Goal: Task Accomplishment & Management: Use online tool/utility

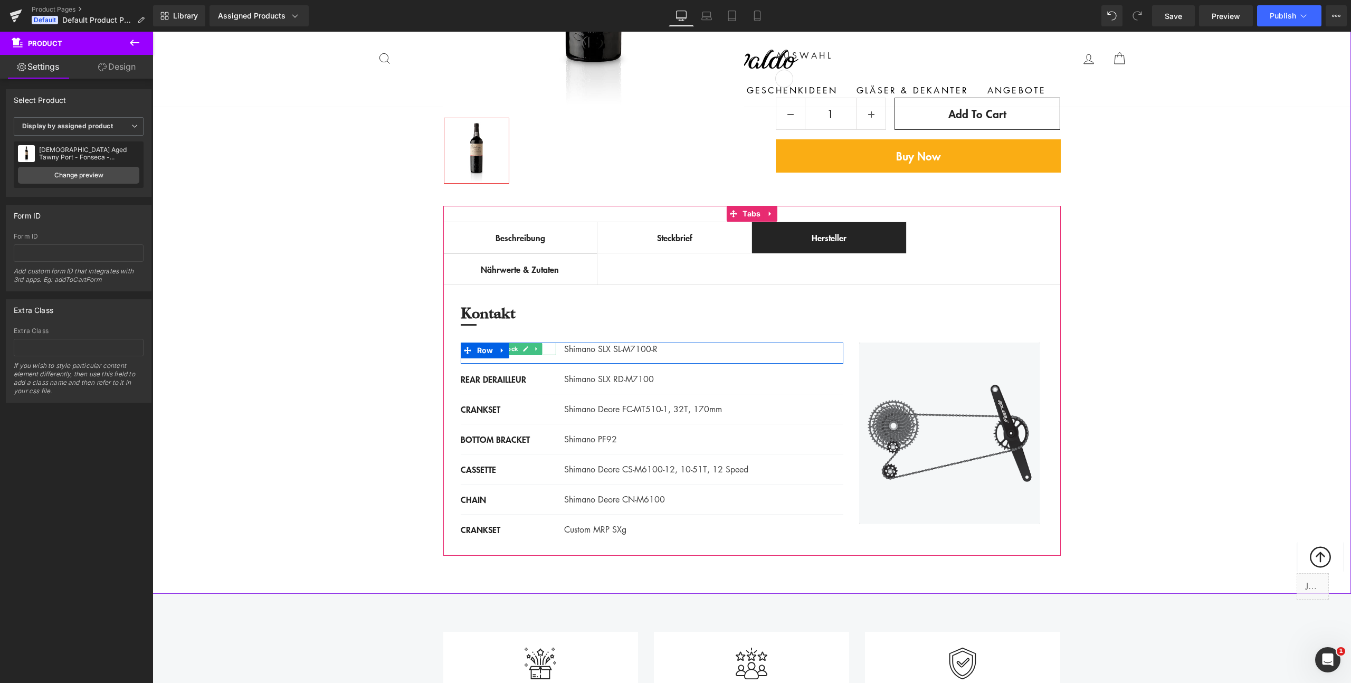
scroll to position [427, 0]
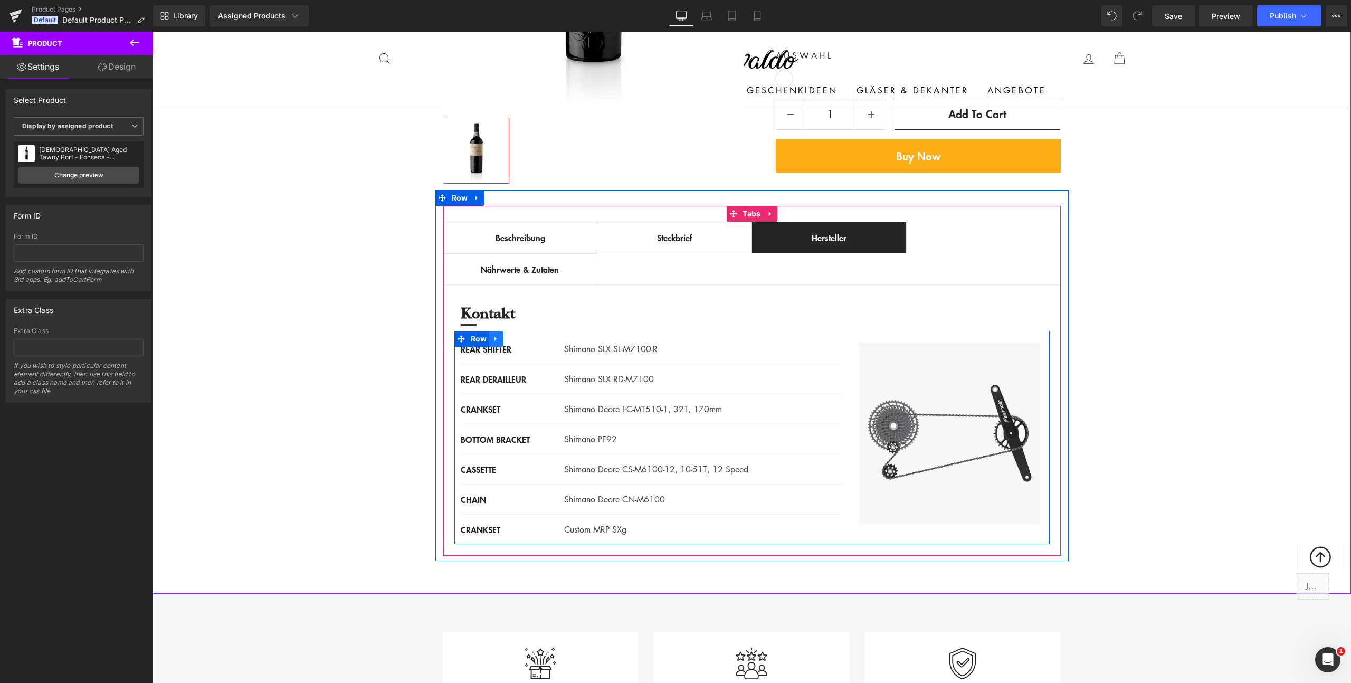
click at [495, 338] on icon at bounding box center [496, 339] width 2 height 5
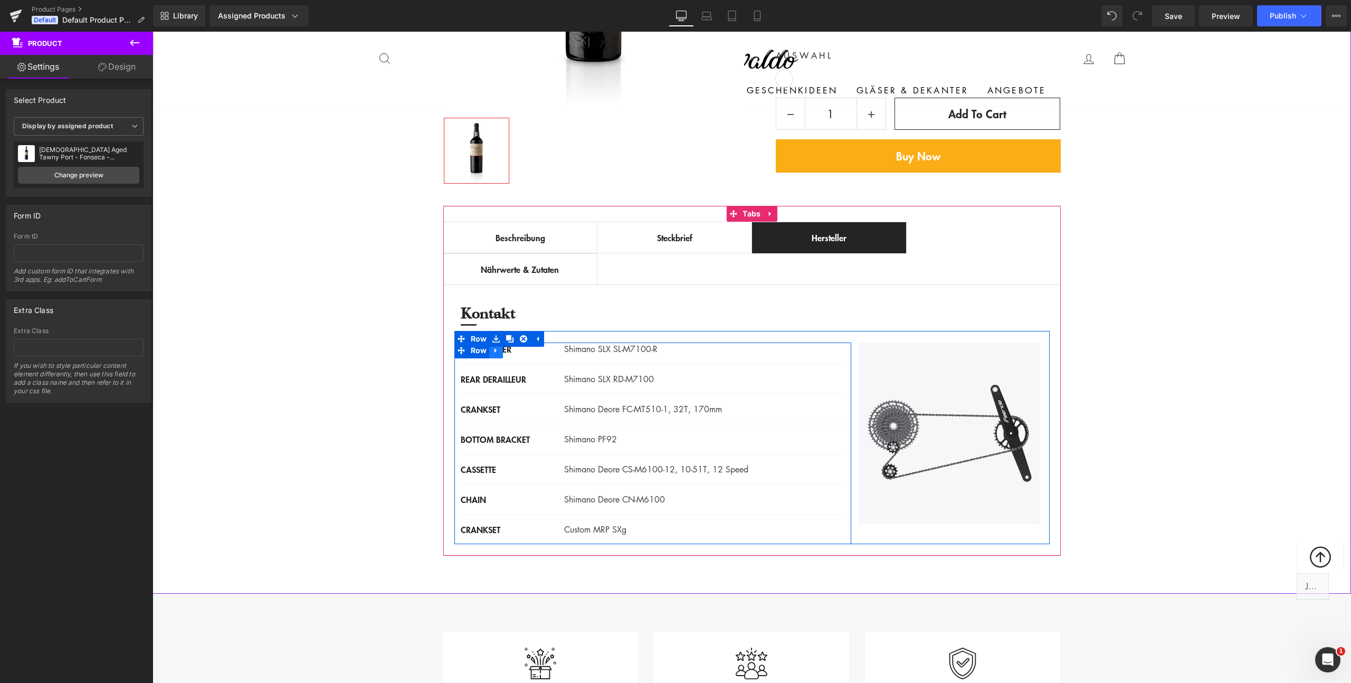
click at [492, 352] on icon at bounding box center [495, 350] width 7 height 8
click at [520, 352] on icon at bounding box center [523, 350] width 7 height 7
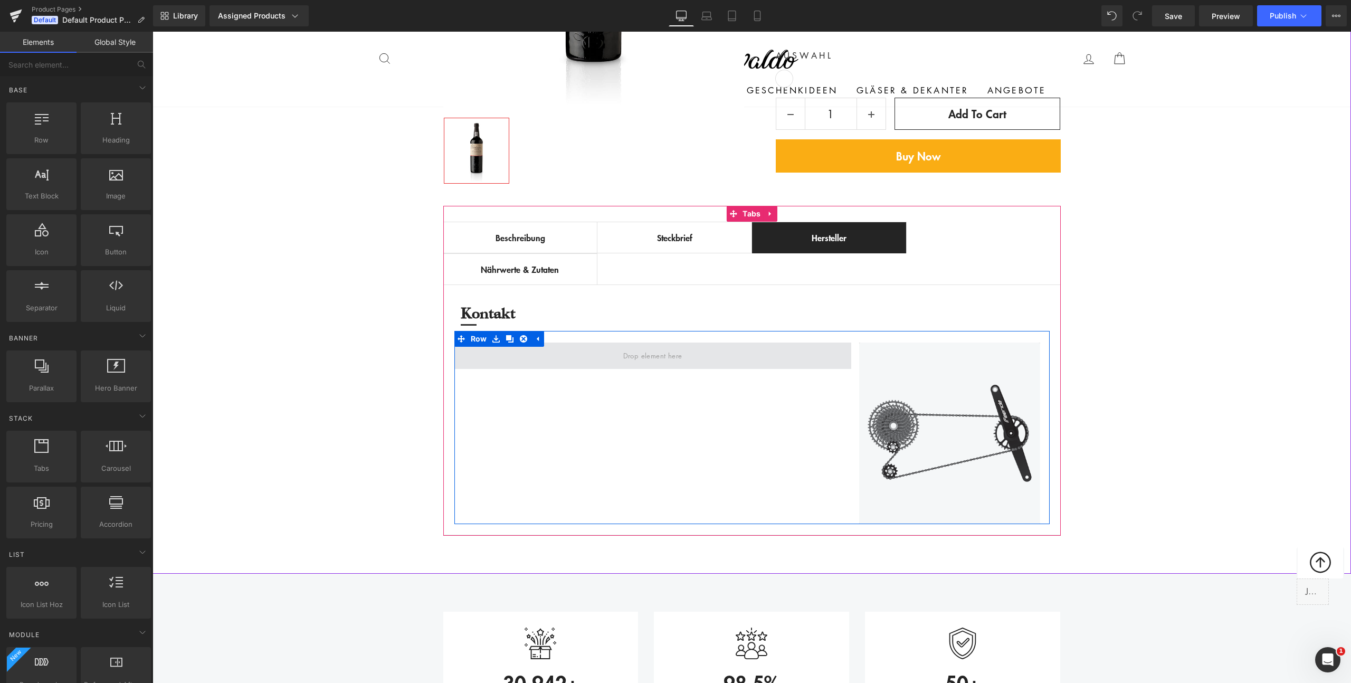
scroll to position [416, 0]
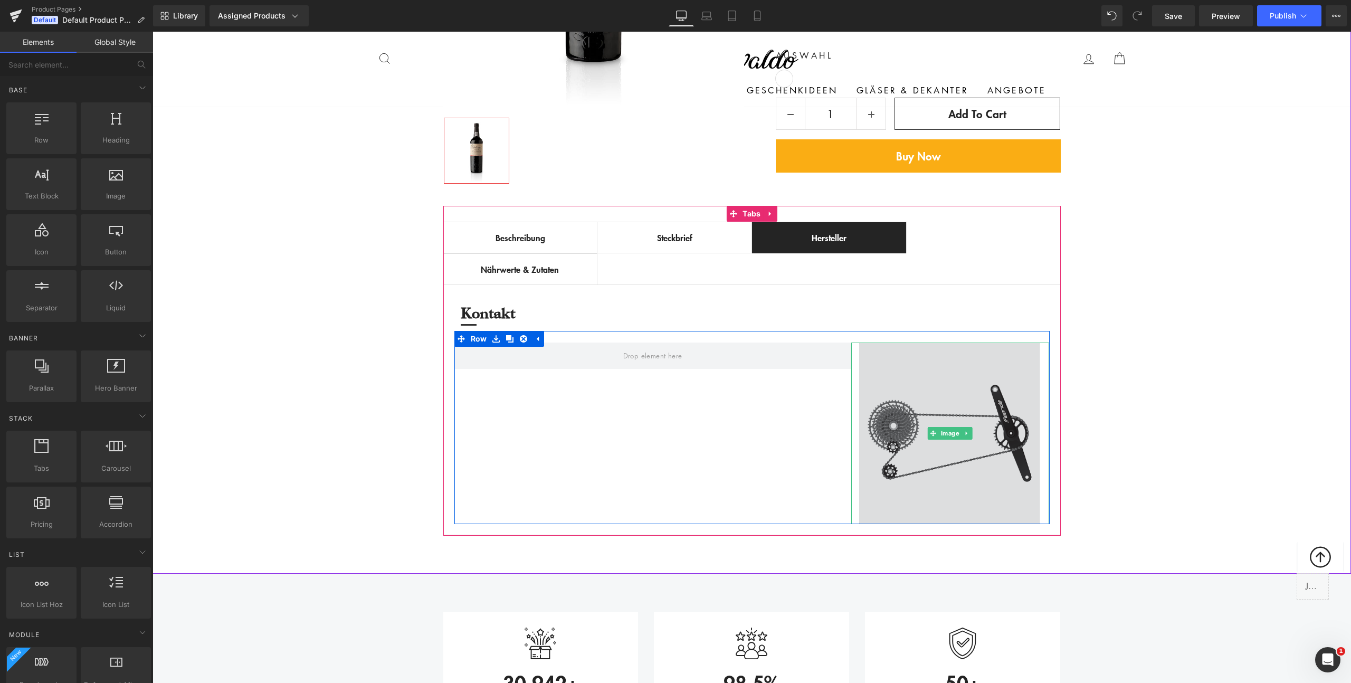
click at [922, 372] on img at bounding box center [950, 434] width 198 height 182
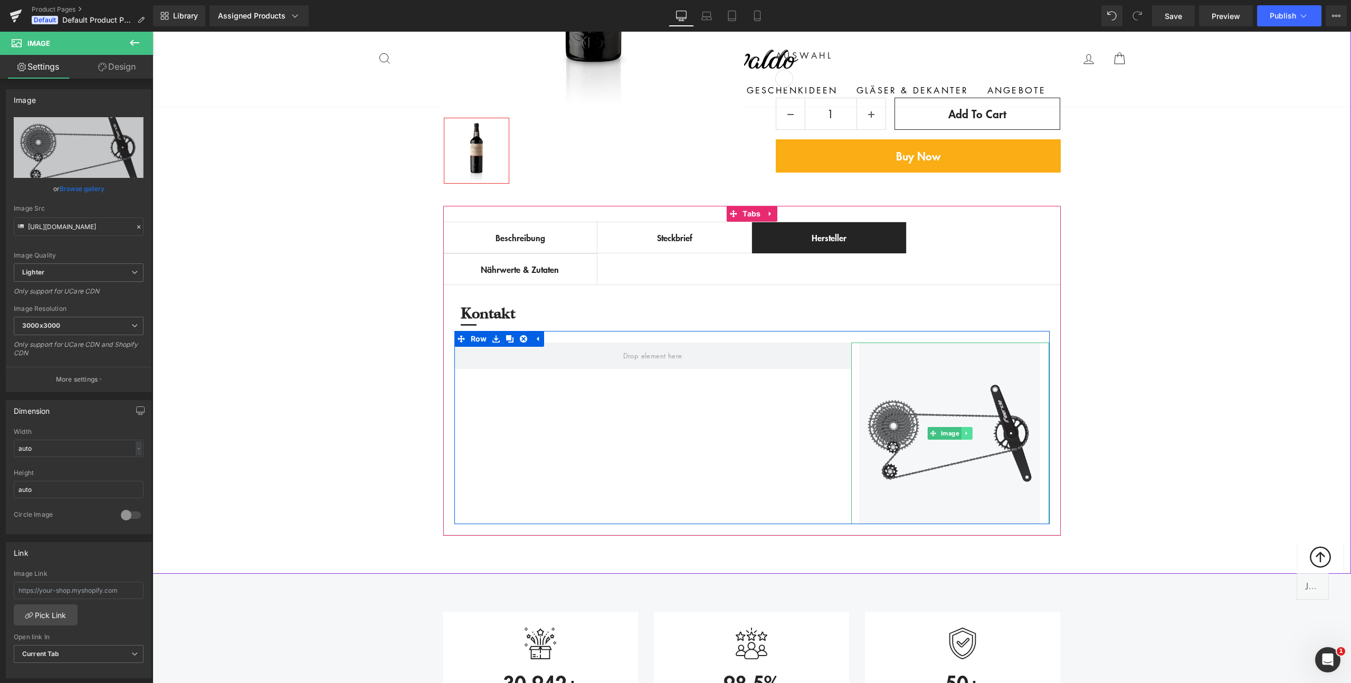
click at [965, 433] on icon at bounding box center [967, 433] width 6 height 6
click at [972, 433] on link at bounding box center [972, 433] width 11 height 13
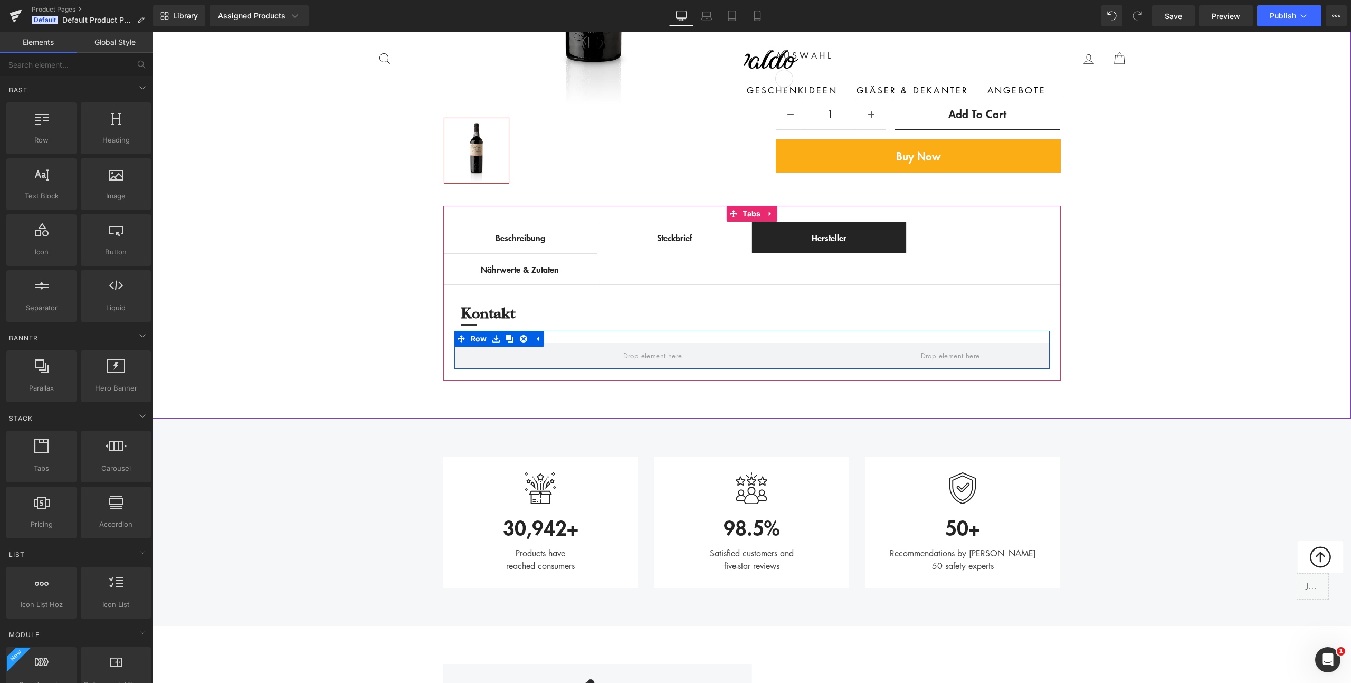
click at [830, 429] on div "Image 30,942+ Text Block Products have reached consumers Text Block Row Image 9…" at bounding box center [752, 522] width 1199 height 207
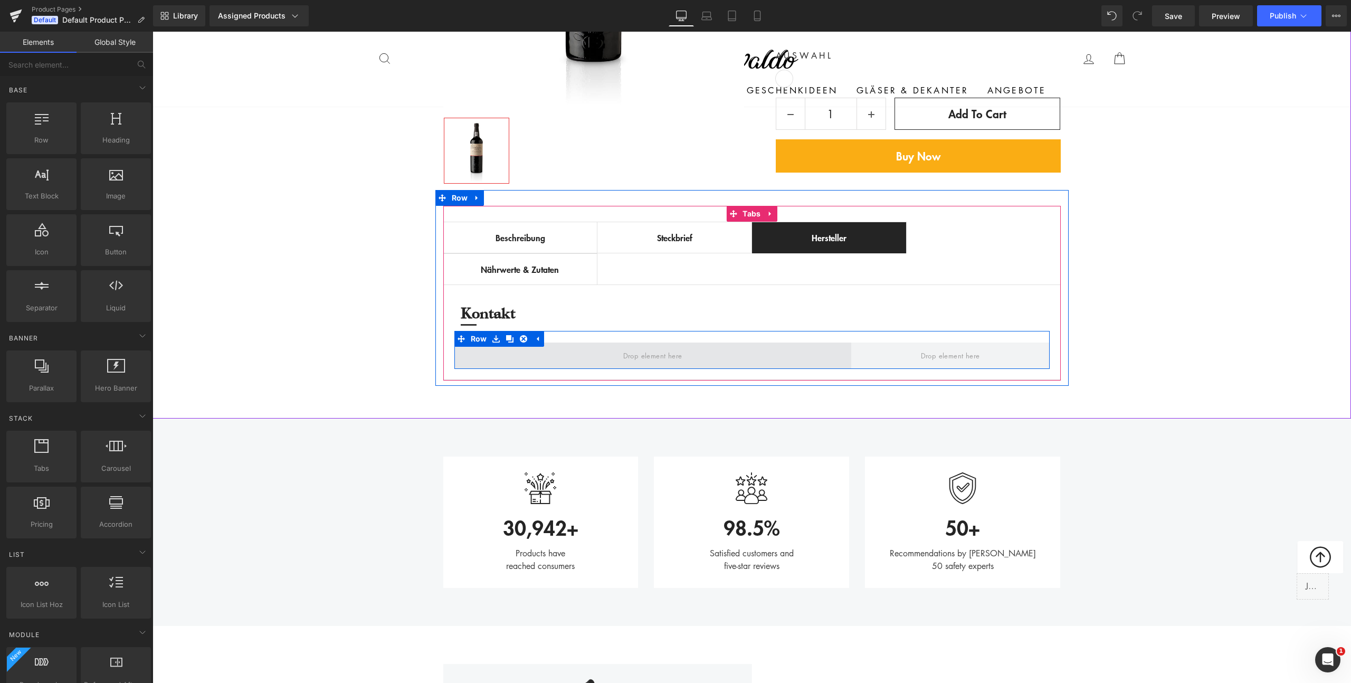
click at [631, 358] on span at bounding box center [653, 356] width 67 height 16
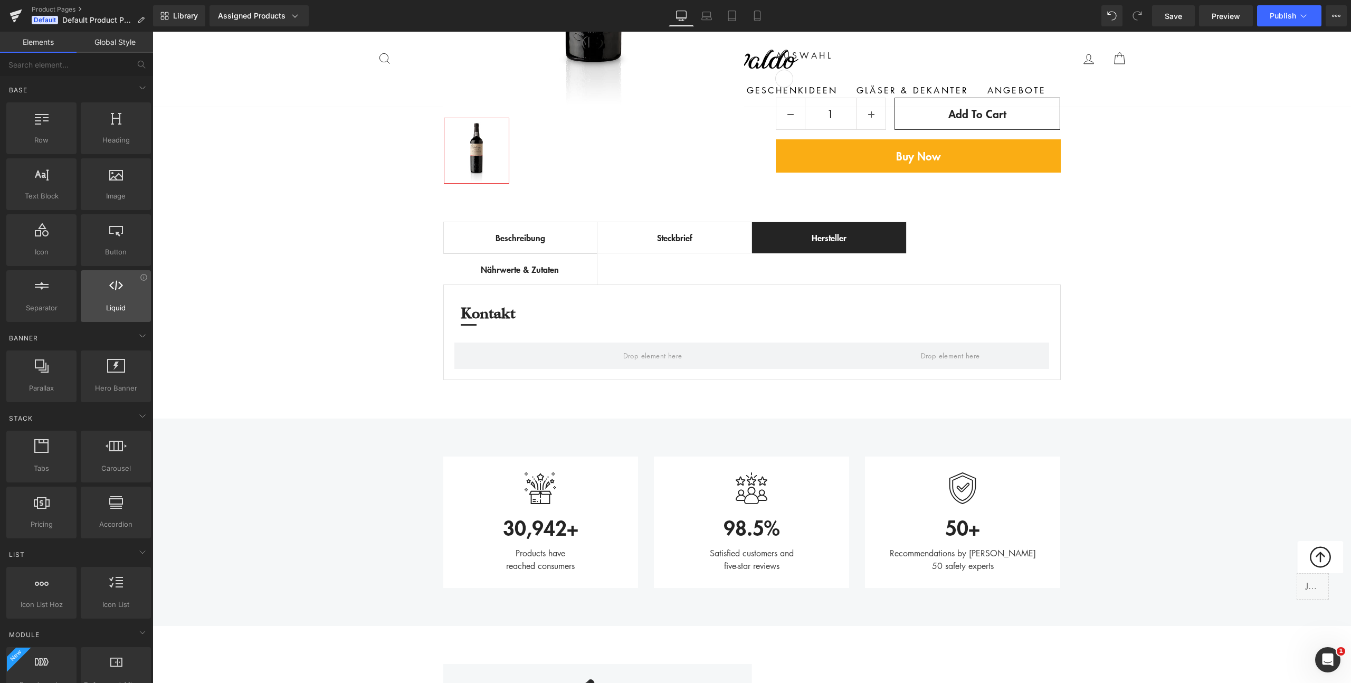
click at [115, 302] on span "Liquid" at bounding box center [116, 307] width 64 height 11
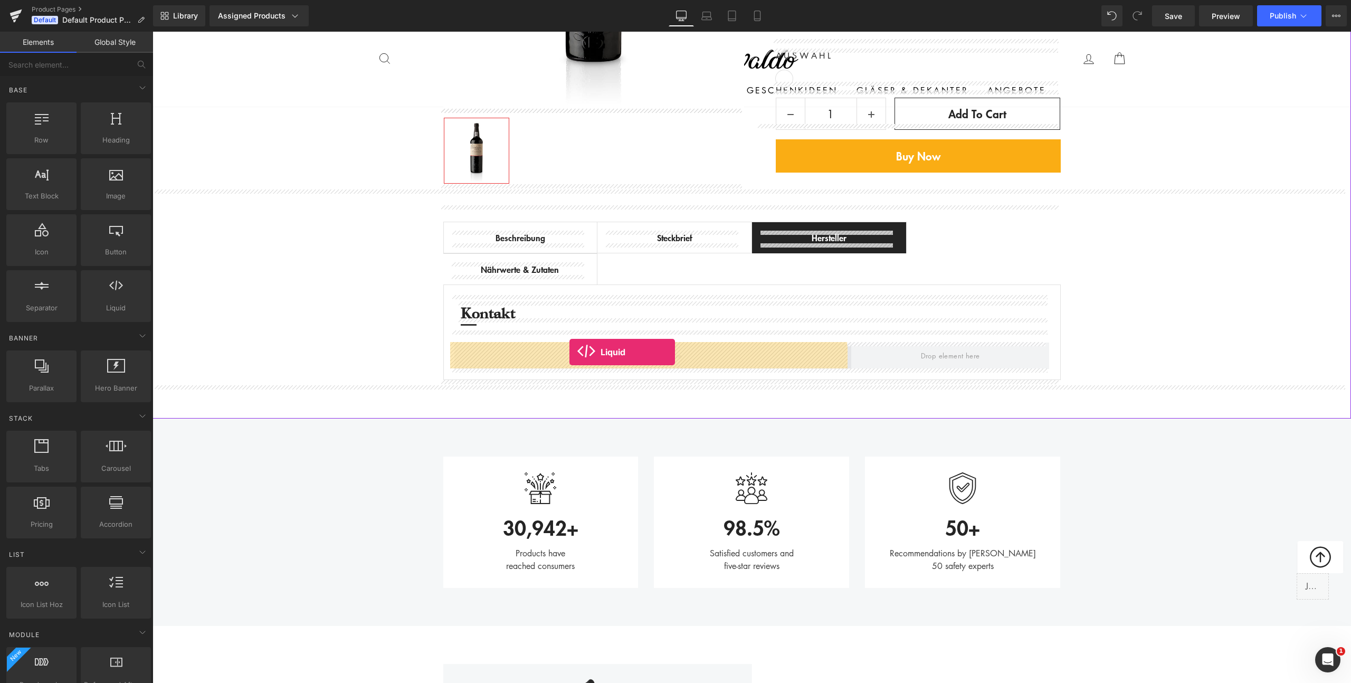
drag, startPoint x: 264, startPoint y: 331, endPoint x: 570, endPoint y: 352, distance: 305.8
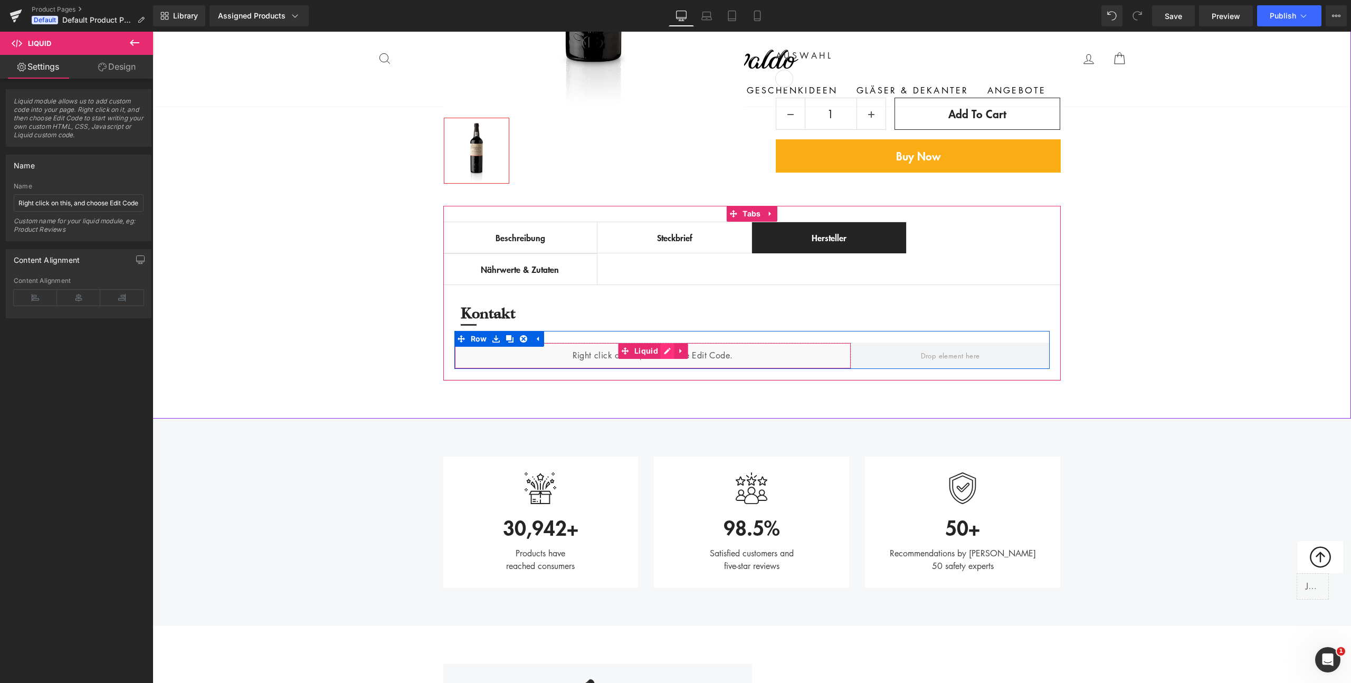
click at [664, 351] on div "Liquid" at bounding box center [652, 356] width 397 height 26
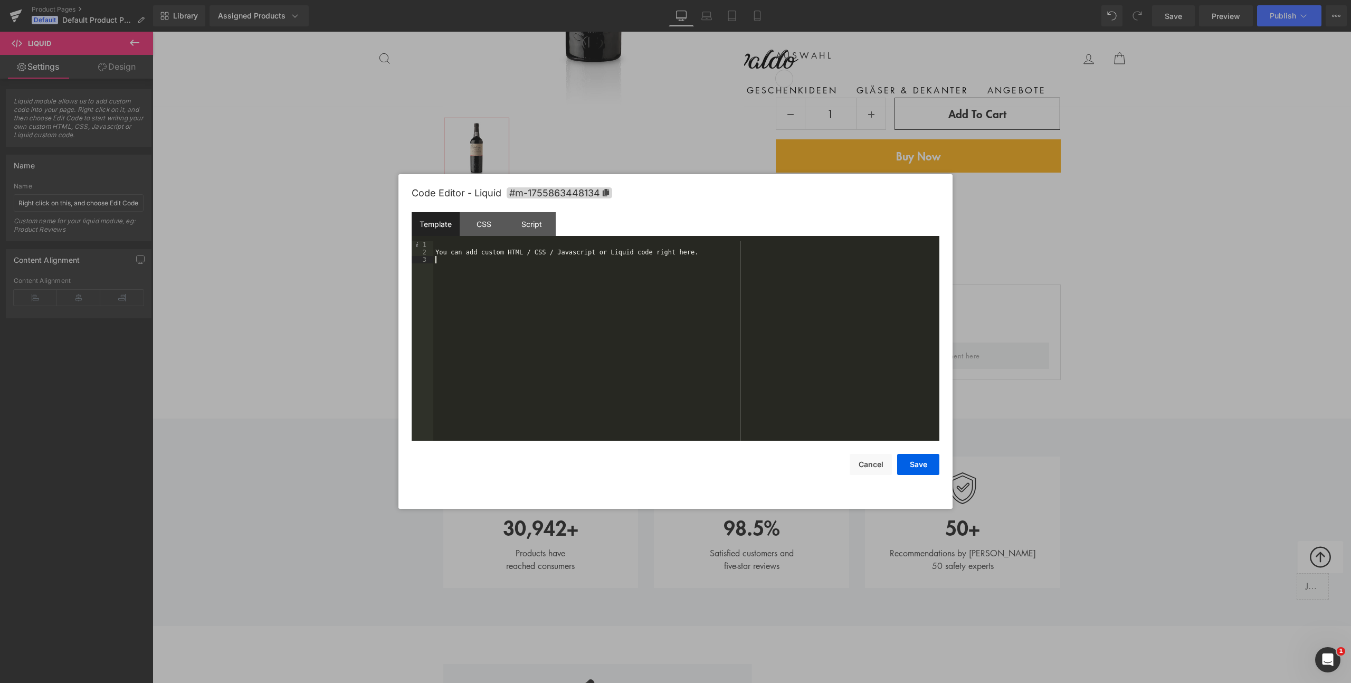
click at [557, 294] on div "You can add custom HTML / CSS / Javascript or Liquid code right here." at bounding box center [686, 348] width 506 height 214
click at [913, 467] on button "Save" at bounding box center [918, 464] width 42 height 21
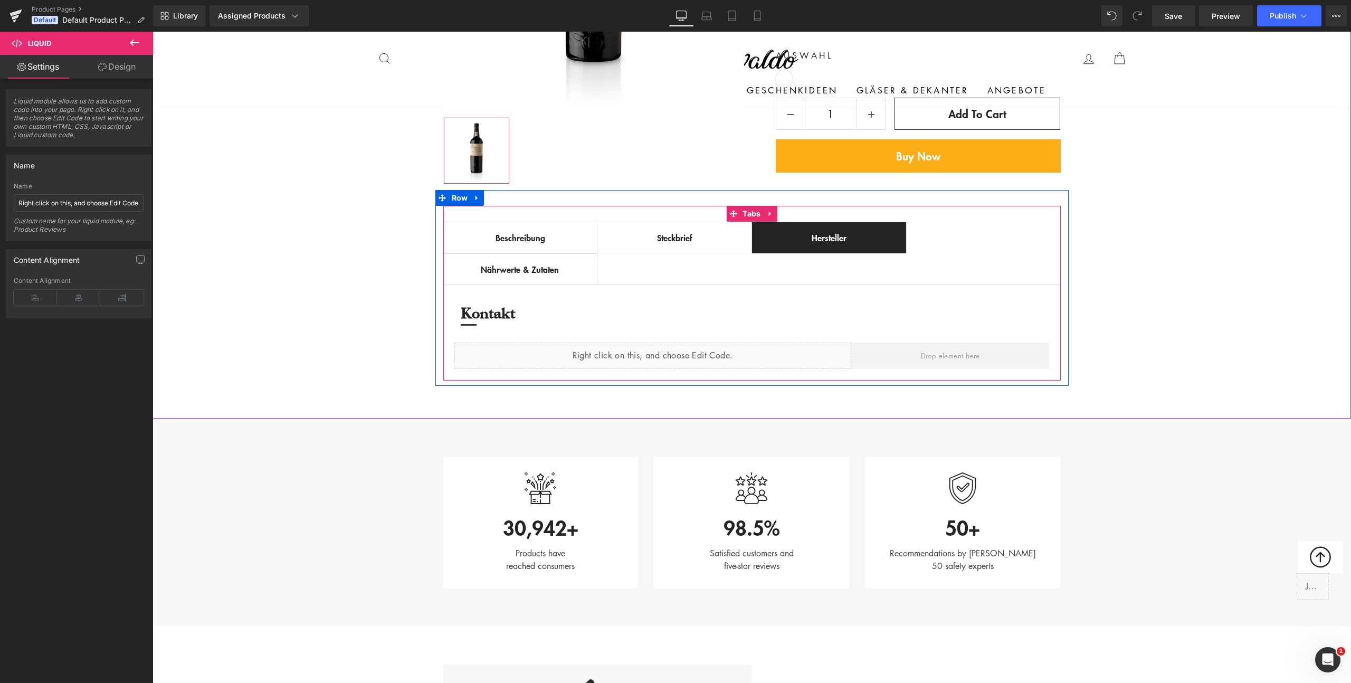
click at [534, 239] on div "Beschreibung" at bounding box center [520, 237] width 132 height 13
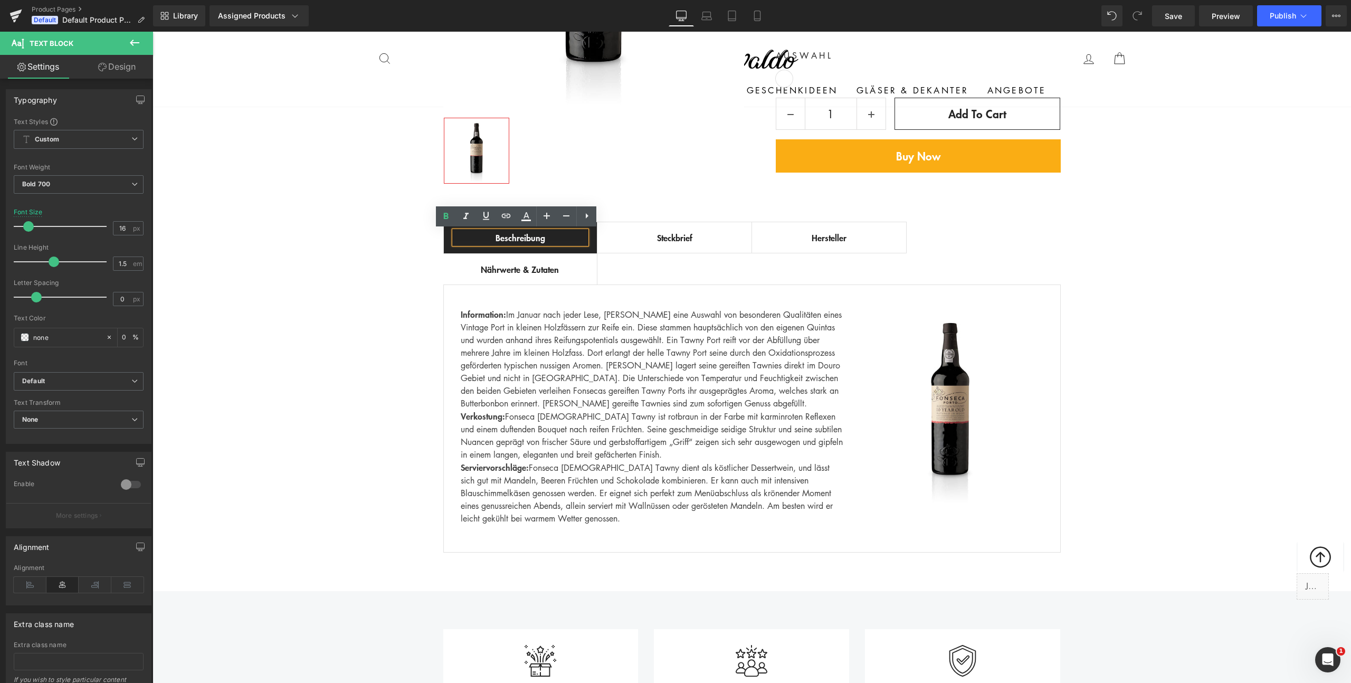
click at [658, 239] on div "Steckbrief" at bounding box center [674, 237] width 133 height 13
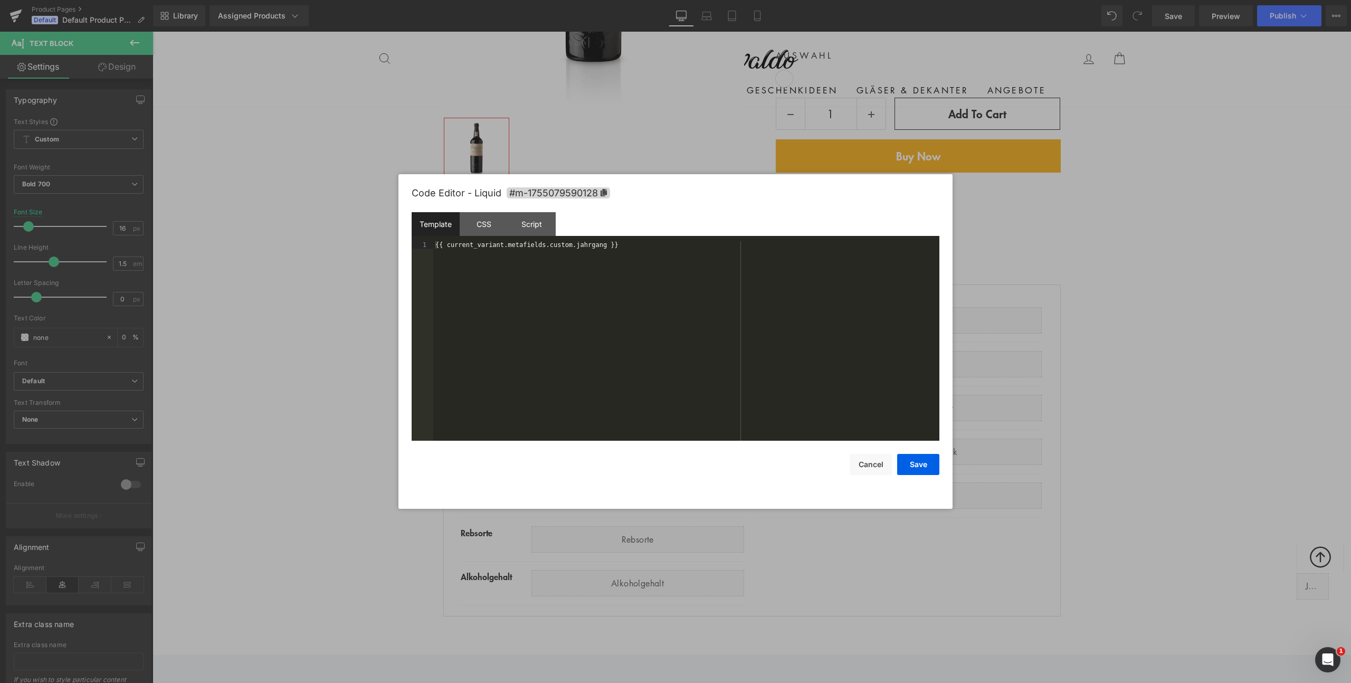
click at [647, 314] on icon at bounding box center [650, 315] width 6 height 6
click at [608, 314] on div "{{ current_variant.metafields.custom.jahrgang }}" at bounding box center [686, 348] width 506 height 214
click at [862, 461] on button "Cancel" at bounding box center [871, 464] width 42 height 21
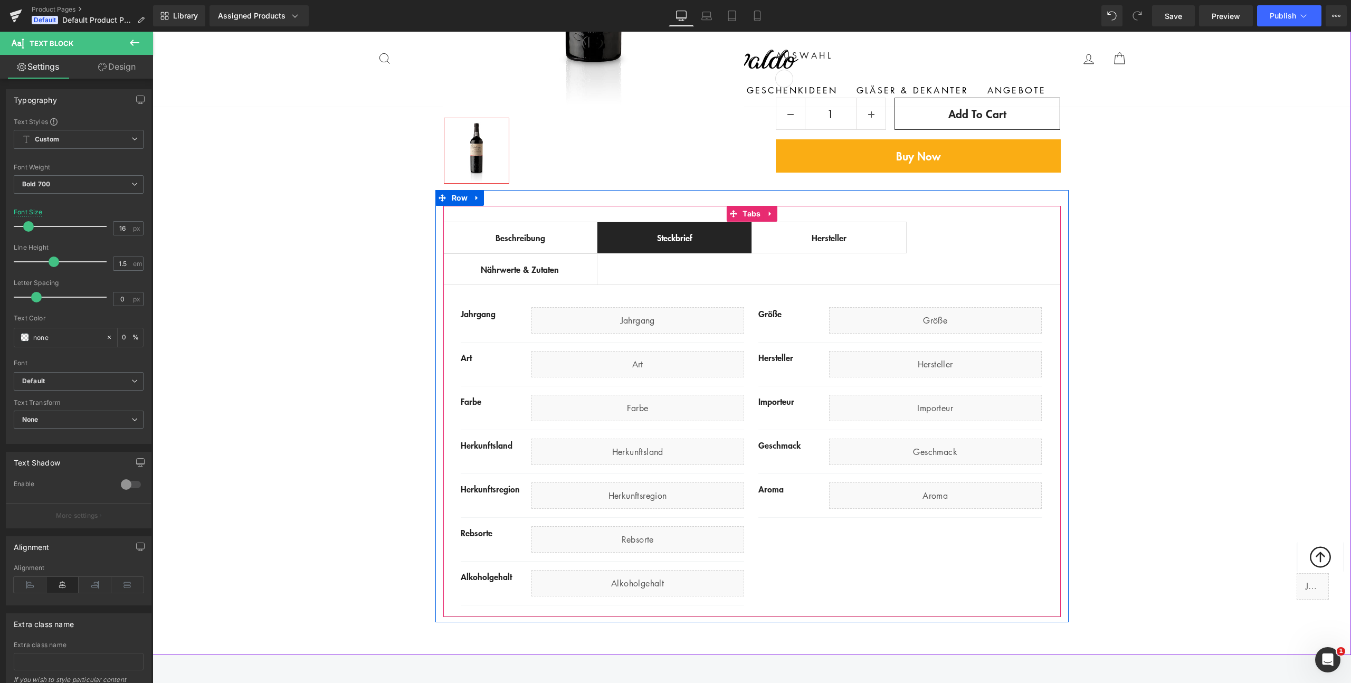
click at [821, 233] on div "Hersteller" at bounding box center [829, 237] width 133 height 13
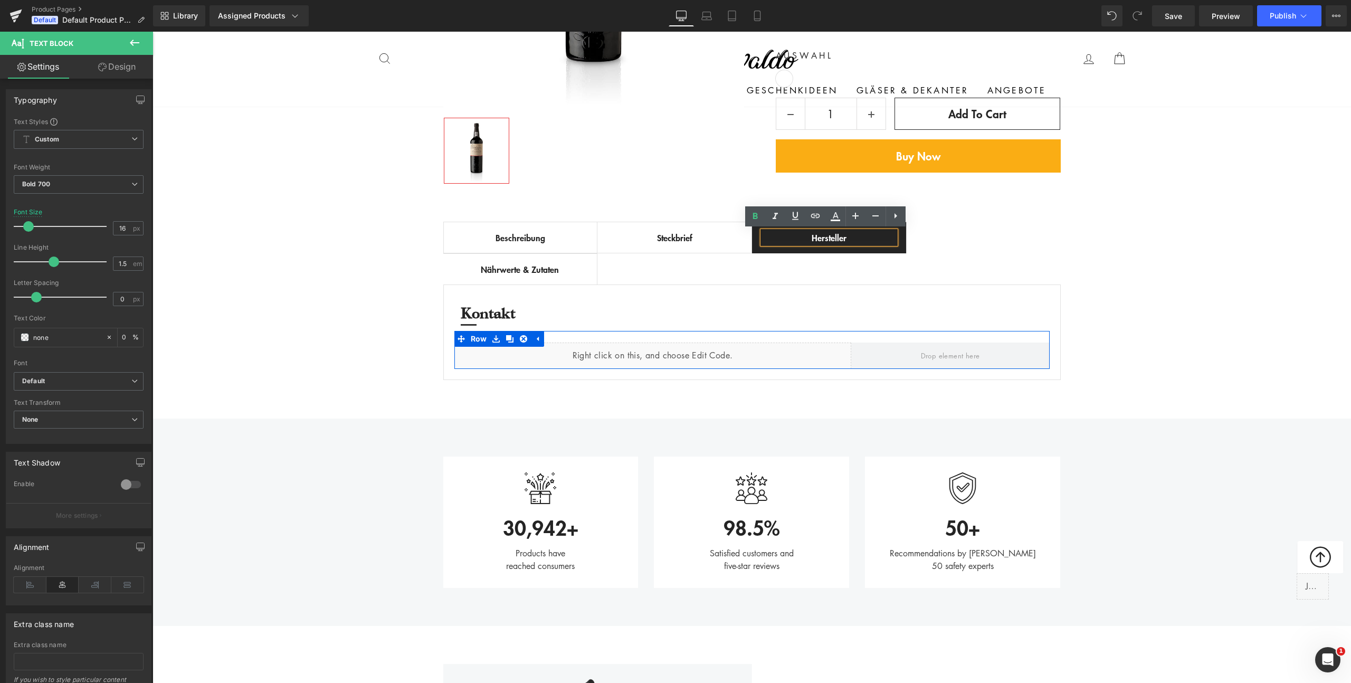
click at [664, 351] on div "Liquid" at bounding box center [652, 356] width 397 height 26
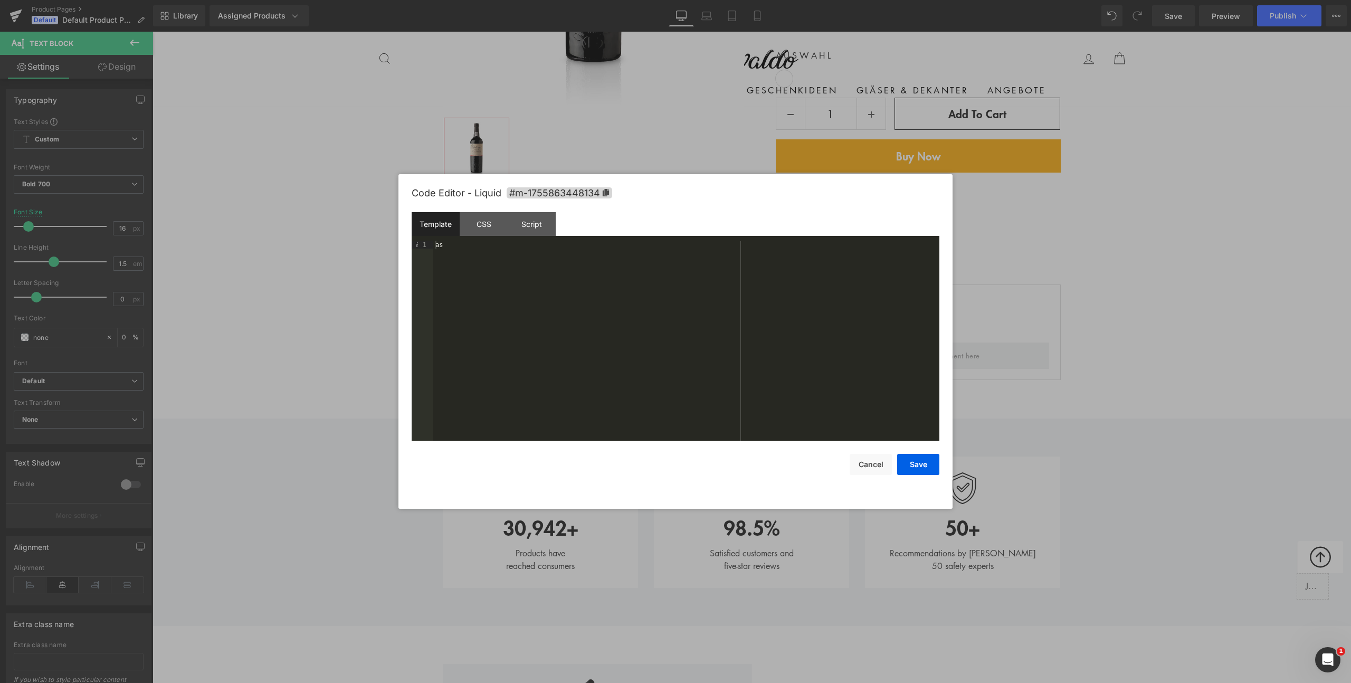
click at [584, 298] on div "as" at bounding box center [686, 348] width 506 height 214
drag, startPoint x: 619, startPoint y: 246, endPoint x: 737, endPoint y: 260, distance: 118.6
click at [737, 260] on div "{{ current_variant.metafields.custom.jahrgang }}custom.hersteller" at bounding box center [686, 348] width 506 height 214
drag, startPoint x: 551, startPoint y: 247, endPoint x: 608, endPoint y: 245, distance: 57.0
click at [608, 245] on div "{{ current_variant.metafields.custom.jahrgang }}" at bounding box center [686, 348] width 506 height 214
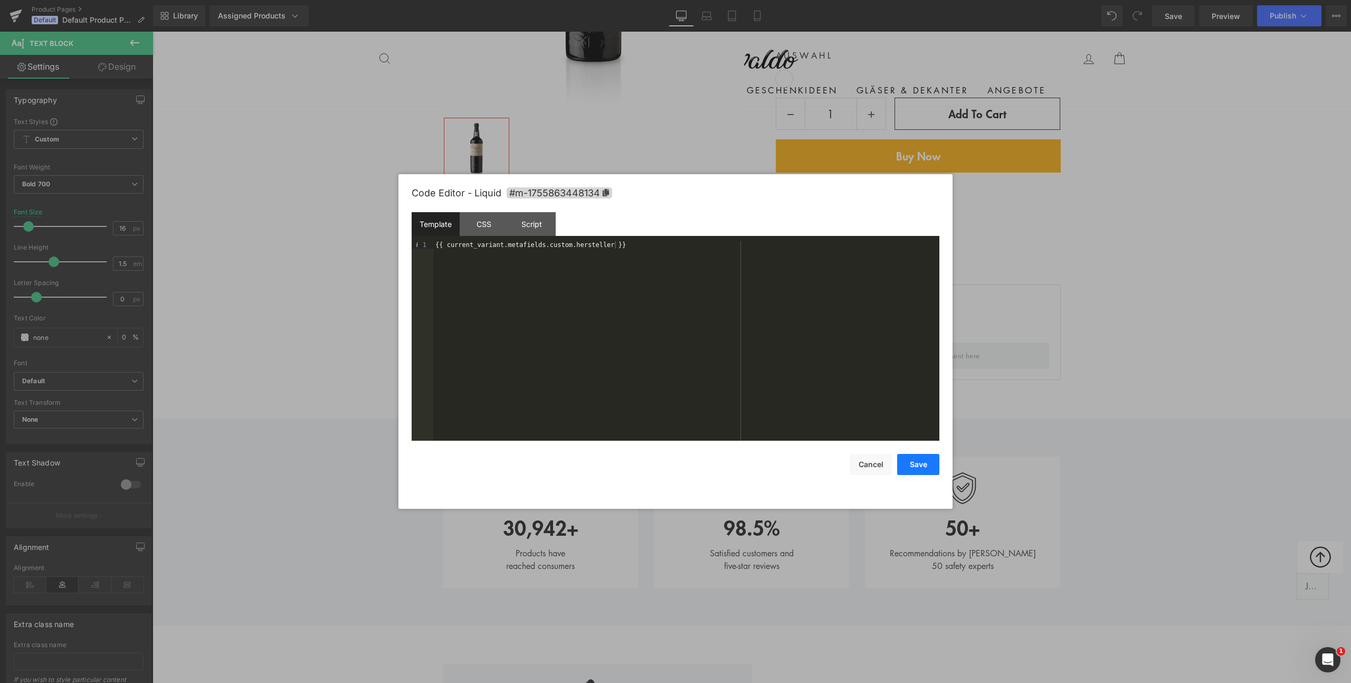
click at [916, 463] on button "Save" at bounding box center [918, 464] width 42 height 21
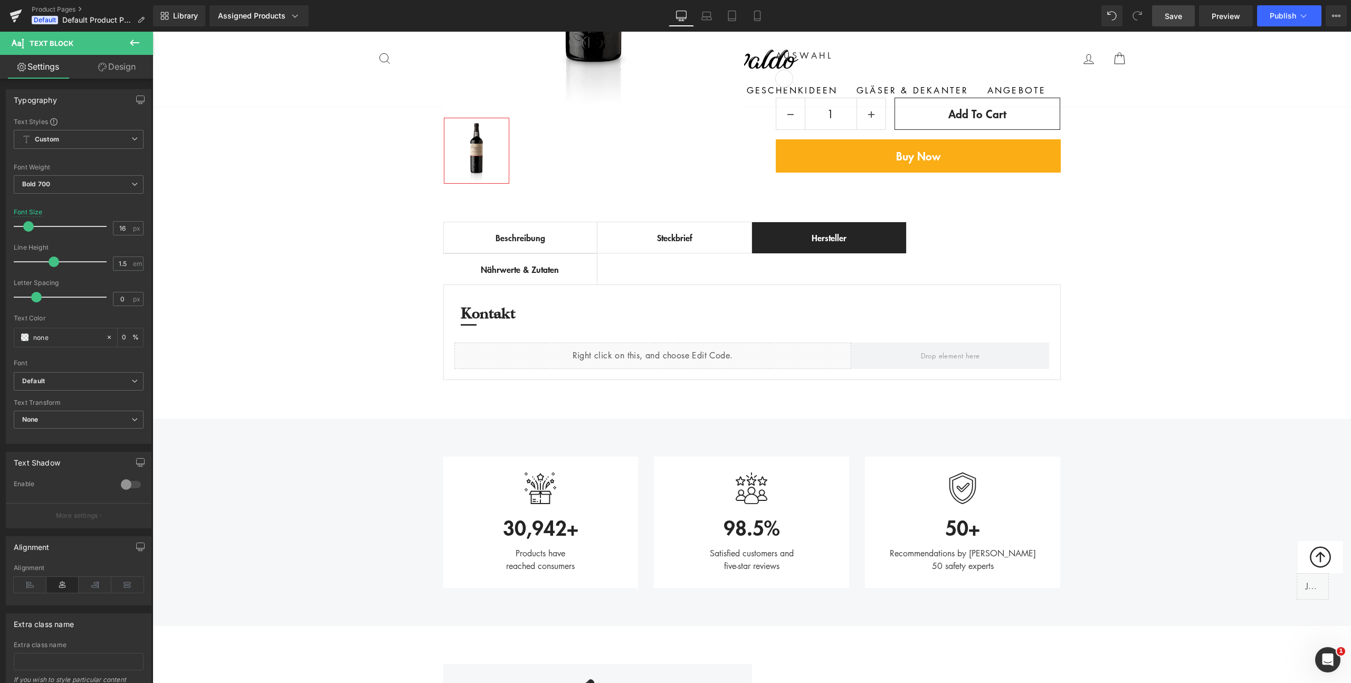
click at [1171, 20] on span "Save" at bounding box center [1173, 16] width 17 height 11
click at [523, 269] on div "Nährwerte & Zutaten" at bounding box center [520, 269] width 133 height 13
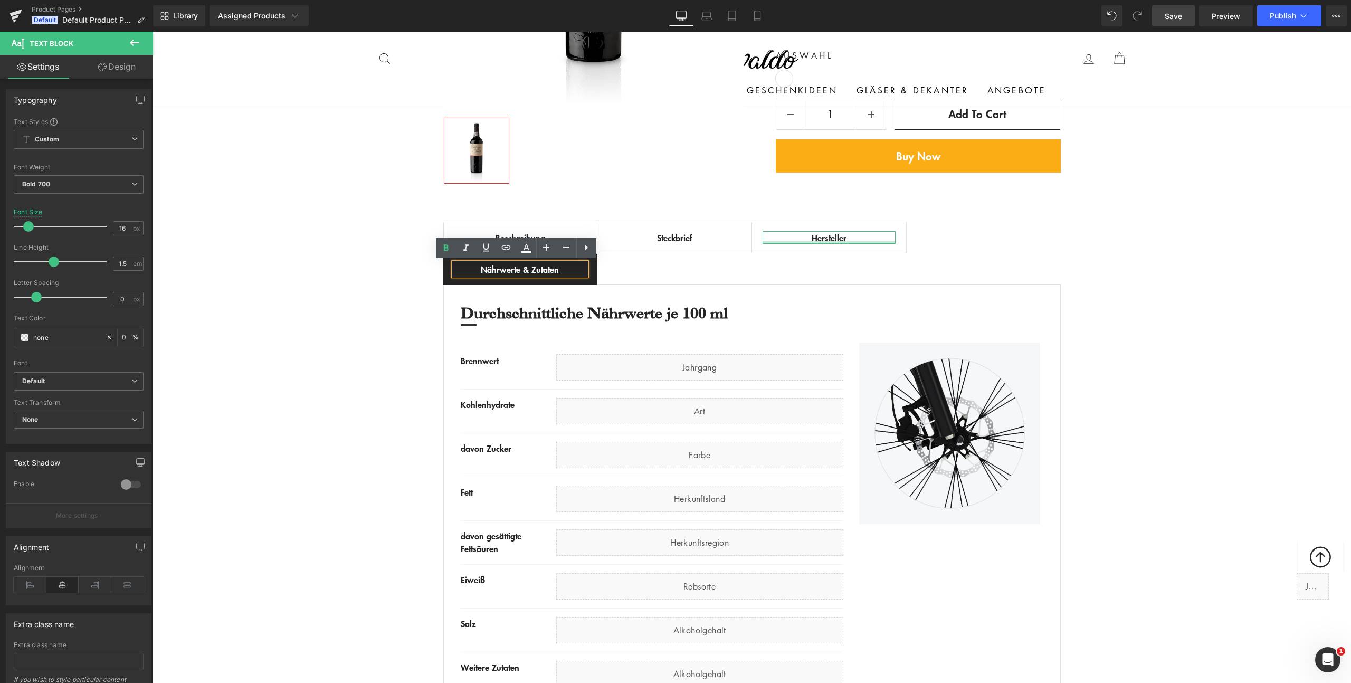
click at [819, 241] on div at bounding box center [829, 242] width 133 height 3
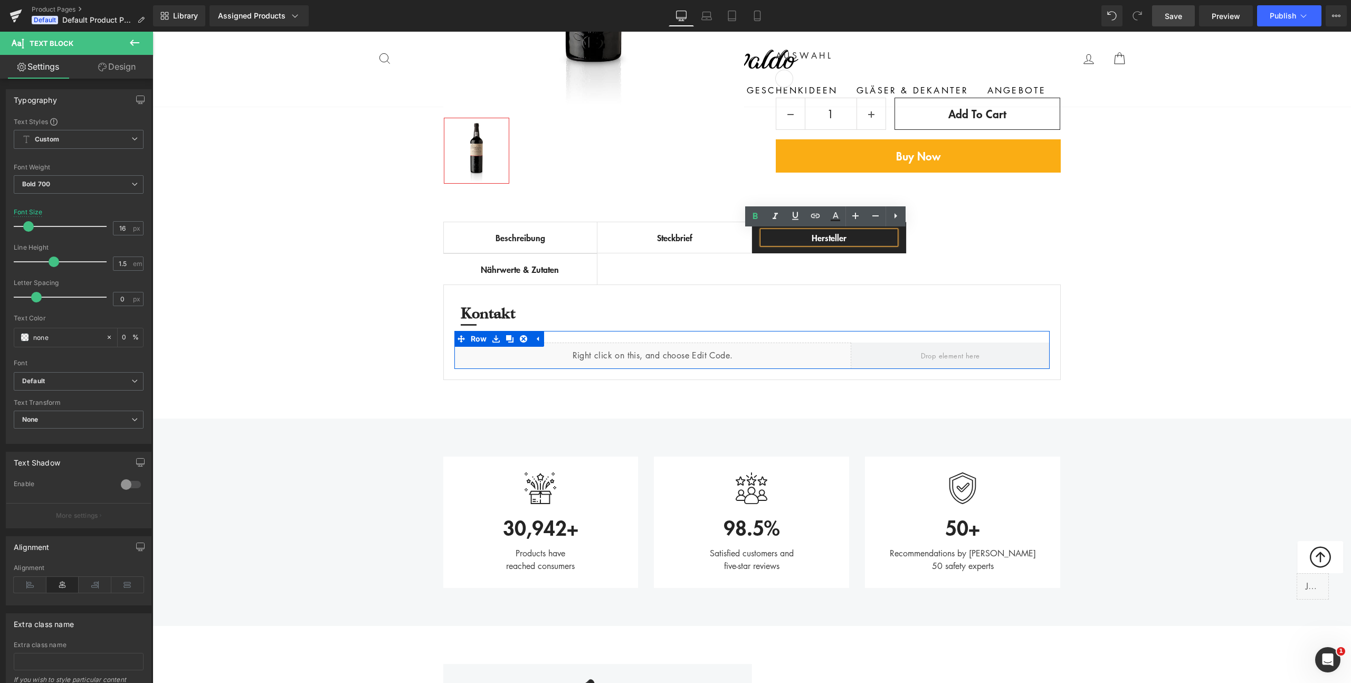
click at [662, 353] on div "Liquid" at bounding box center [652, 356] width 397 height 26
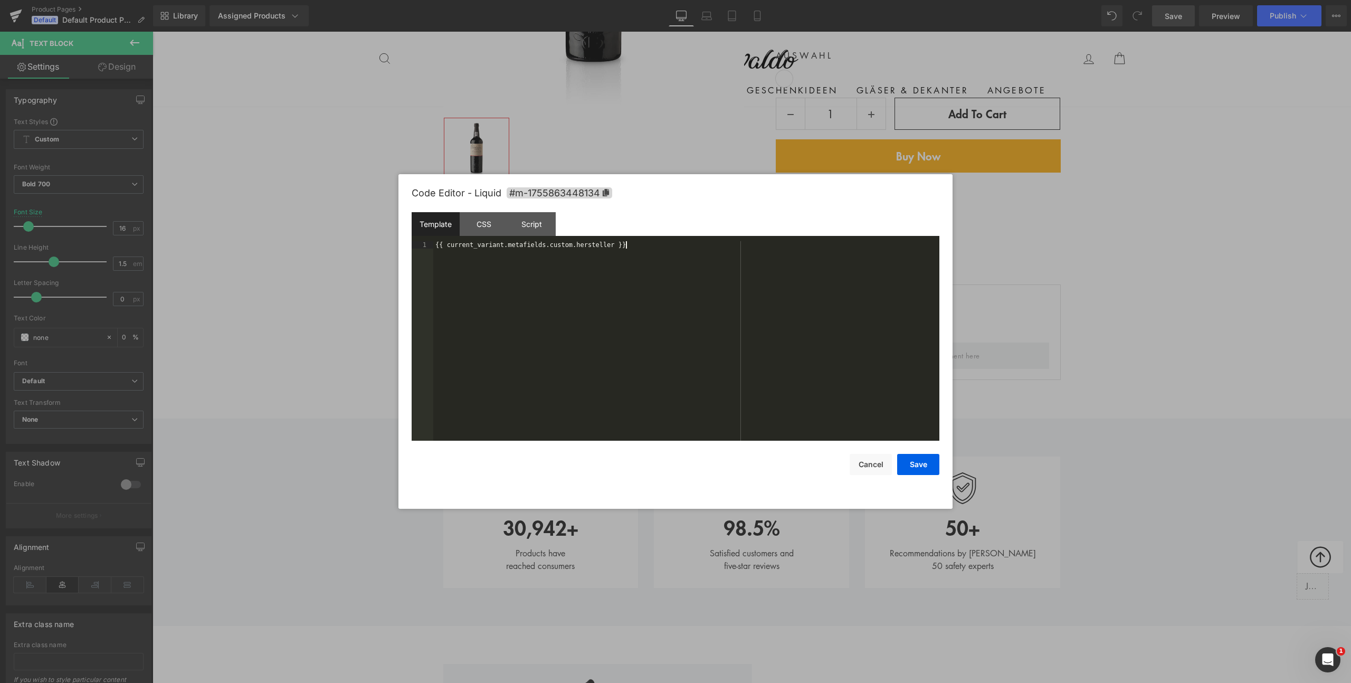
click at [658, 302] on div "{{ current_variant.metafields.custom.hersteller }}" at bounding box center [686, 348] width 506 height 214
click at [855, 464] on button "Cancel" at bounding box center [871, 464] width 42 height 21
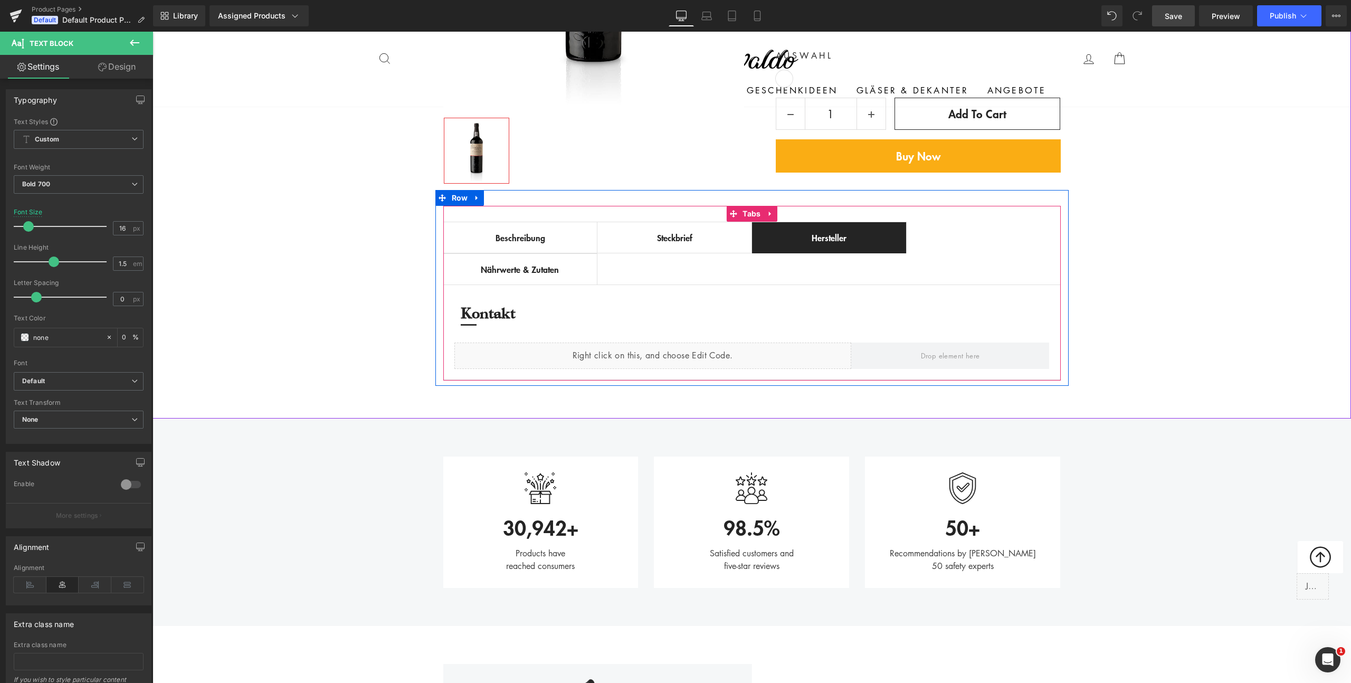
click at [521, 273] on div "Nährwerte & Zutaten Text Block" at bounding box center [520, 269] width 133 height 13
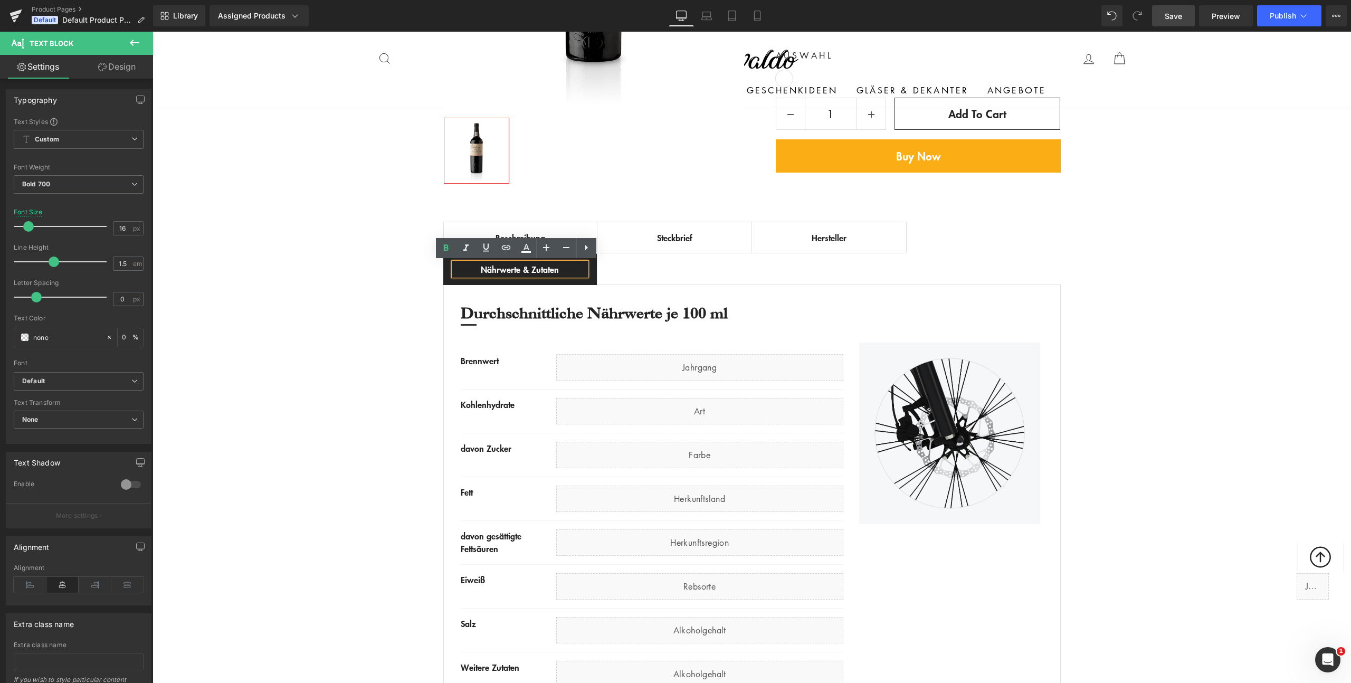
click at [298, 211] on div "Best Seller (P) Image Row ‹ › (P) Image List €0" at bounding box center [752, 253] width 1199 height 921
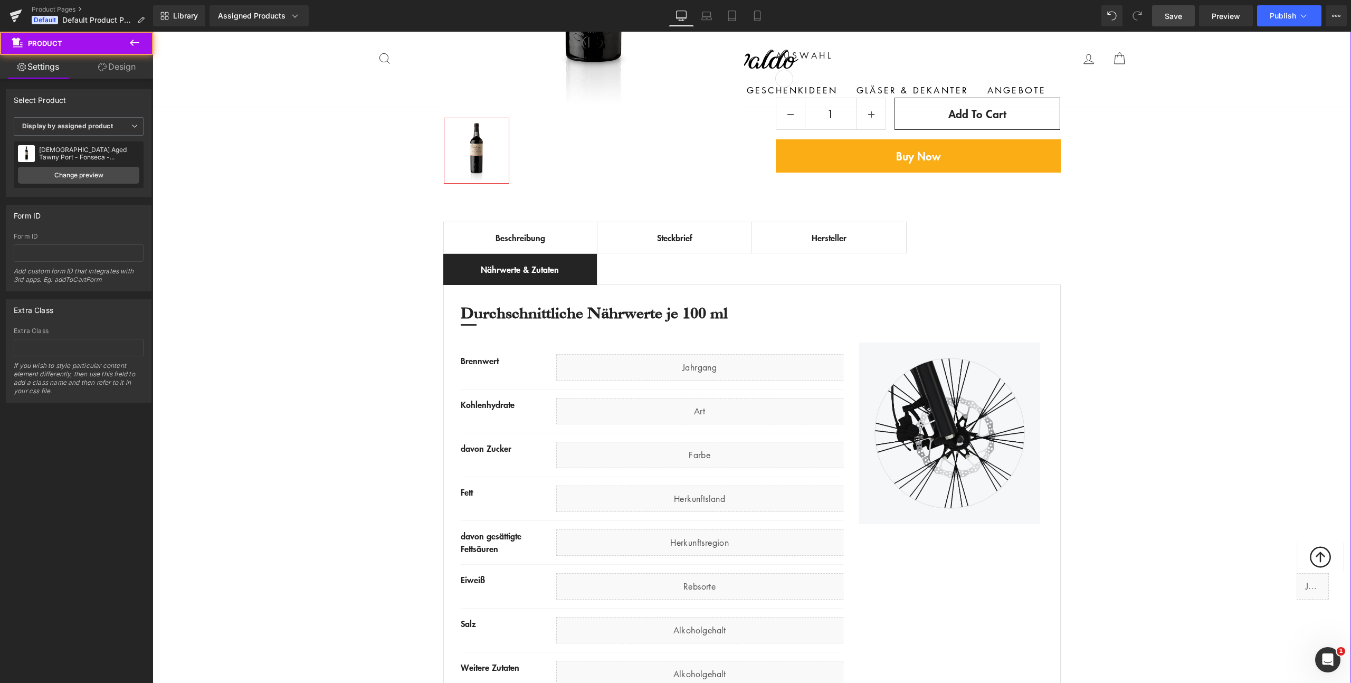
click at [350, 238] on div "Best Seller (P) Image Row ‹ › (P) Image List €0" at bounding box center [752, 253] width 1199 height 921
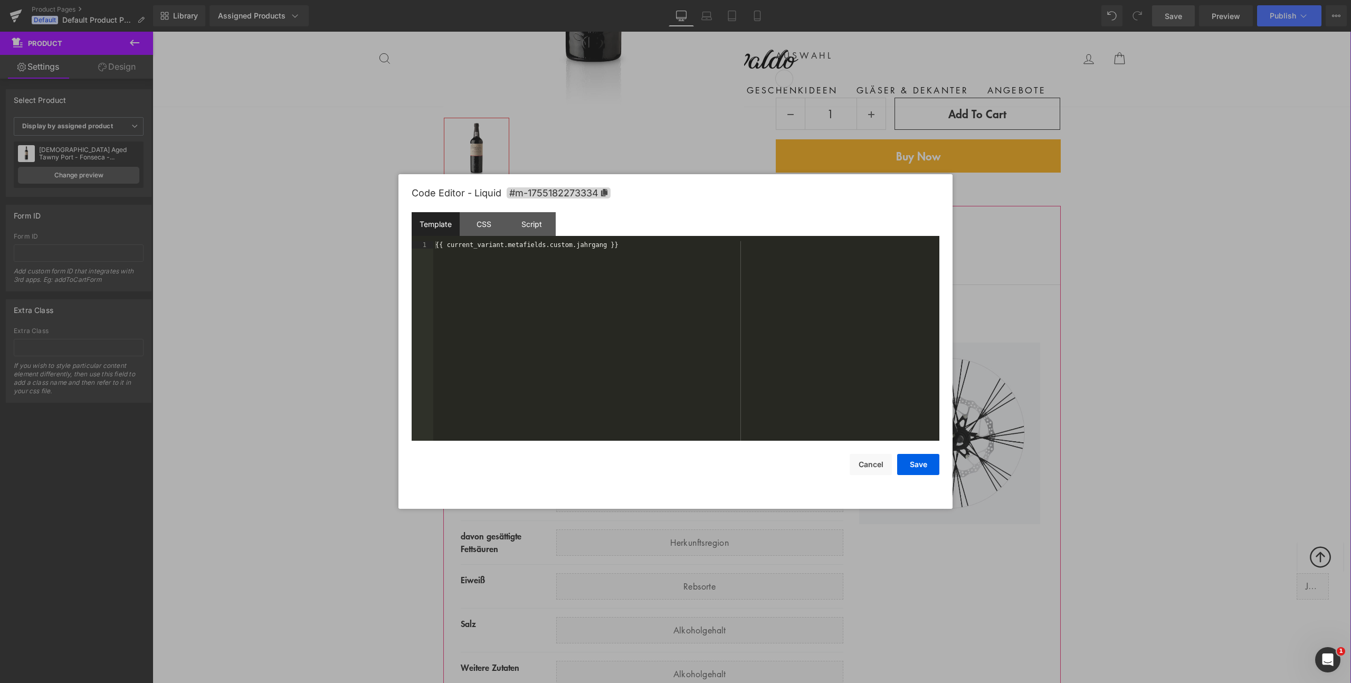
click at [707, 363] on div "Liquid" at bounding box center [699, 367] width 287 height 26
click at [633, 258] on div "{{ current_variant.metafields.custom.jahrgang }}" at bounding box center [686, 348] width 506 height 214
paste textarea
click at [913, 465] on button "Save" at bounding box center [918, 464] width 42 height 21
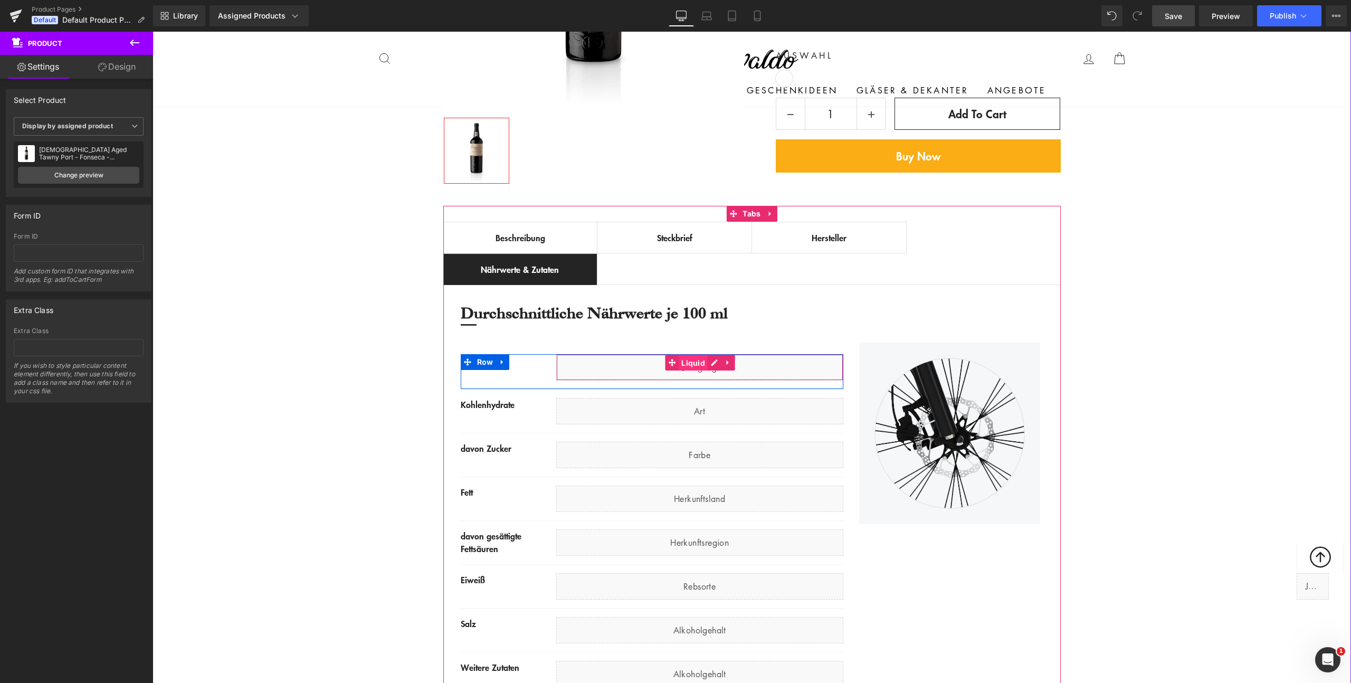
click at [689, 363] on span "Liquid" at bounding box center [693, 363] width 29 height 16
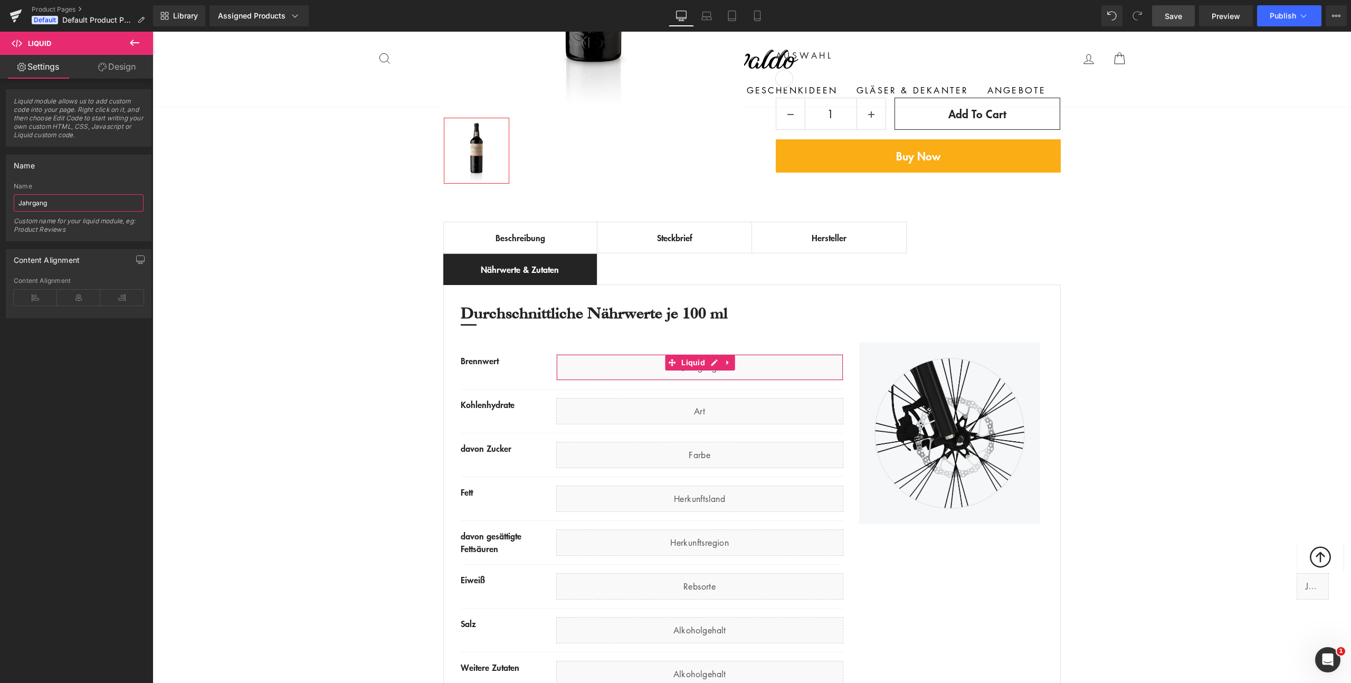
click at [53, 201] on input "Jahrgang" at bounding box center [79, 202] width 130 height 17
click at [479, 371] on div "Brennwert Text Block Liquid Row" at bounding box center [652, 371] width 383 height 35
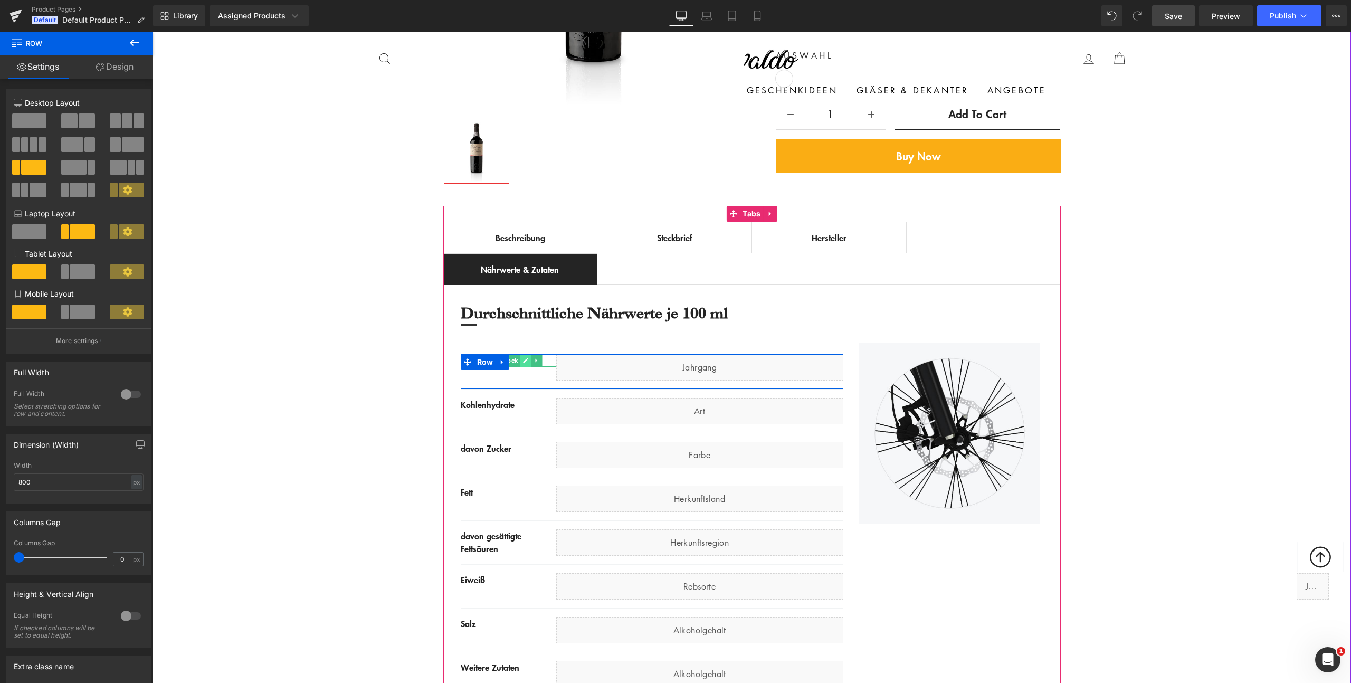
click at [524, 361] on icon at bounding box center [526, 360] width 5 height 5
click at [522, 361] on div "Brennwert" at bounding box center [509, 360] width 96 height 13
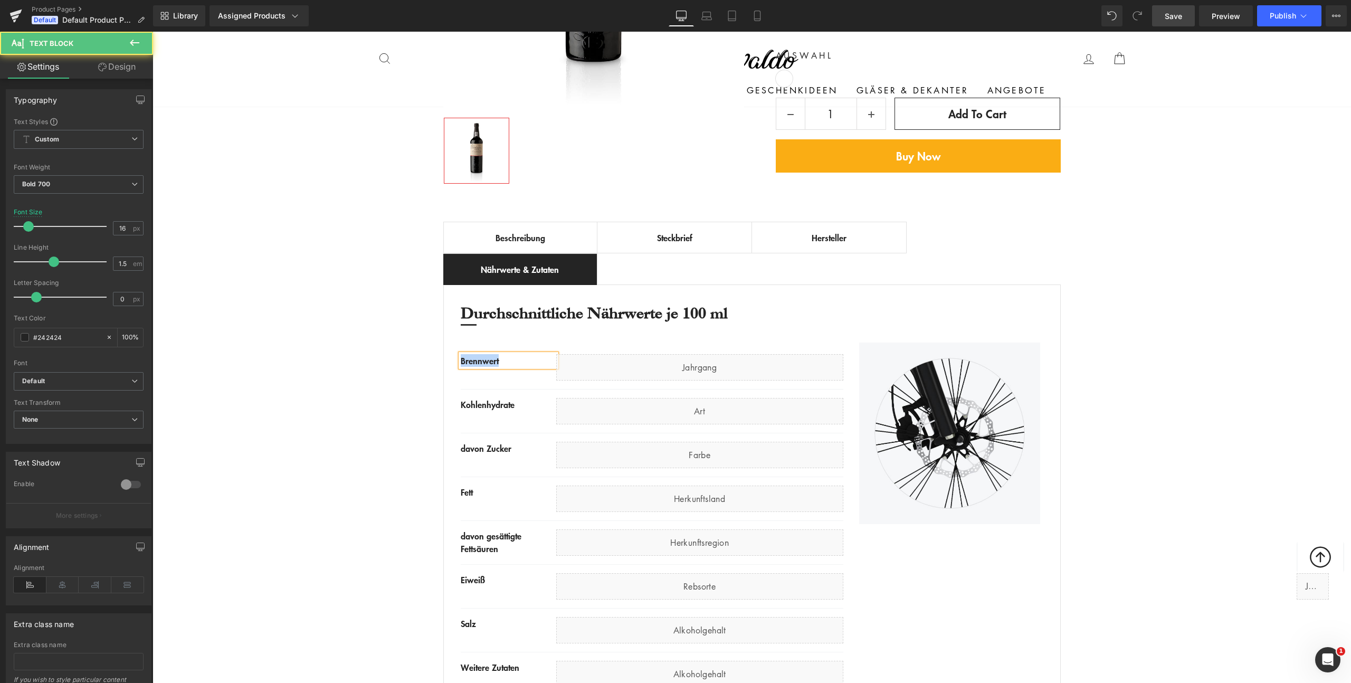
copy div "Brennwert"
click at [647, 370] on div "Liquid" at bounding box center [699, 367] width 287 height 26
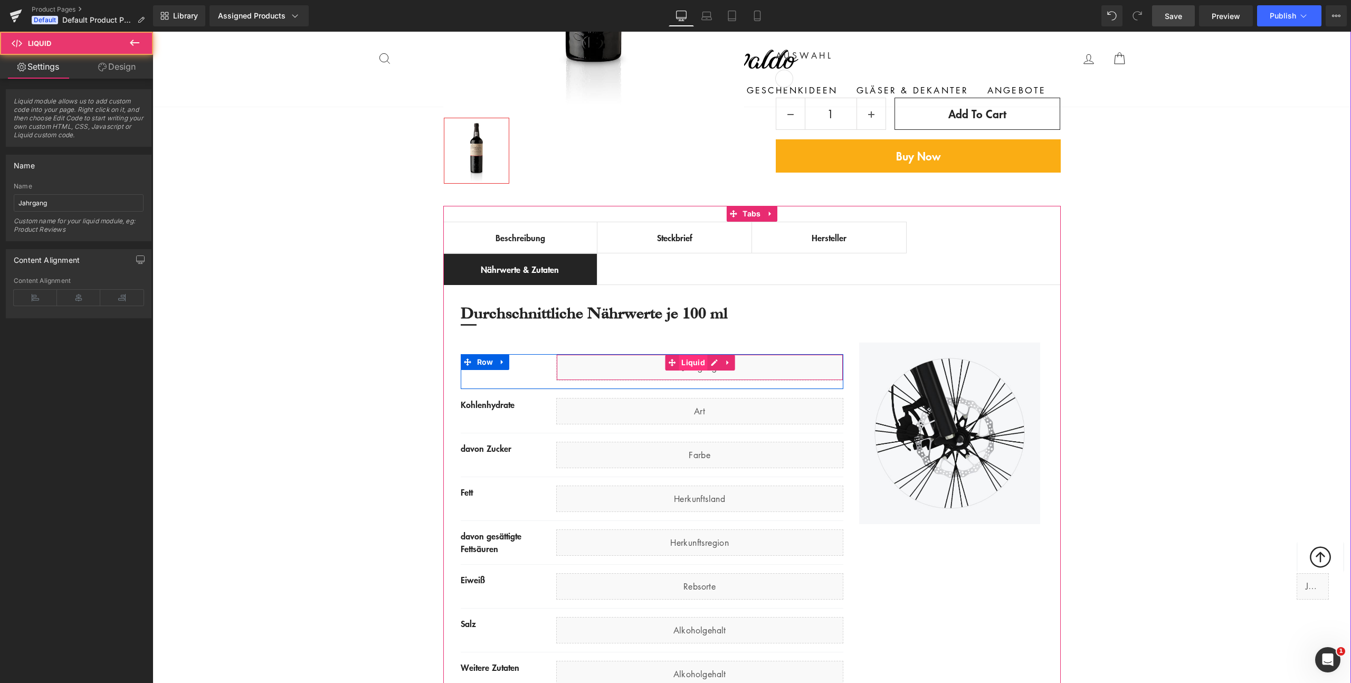
click at [693, 364] on span "Liquid" at bounding box center [693, 363] width 29 height 16
click at [88, 203] on input "Jahrgang" at bounding box center [79, 202] width 130 height 17
paste input "Brennwert"
type input "Brennwert"
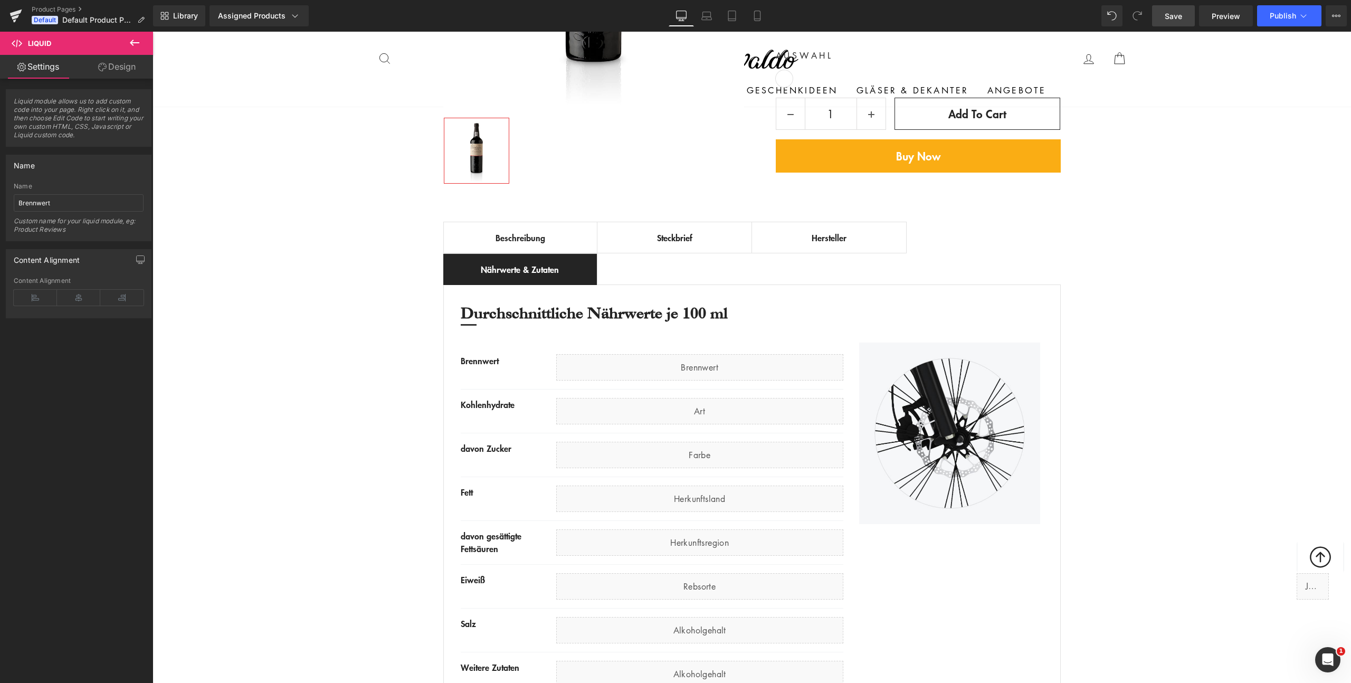
click at [291, 277] on div "Best Seller (P) Image Row ‹ › (P) Image List €0" at bounding box center [752, 253] width 1199 height 921
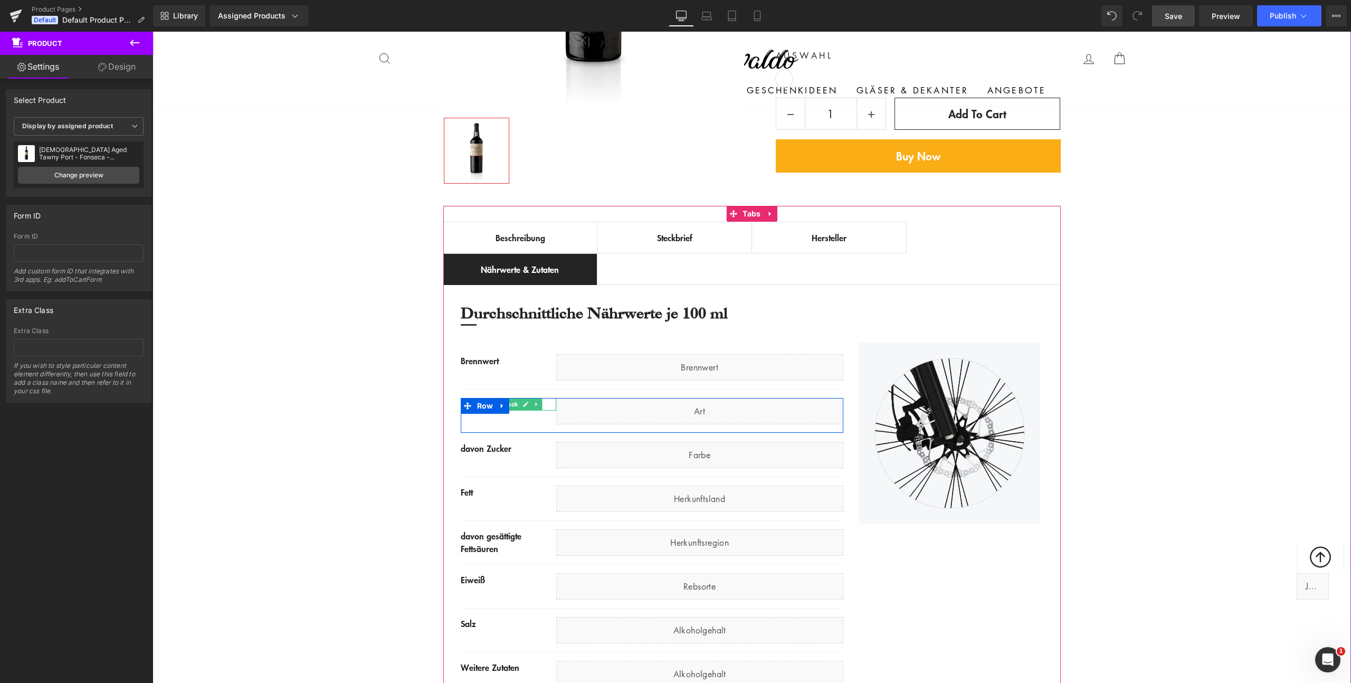
click at [526, 405] on link at bounding box center [525, 404] width 11 height 13
click at [522, 405] on div "Kohlenhydrate" at bounding box center [509, 404] width 96 height 13
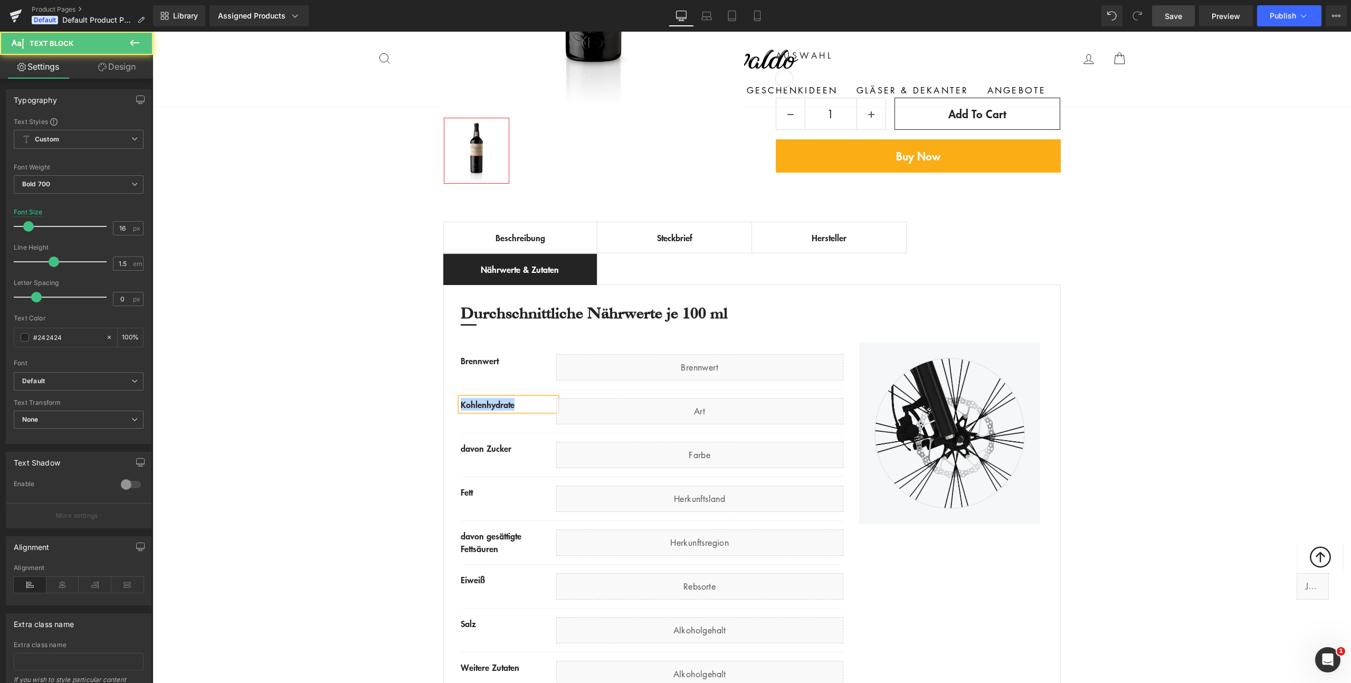
copy div "Kohlenhydrate"
click at [579, 410] on div "Liquid" at bounding box center [699, 411] width 287 height 26
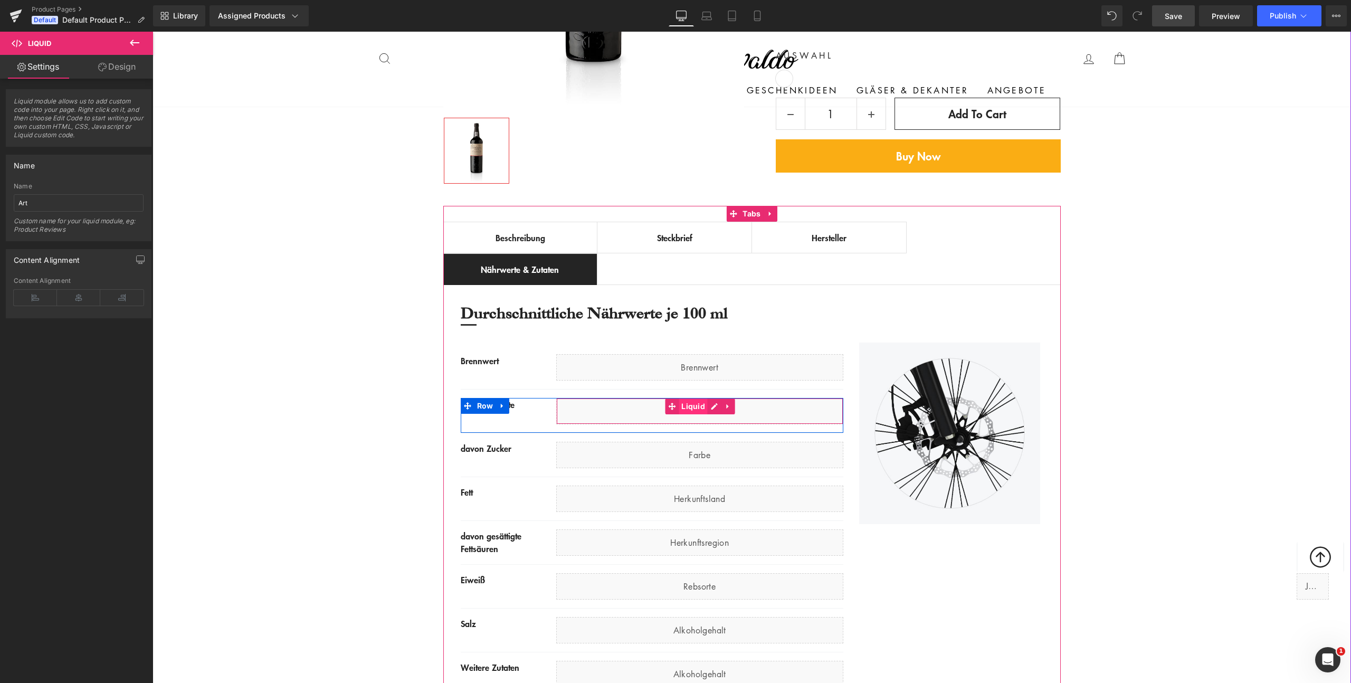
click at [697, 409] on span "Liquid" at bounding box center [693, 407] width 29 height 16
click at [126, 201] on input "Art" at bounding box center [79, 202] width 130 height 17
paste input "Kohlenhydrate"
type input "Kohlenhydrate"
click at [254, 414] on div "Best Seller (P) Image Row ‹ › (P) Image List €0" at bounding box center [752, 253] width 1199 height 921
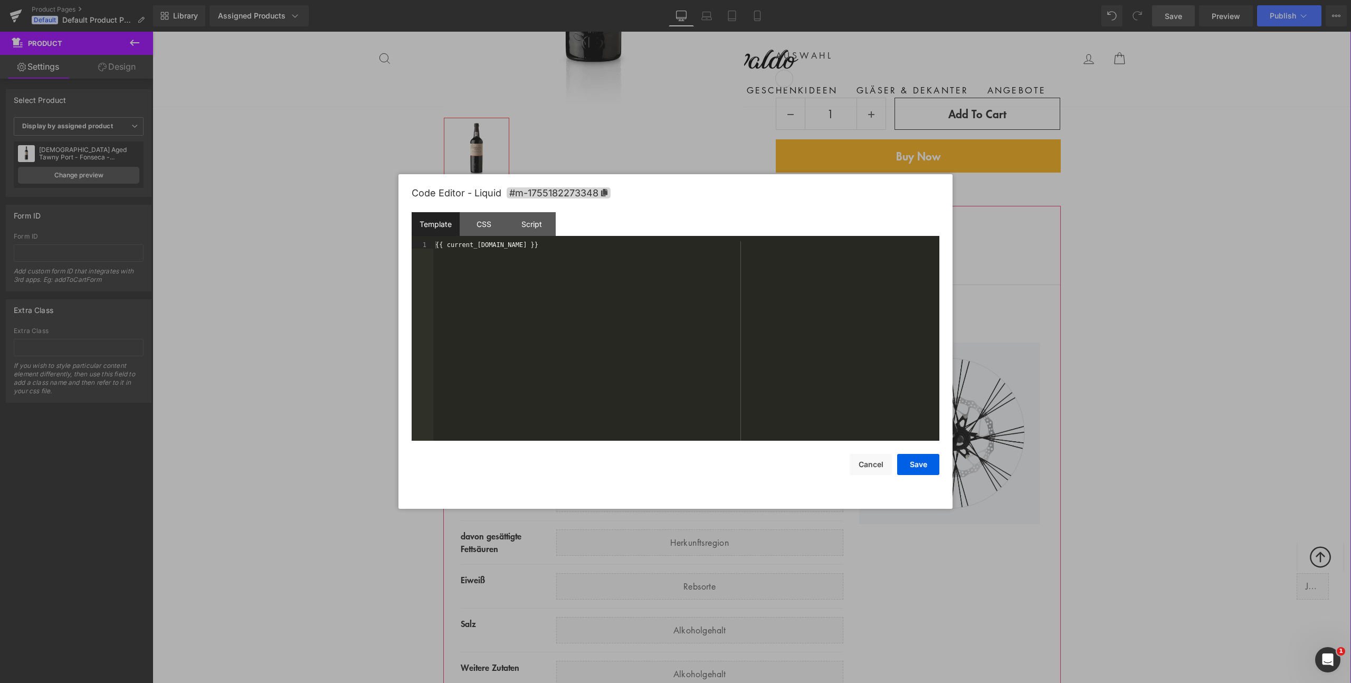
click at [713, 406] on icon at bounding box center [714, 406] width 7 height 8
click at [594, 309] on div "{{ current_[DOMAIN_NAME] }}" at bounding box center [686, 348] width 506 height 214
click at [911, 464] on button "Save" at bounding box center [918, 464] width 42 height 21
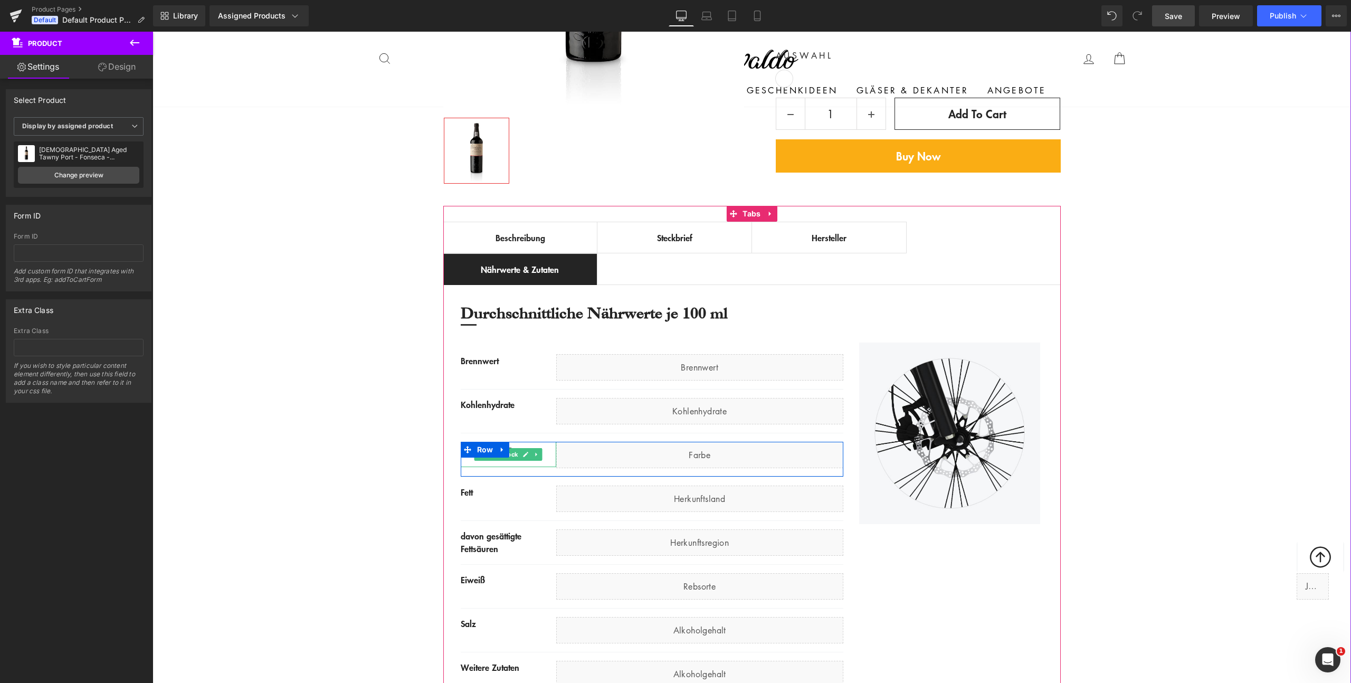
click at [520, 449] on link at bounding box center [525, 454] width 11 height 13
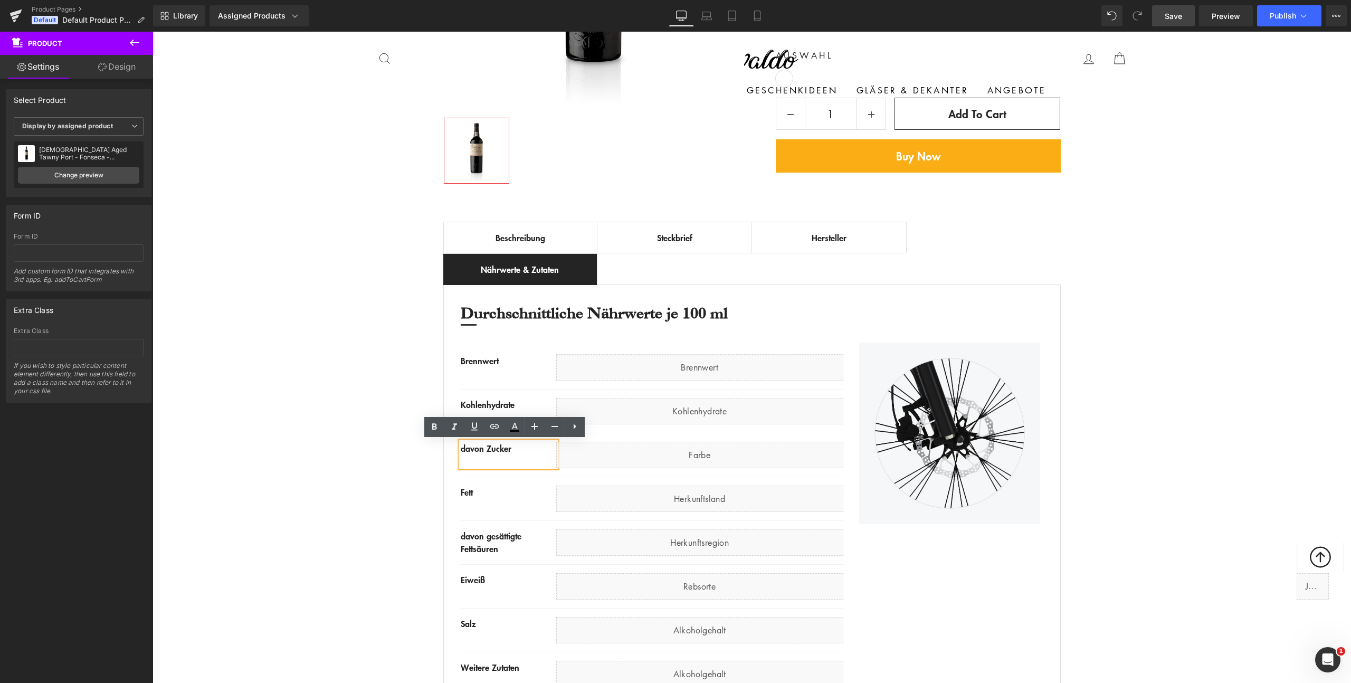
click at [520, 450] on div "davon Zucker" at bounding box center [509, 454] width 96 height 25
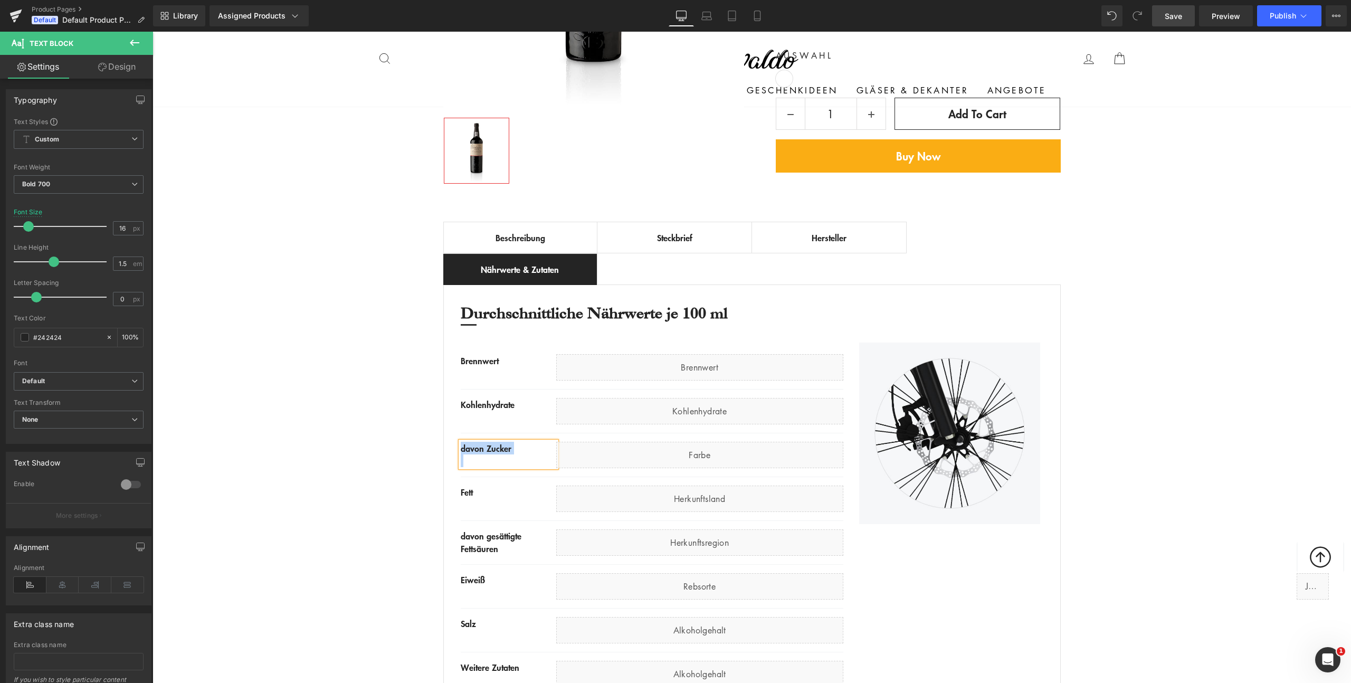
click at [475, 463] on div at bounding box center [509, 460] width 96 height 13
copy div "davon Zucker"
click at [344, 461] on div "Best Seller (P) Image Row ‹ › (P) Image List €0" at bounding box center [752, 253] width 1199 height 921
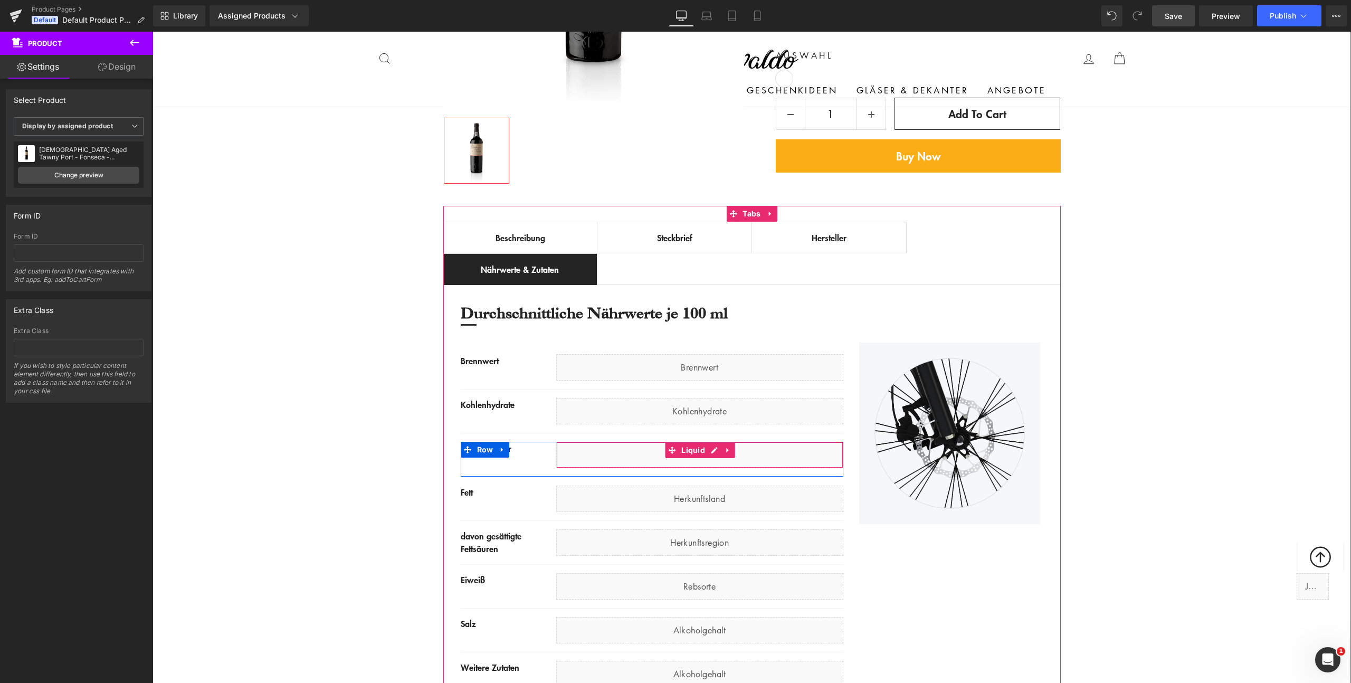
click at [683, 451] on span "Liquid" at bounding box center [693, 450] width 29 height 16
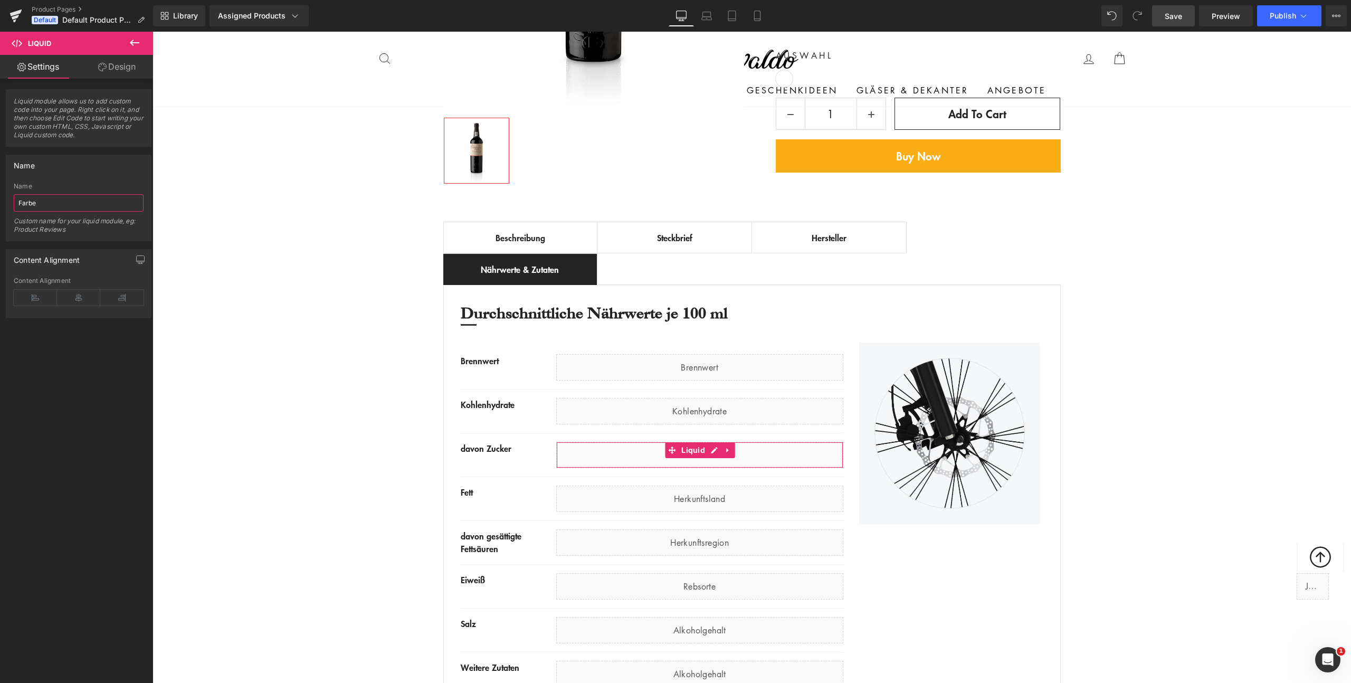
click at [79, 203] on input "Farbe" at bounding box center [79, 202] width 130 height 17
paste input "davon Zucker"
type input "davon Zucker"
click at [330, 347] on div "Best Seller (P) Image Row ‹ › (P) Image List €0" at bounding box center [752, 253] width 1199 height 921
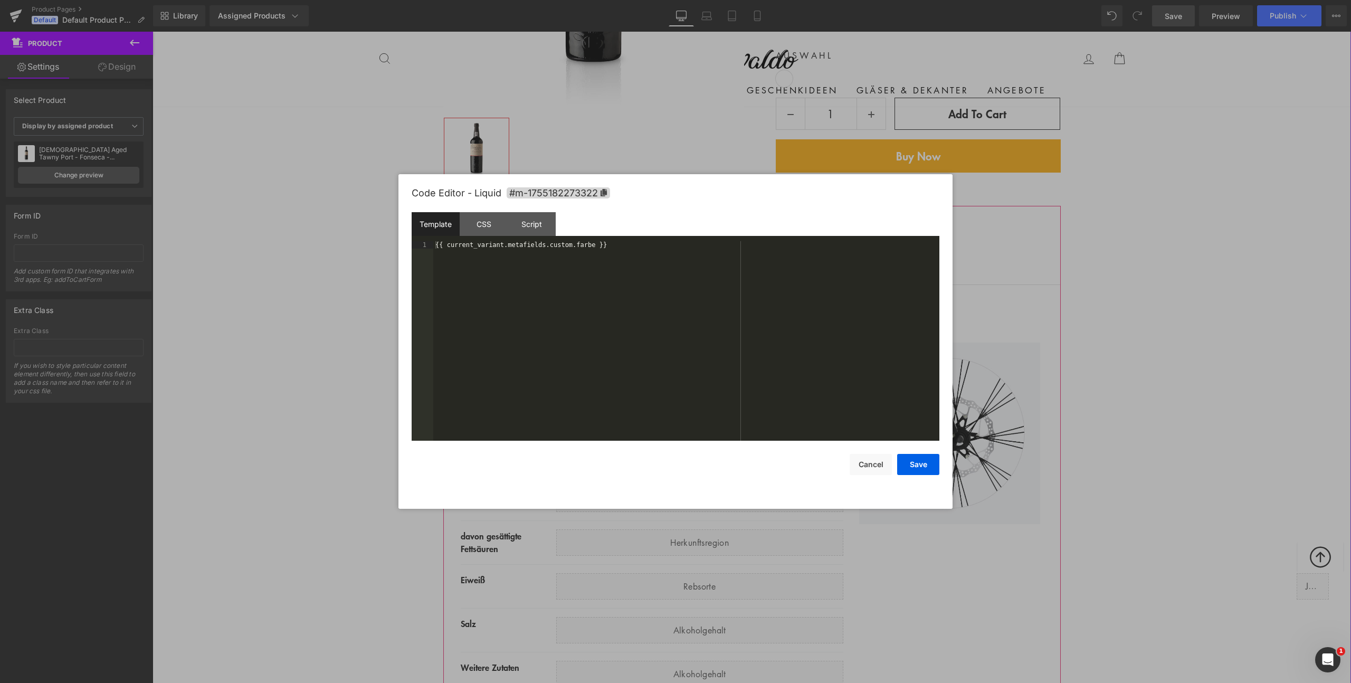
click at [714, 450] on div "Liquid" at bounding box center [699, 455] width 287 height 26
click at [589, 357] on div "{{ current_variant.metafields.custom.farbe }}" at bounding box center [686, 348] width 506 height 214
click at [921, 471] on button "Save" at bounding box center [918, 464] width 42 height 21
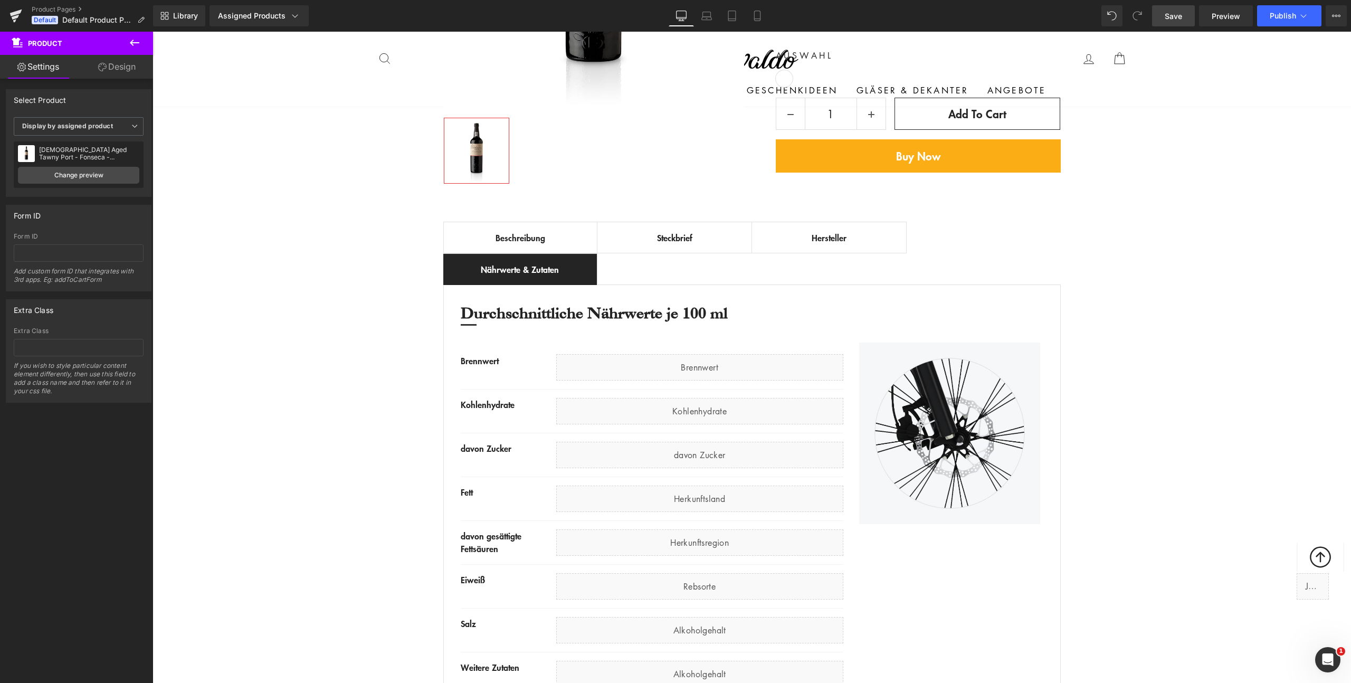
click at [1183, 14] on link "Save" at bounding box center [1173, 15] width 43 height 21
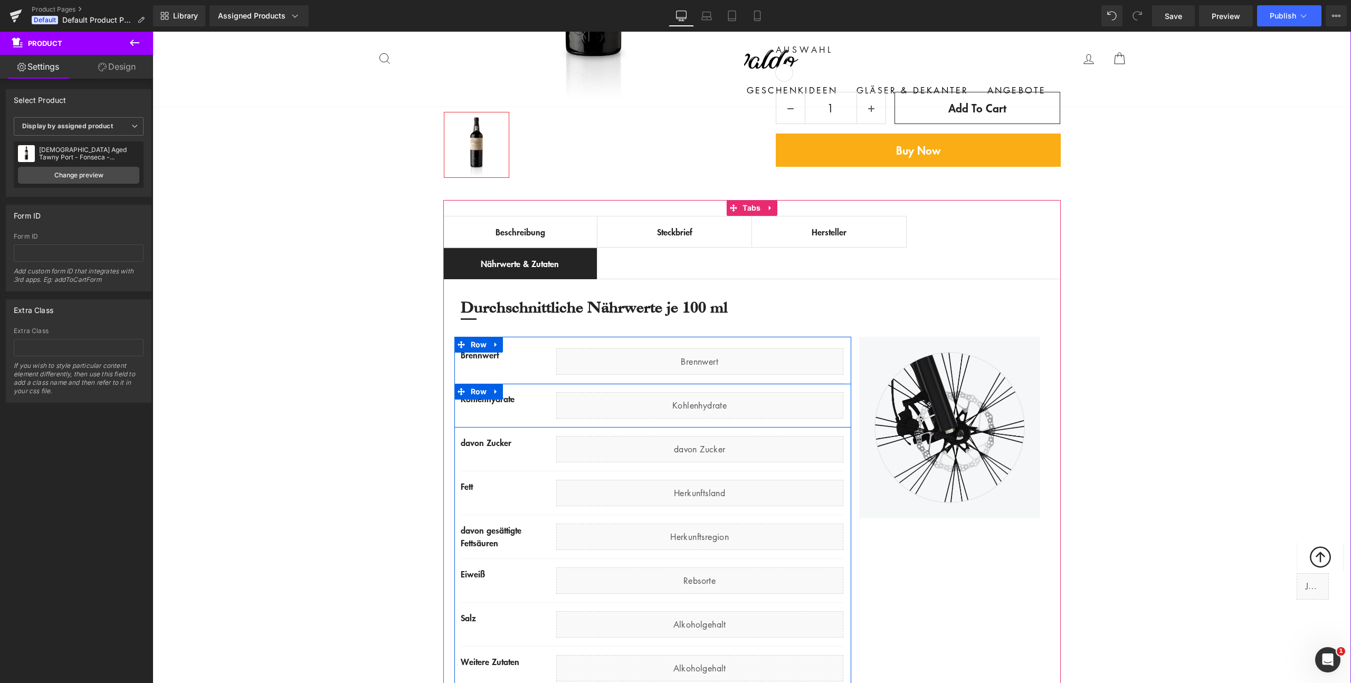
scroll to position [429, 0]
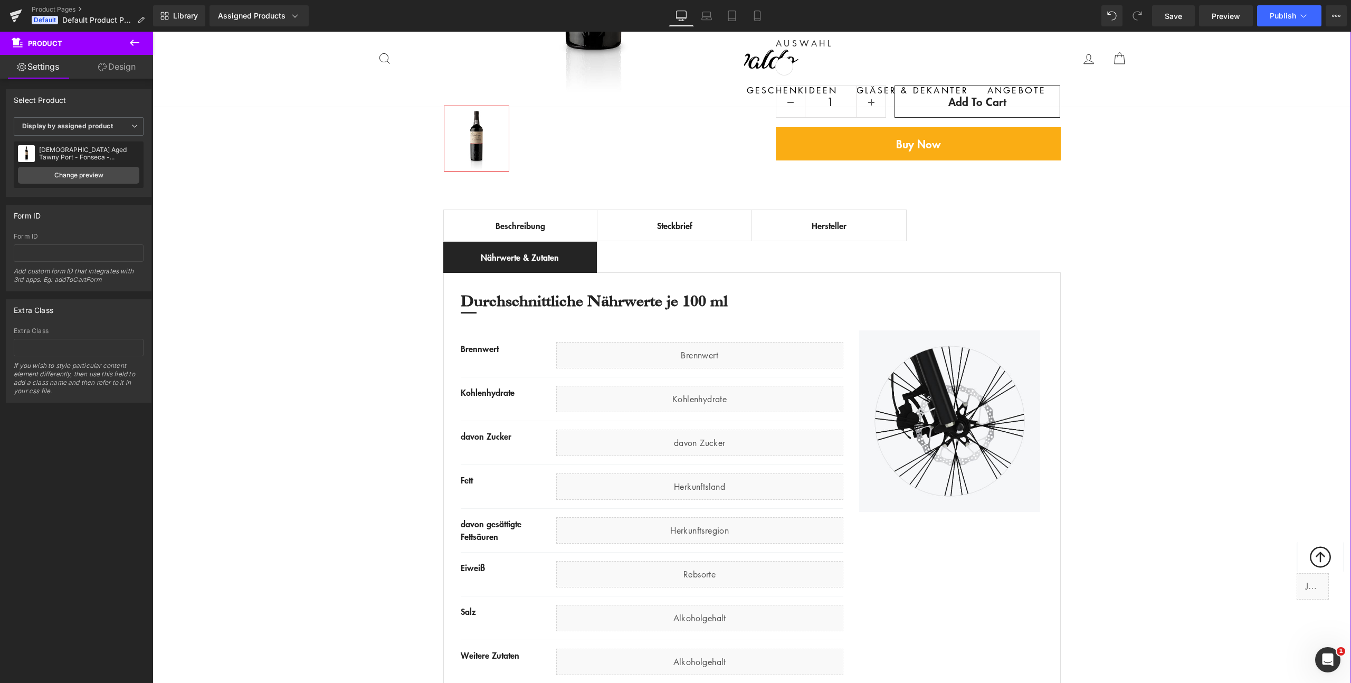
click at [339, 399] on div "Best Seller (P) Image Row ‹ › (P) Image List €0" at bounding box center [752, 240] width 1199 height 921
click at [1276, 15] on span "Publish" at bounding box center [1283, 16] width 26 height 8
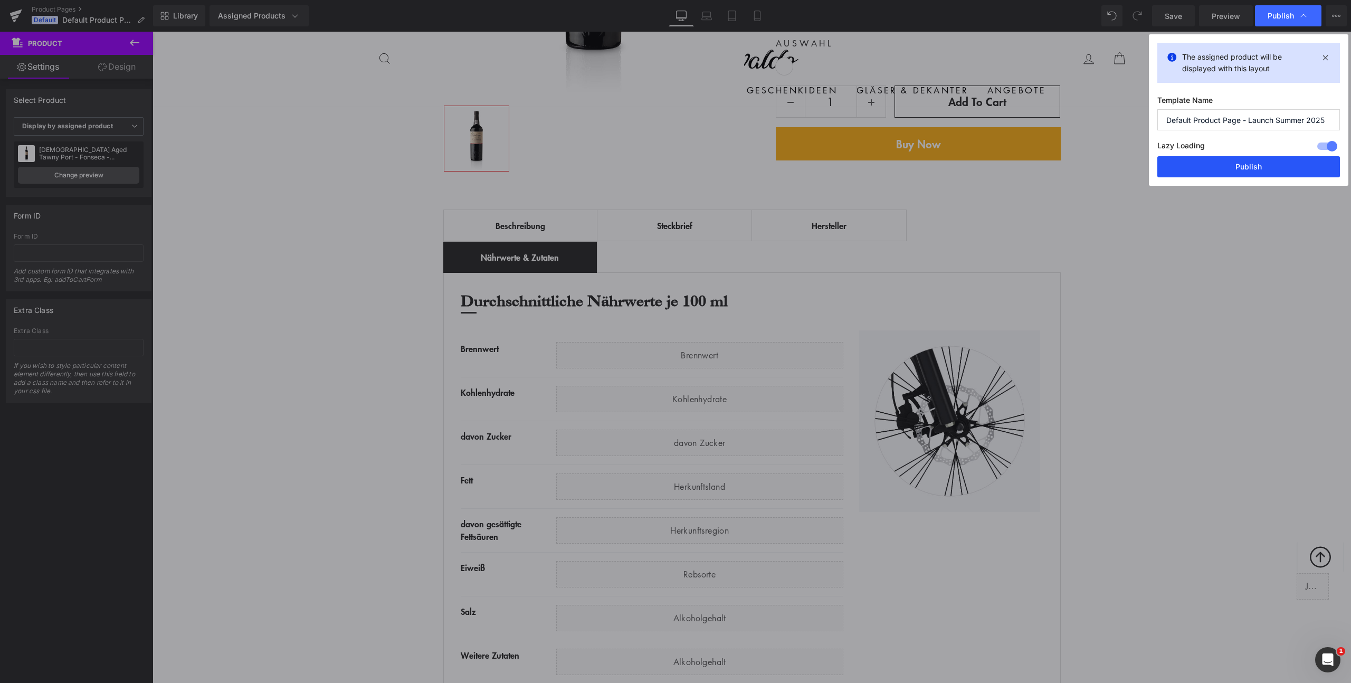
click at [1259, 165] on button "Publish" at bounding box center [1249, 166] width 183 height 21
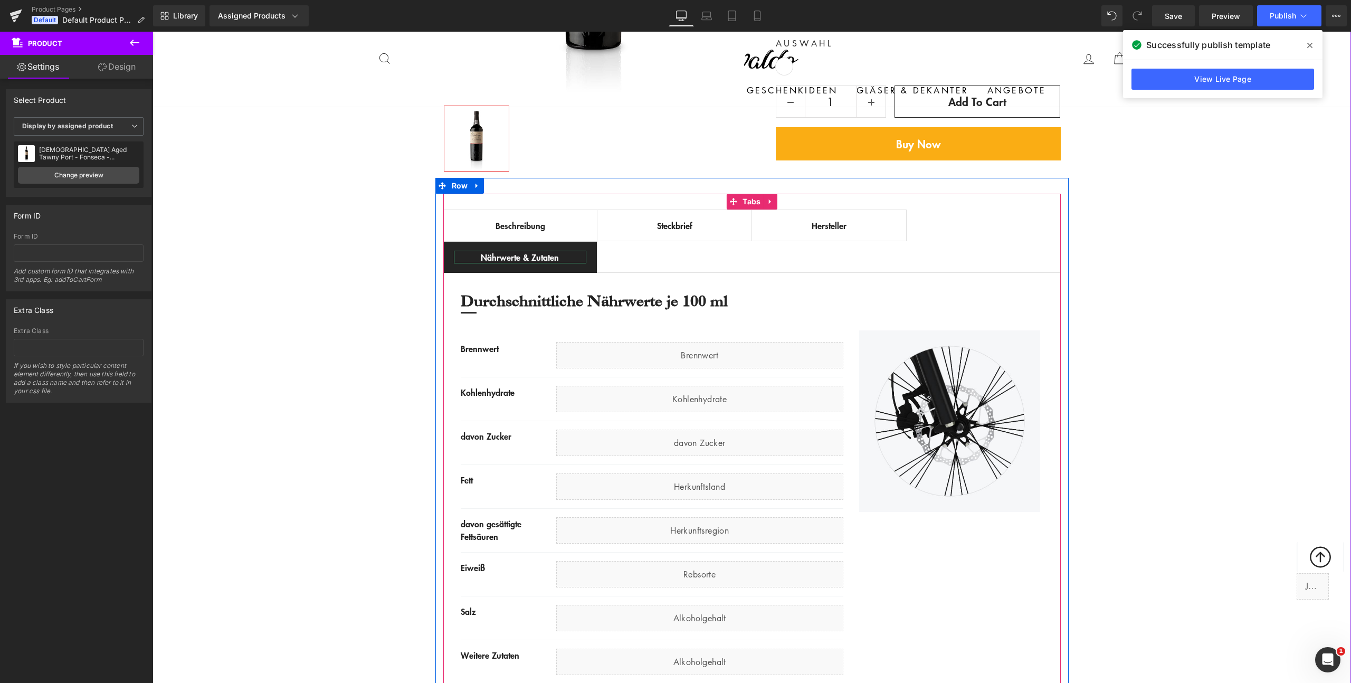
click at [536, 256] on div "Nährwerte & Zutaten" at bounding box center [520, 257] width 133 height 13
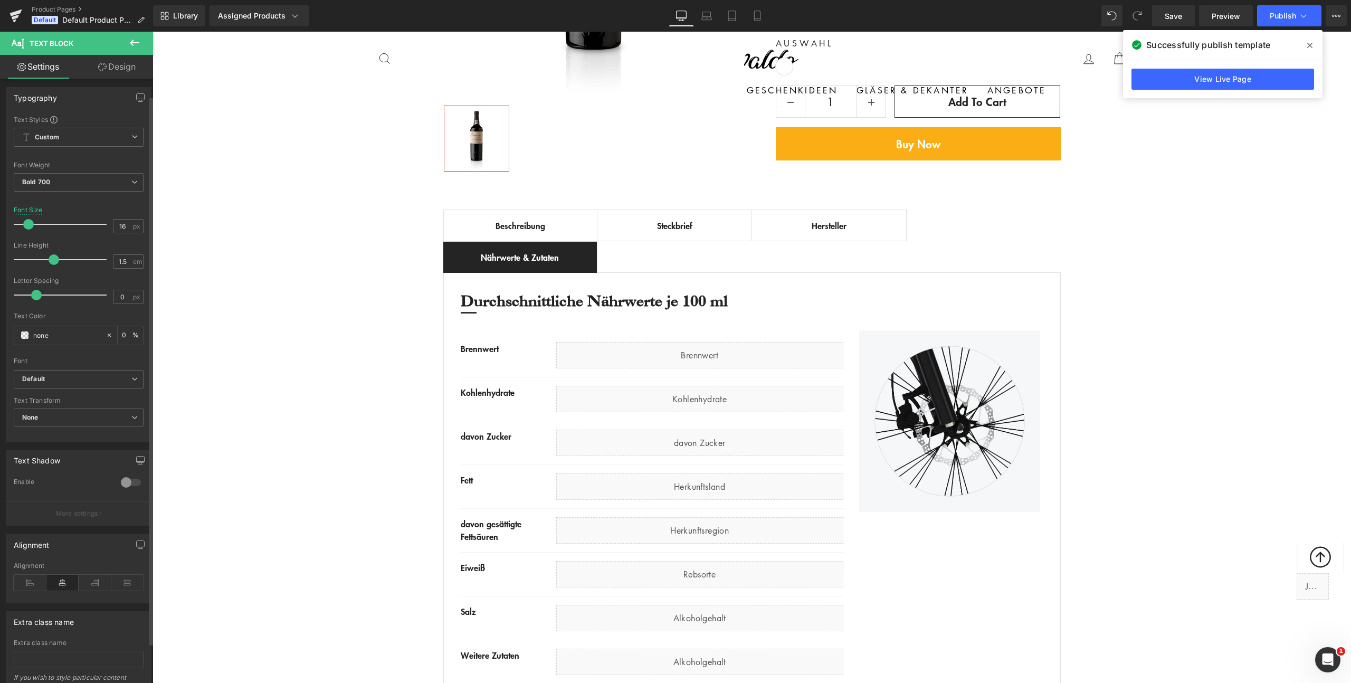
scroll to position [0, 0]
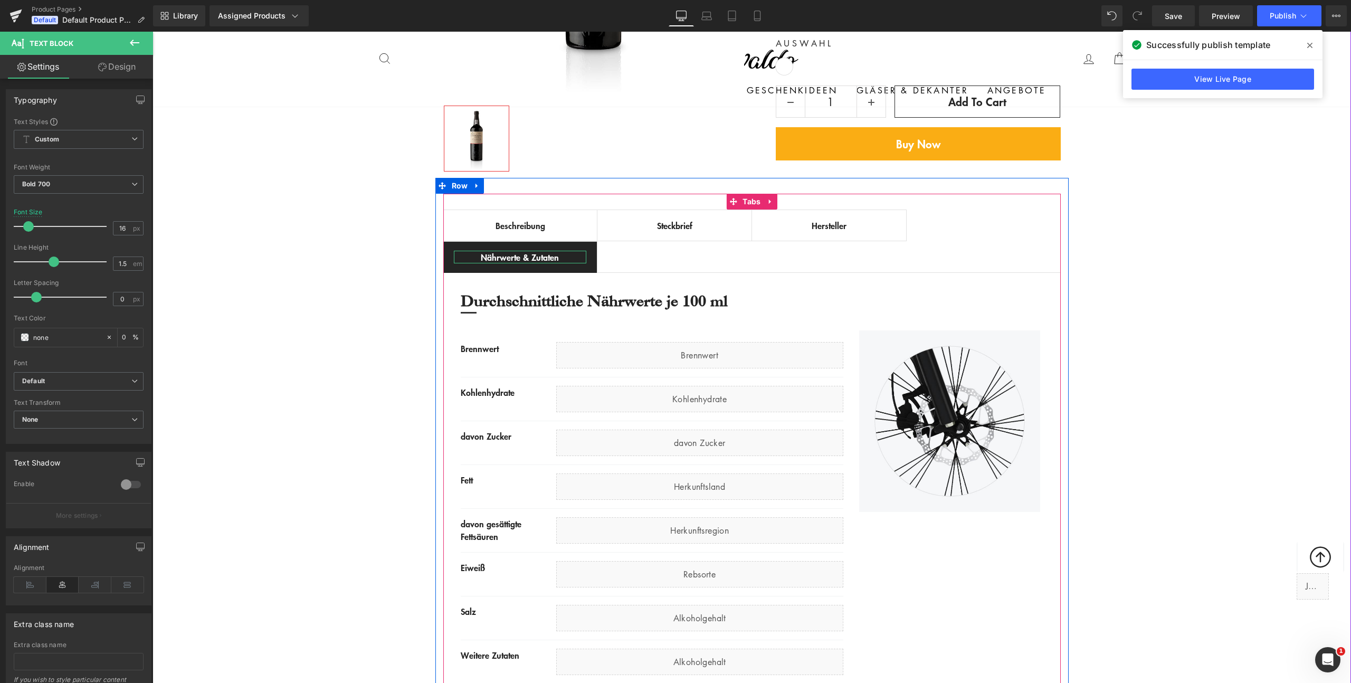
click at [510, 256] on div "Nährwerte & Zutaten" at bounding box center [520, 257] width 133 height 13
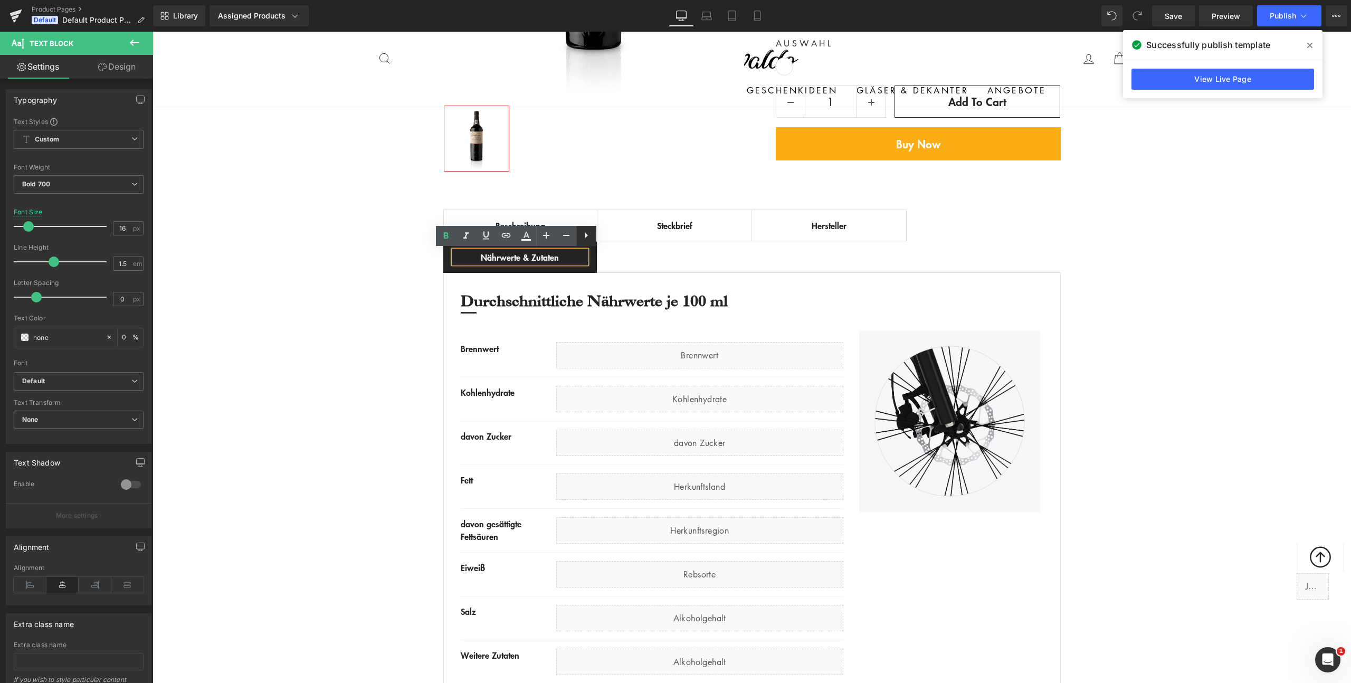
click at [592, 236] on icon at bounding box center [586, 235] width 13 height 13
click at [588, 238] on icon at bounding box center [586, 235] width 13 height 13
click at [217, 229] on div "Best Seller (P) Image Row ‹ › (P) Image List €0" at bounding box center [752, 240] width 1199 height 921
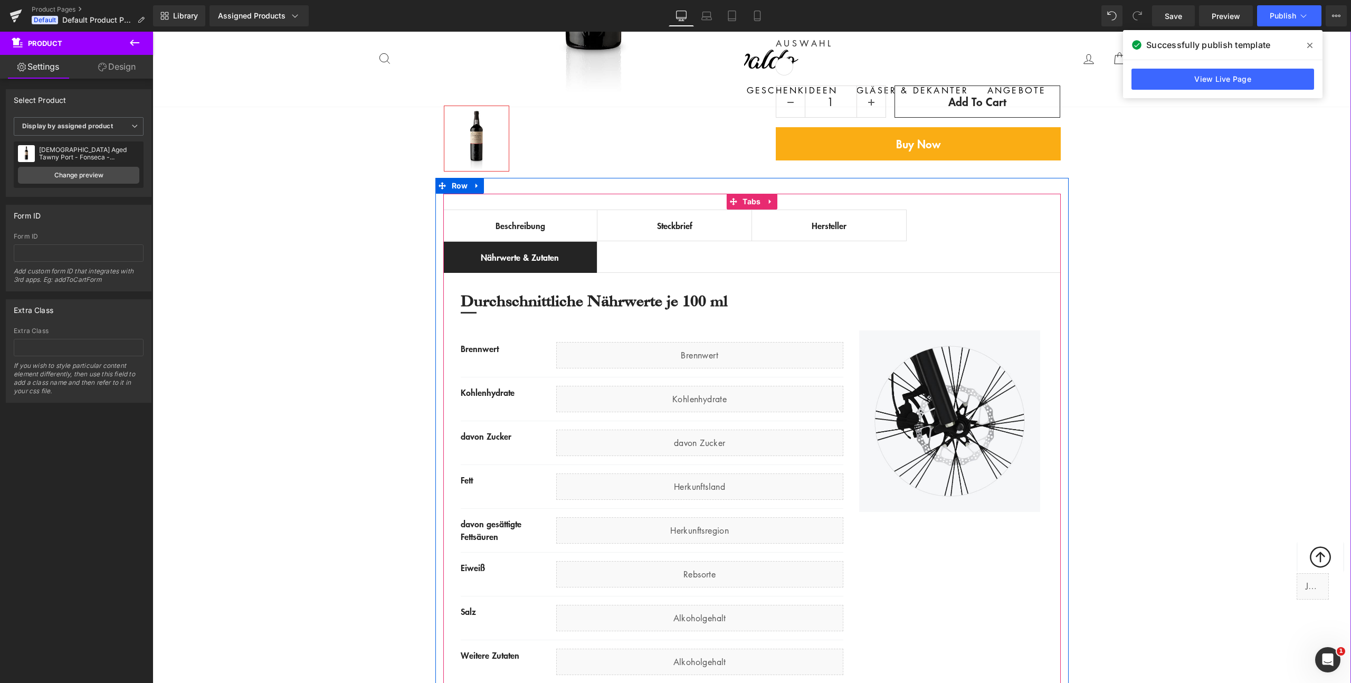
click at [450, 245] on span "Nährwerte & Zutaten Text Block" at bounding box center [520, 257] width 154 height 31
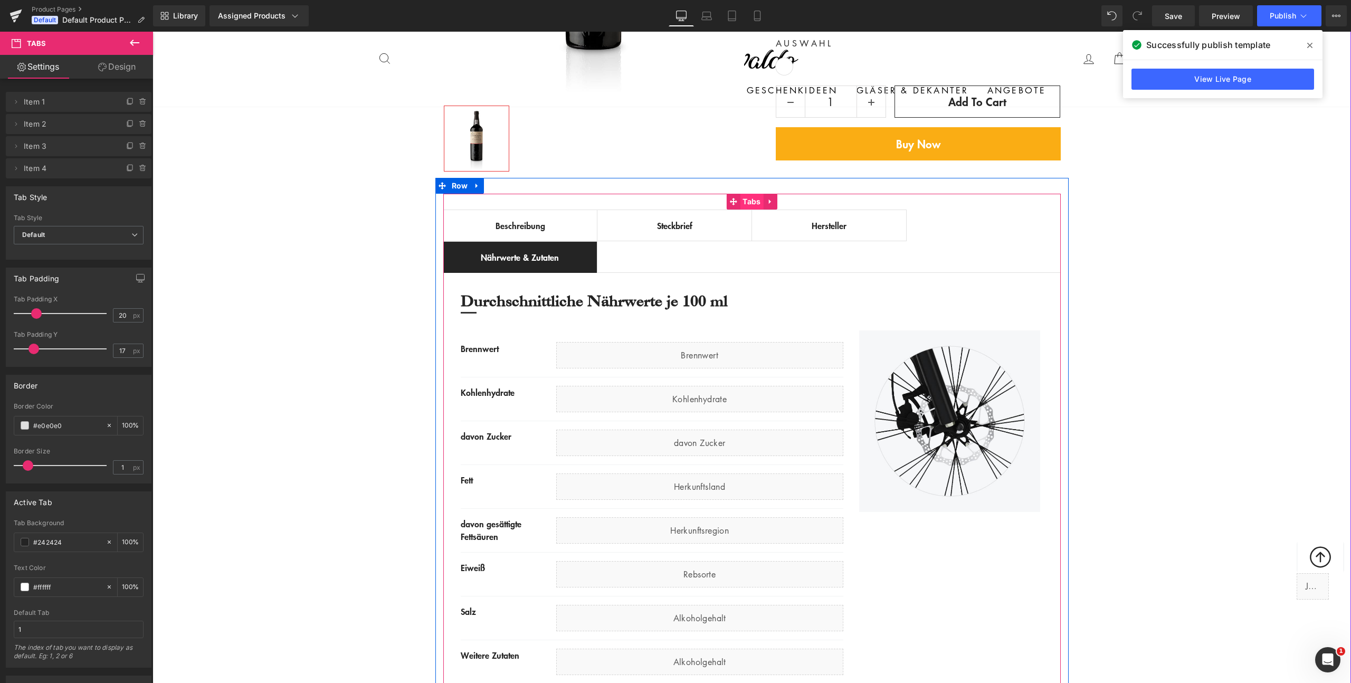
click at [745, 201] on span "Tabs" at bounding box center [751, 202] width 23 height 16
click at [15, 169] on icon at bounding box center [16, 168] width 8 height 8
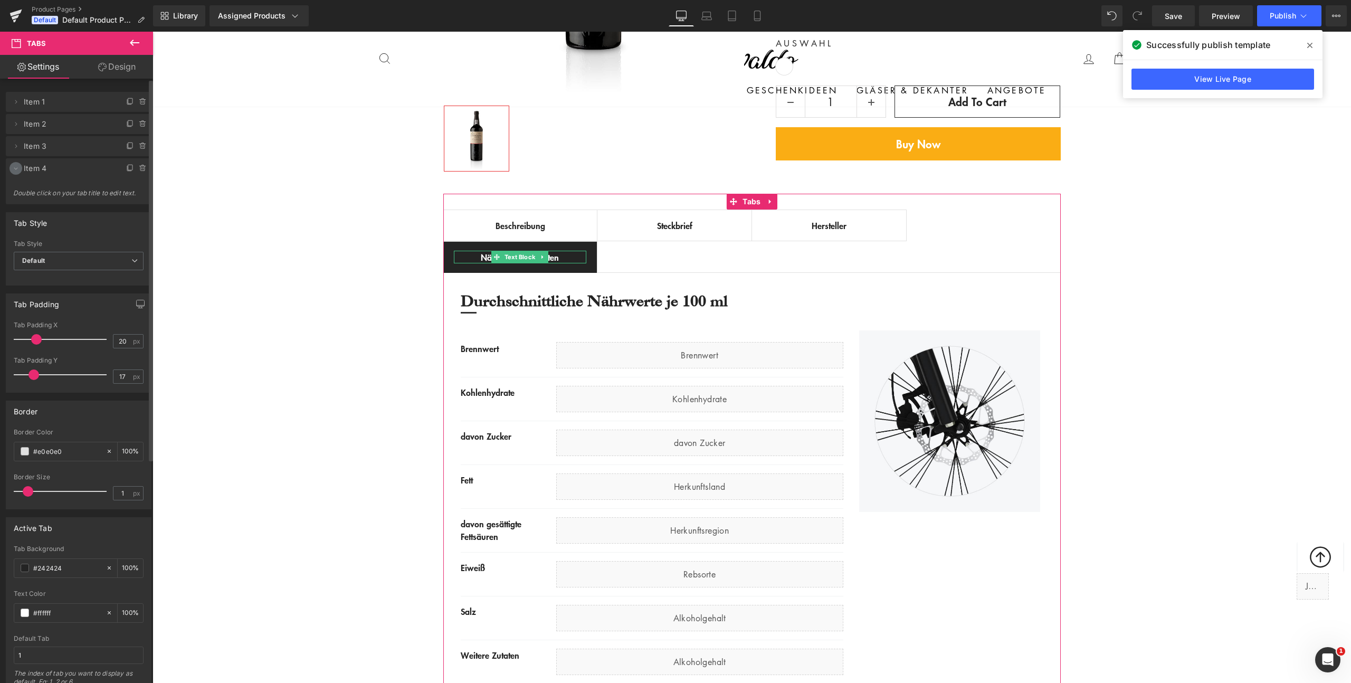
click at [15, 169] on icon at bounding box center [16, 169] width 4 height 2
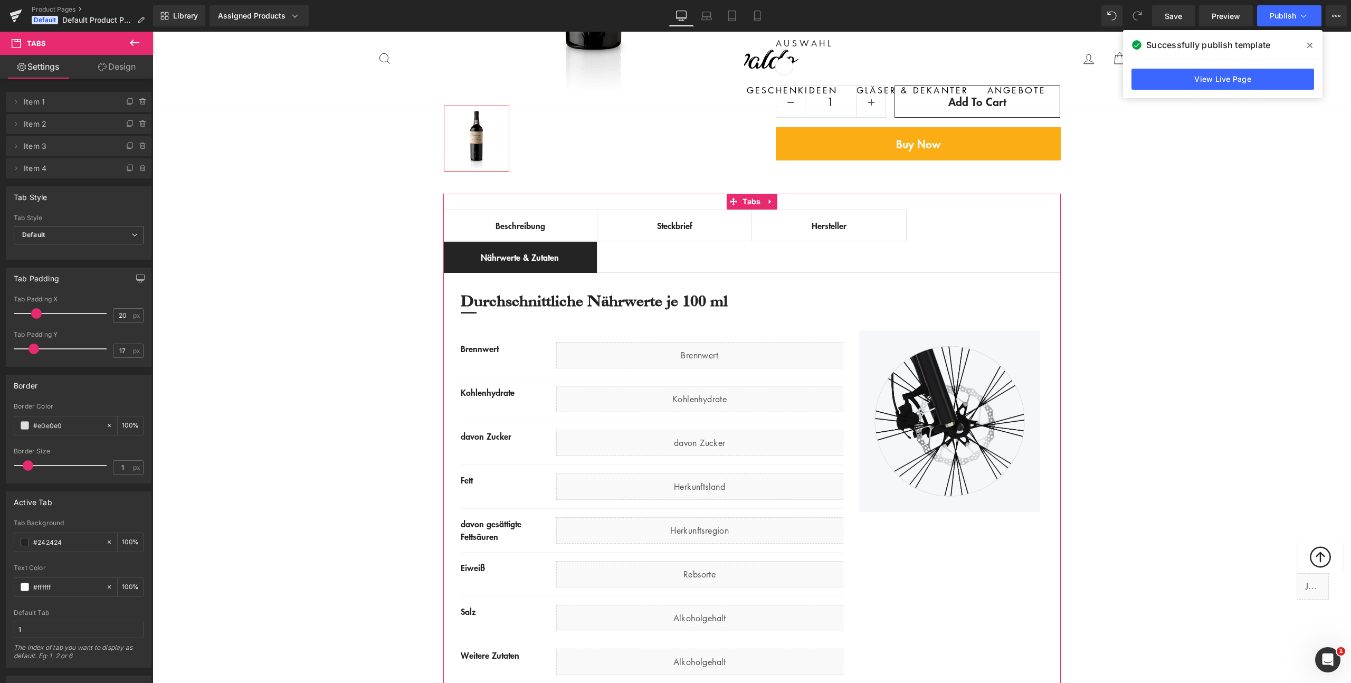
click at [121, 68] on link "Design" at bounding box center [117, 67] width 77 height 24
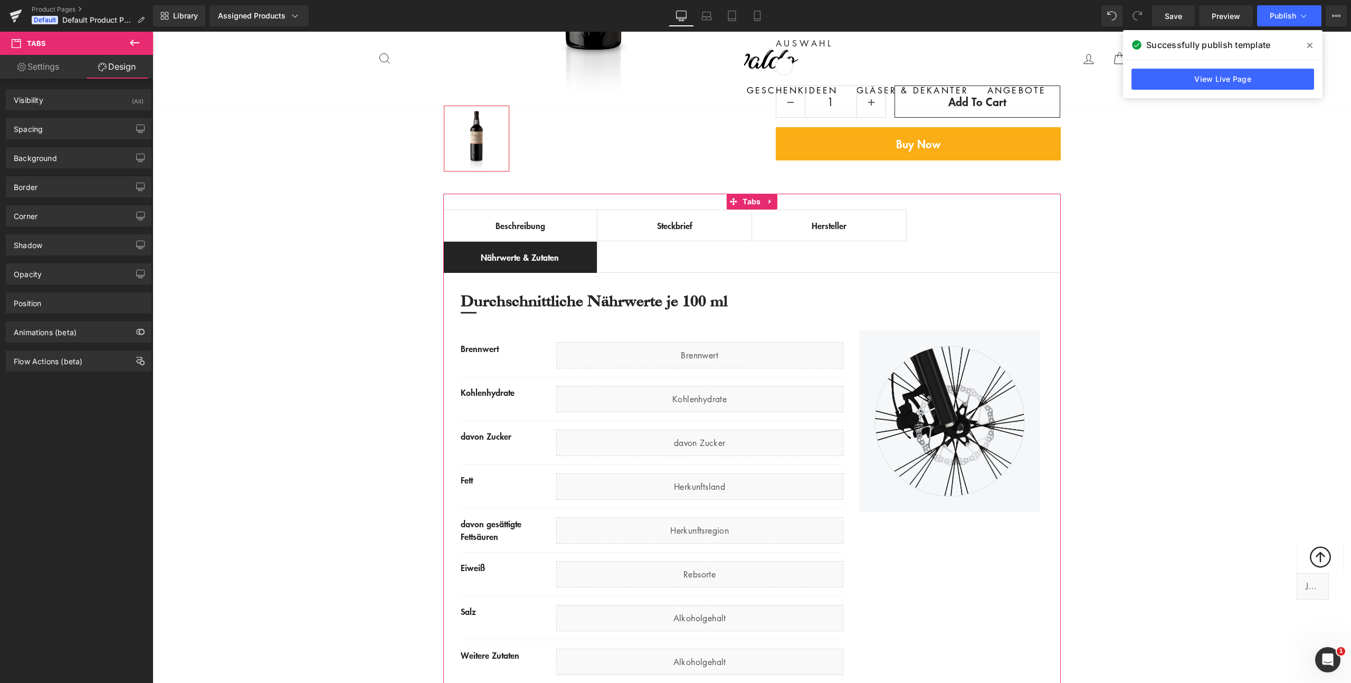
click at [53, 68] on link "Settings" at bounding box center [38, 67] width 77 height 24
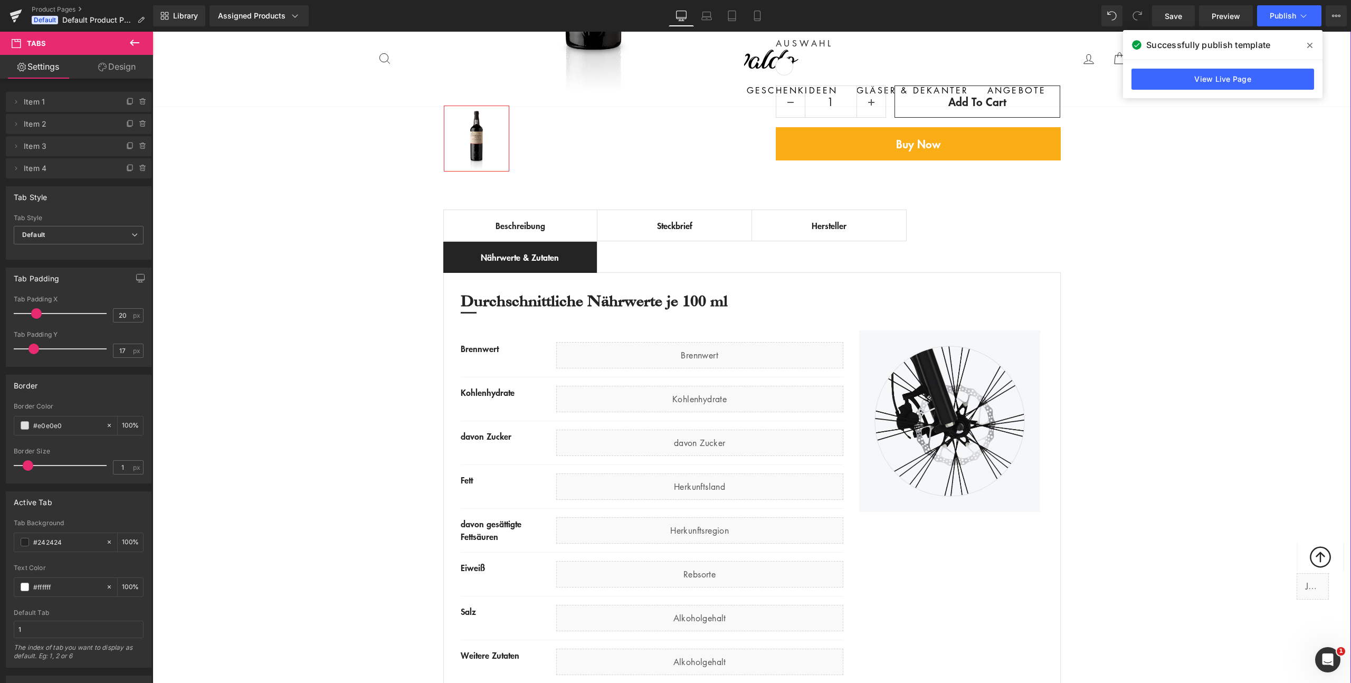
click at [381, 510] on div "Best Seller (P) Image Row ‹ › (P) Image List €0" at bounding box center [752, 240] width 1199 height 921
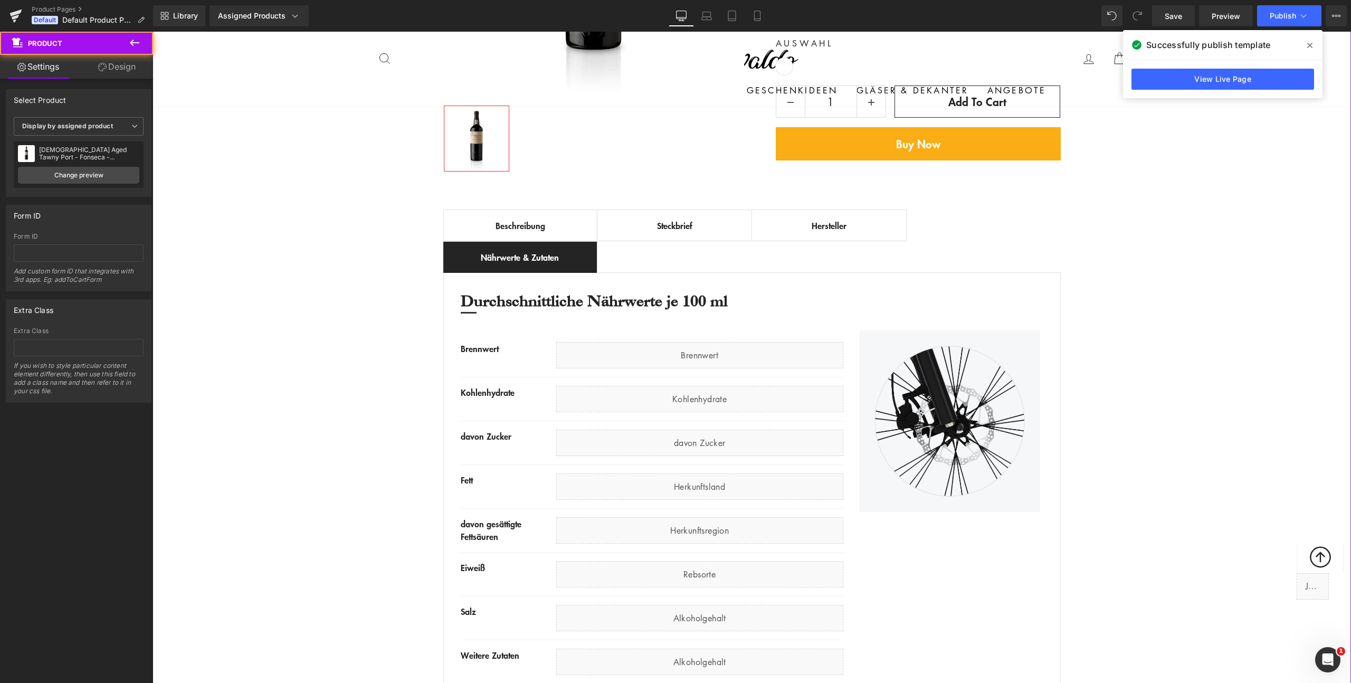
click at [380, 510] on div "Best Seller (P) Image Row ‹ › (P) Image List €0" at bounding box center [752, 240] width 1199 height 921
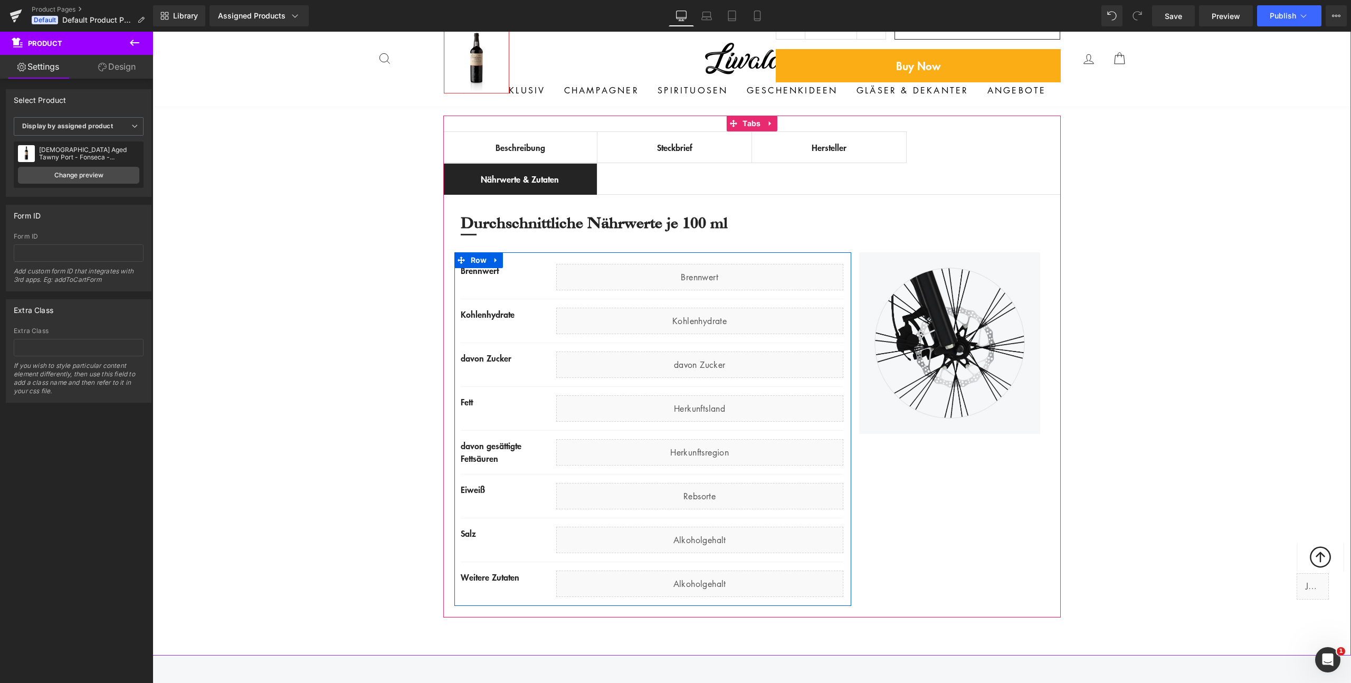
scroll to position [527, 0]
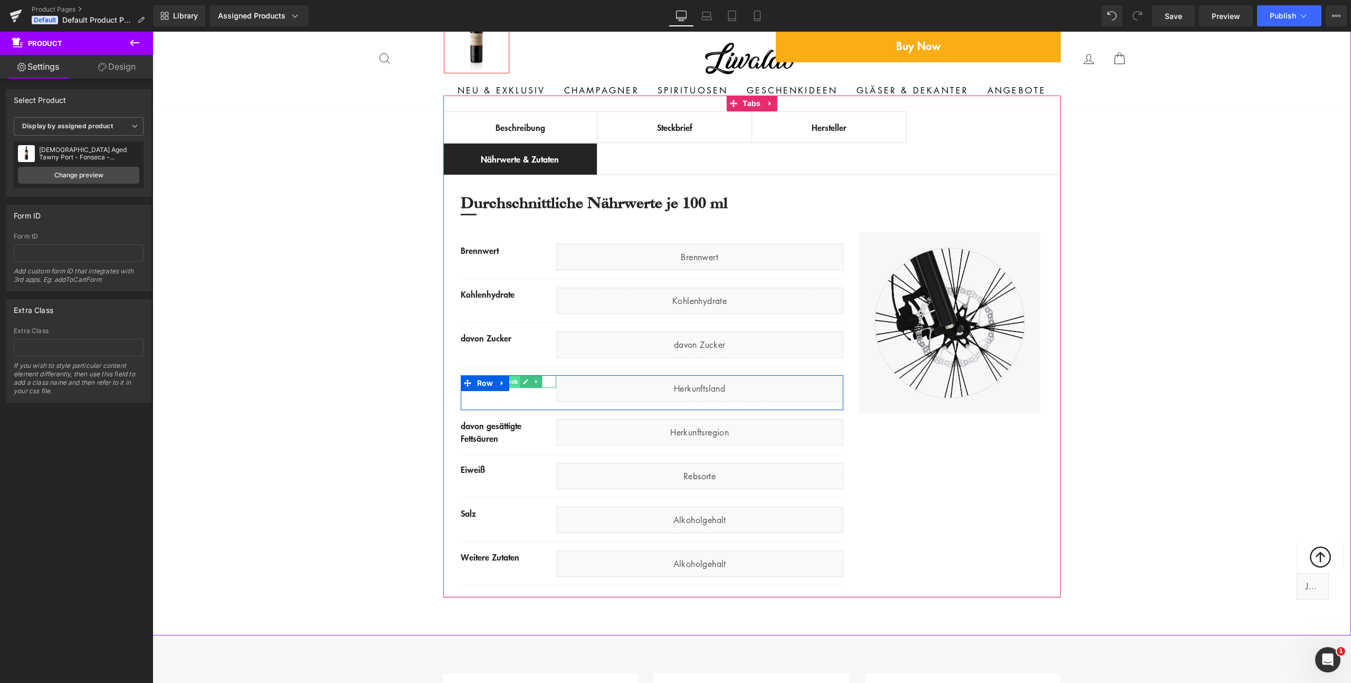
click at [514, 384] on span "Text Block" at bounding box center [503, 381] width 35 height 13
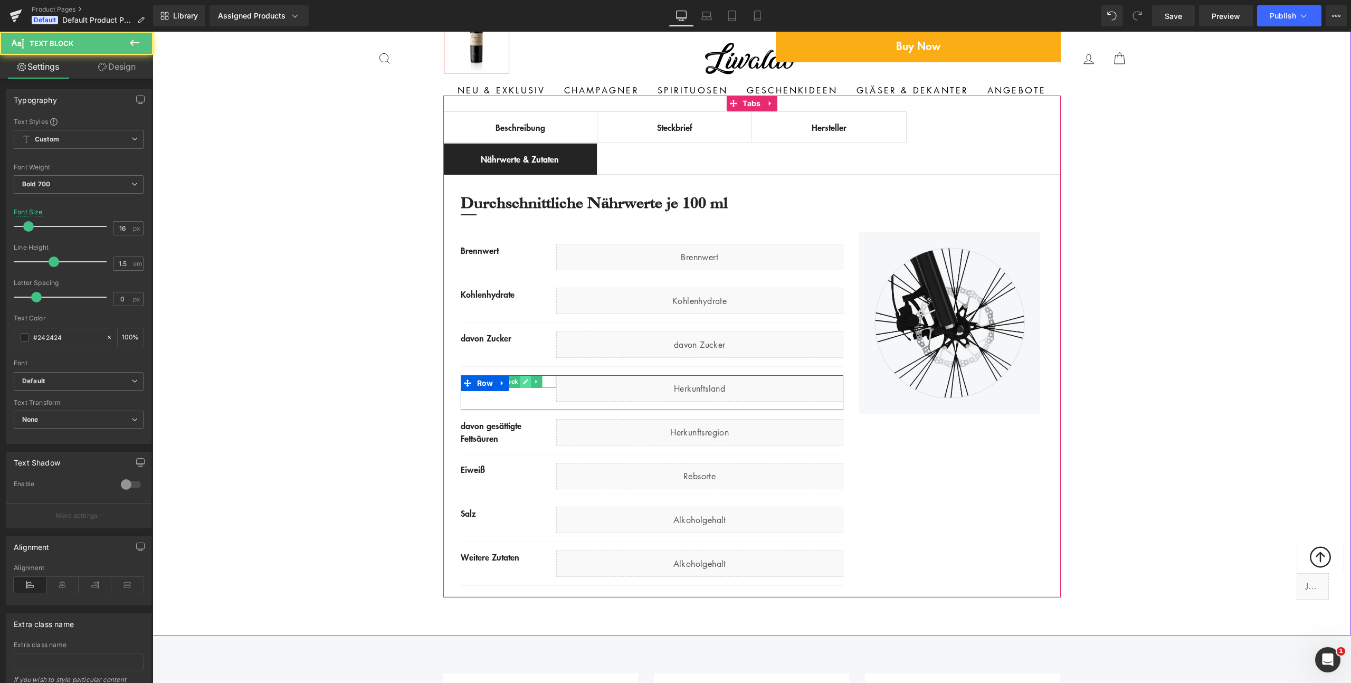
click at [523, 384] on icon at bounding box center [526, 381] width 6 height 6
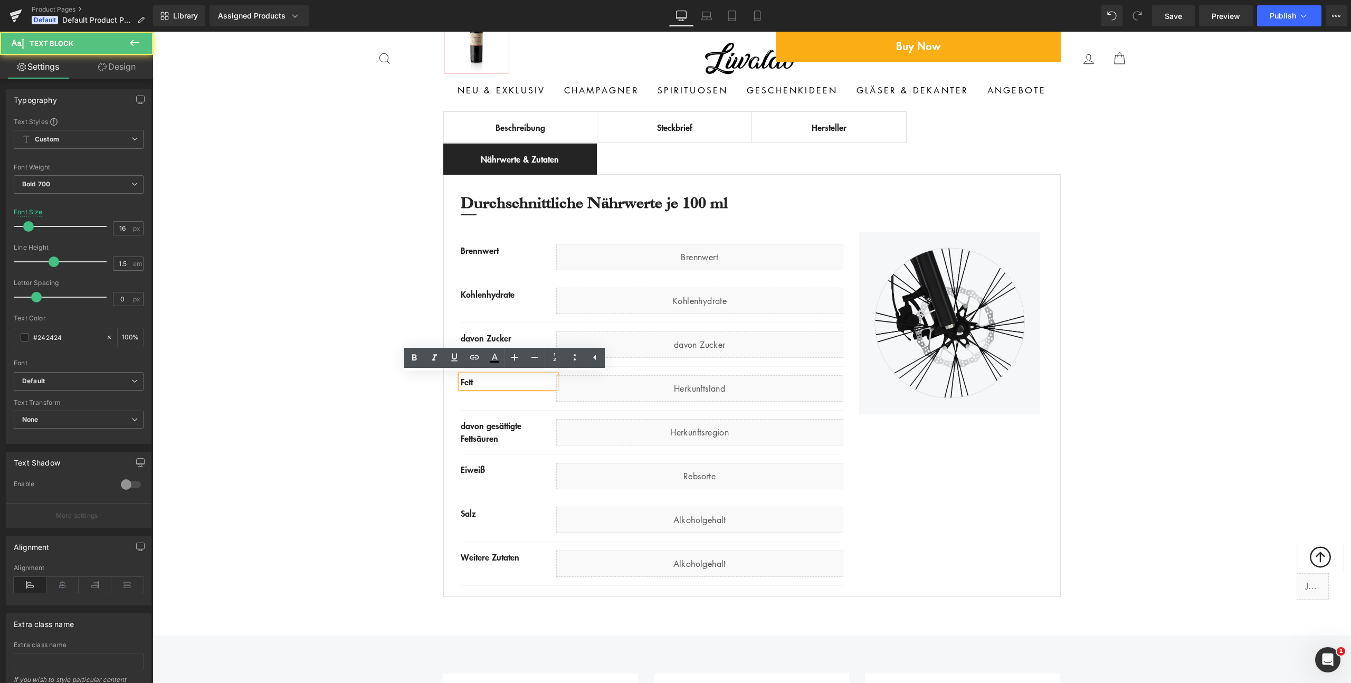
click at [518, 382] on div "Fett" at bounding box center [509, 381] width 96 height 13
copy div "Fett"
click at [349, 385] on div "Best Seller (P) Image Row ‹ › (P) Image List €0" at bounding box center [752, 142] width 1199 height 921
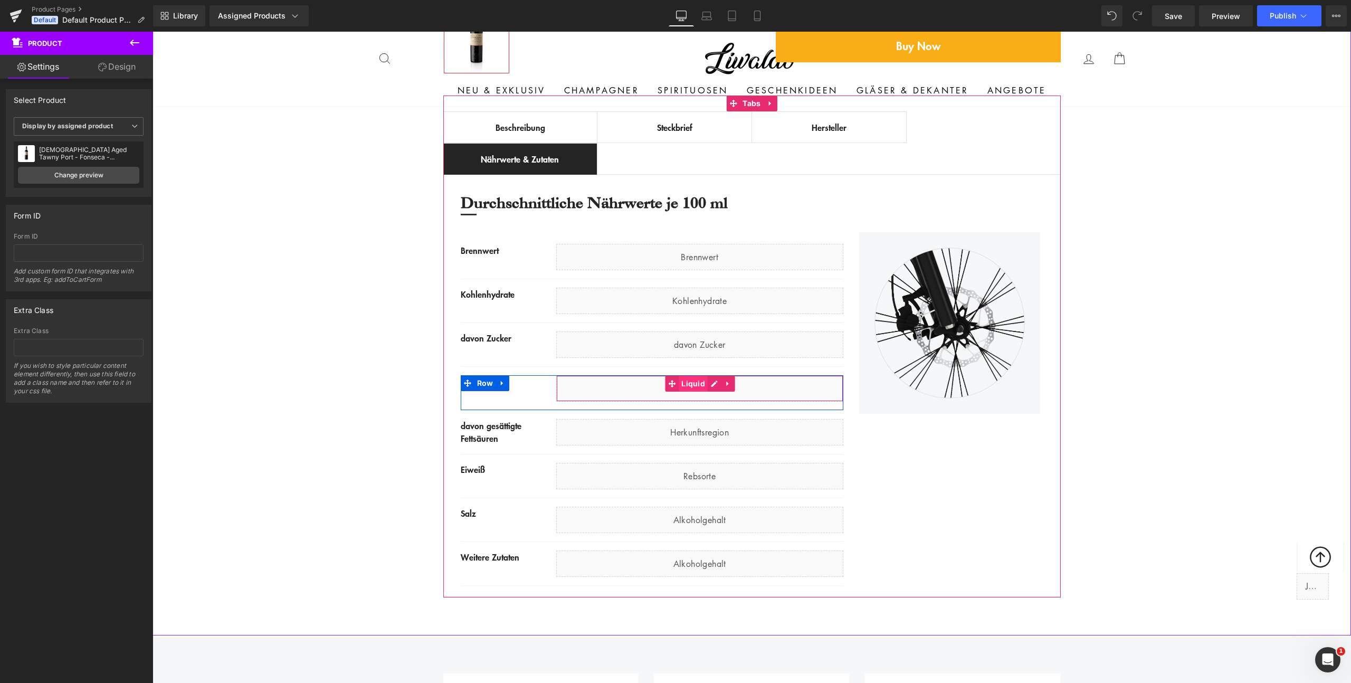
click at [699, 387] on span "Liquid" at bounding box center [693, 384] width 29 height 16
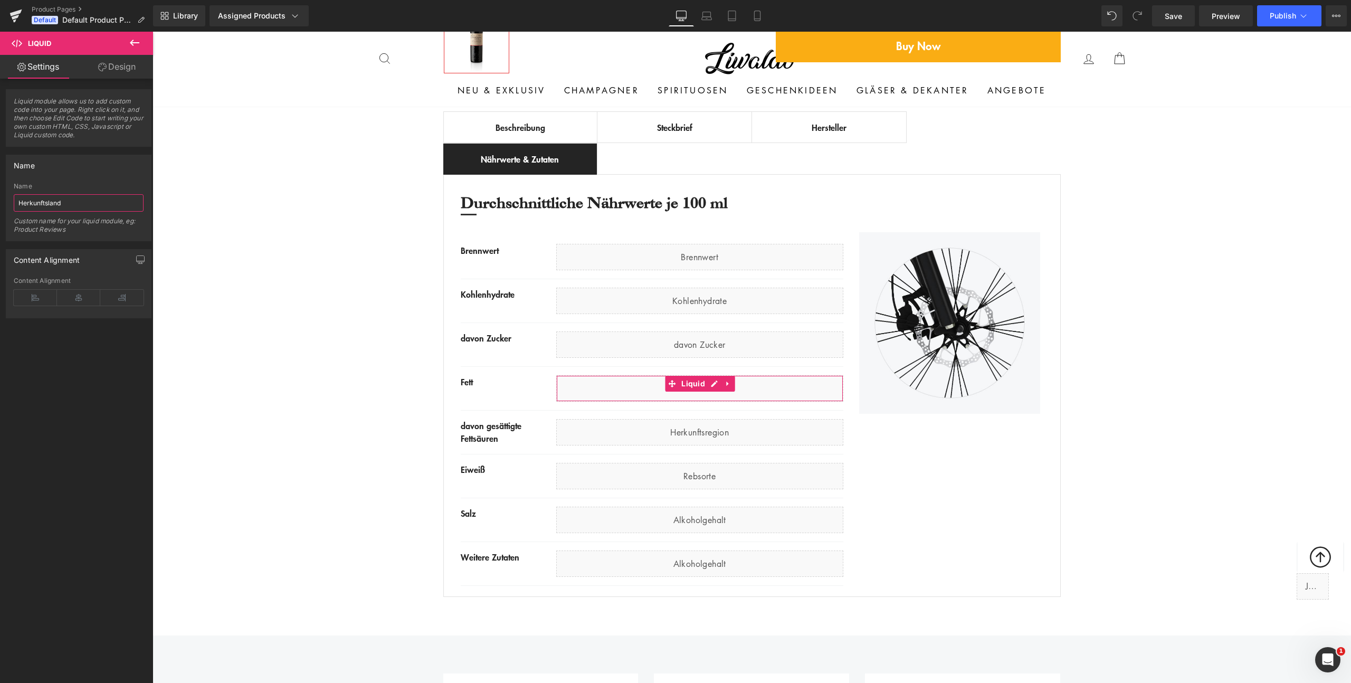
click at [116, 209] on input "Herkunftsland" at bounding box center [79, 202] width 130 height 17
paste input "Fett"
type input "Fett"
click at [409, 394] on div "Best Seller (P) Image Row ‹ › (P) Image List €0" at bounding box center [752, 142] width 1199 height 921
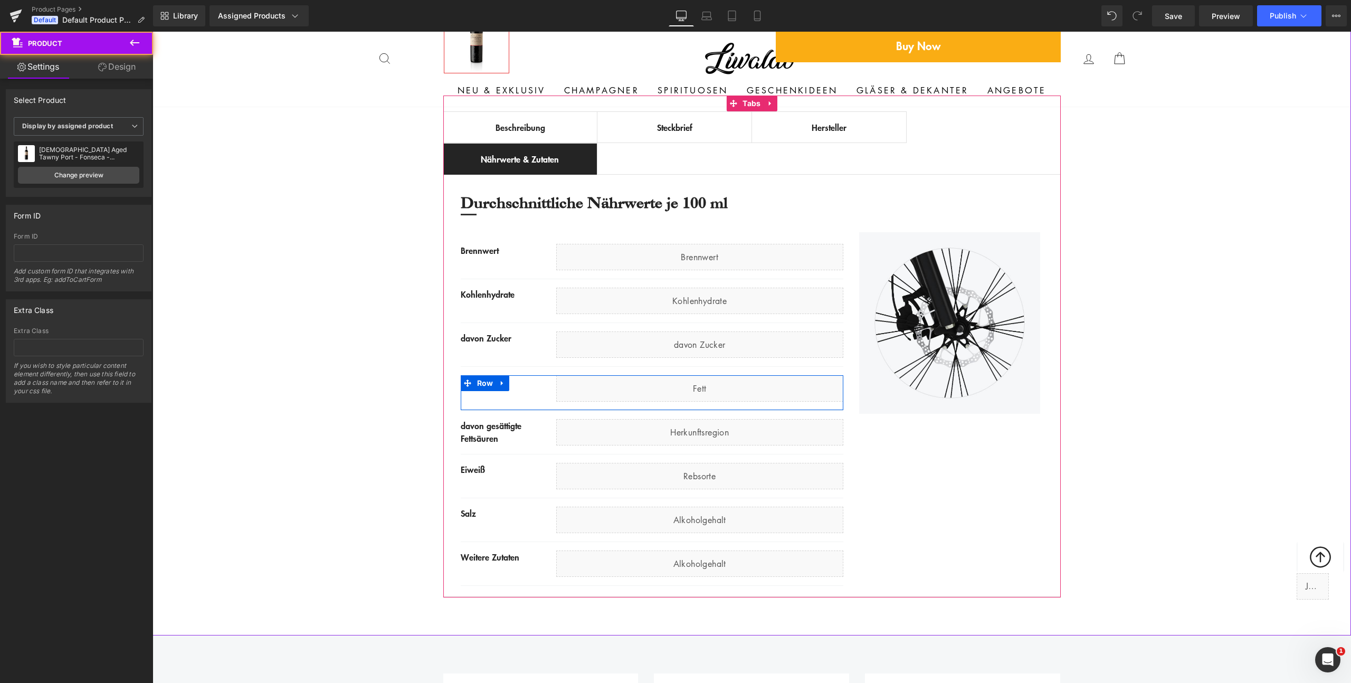
click at [712, 385] on div "Liquid" at bounding box center [699, 388] width 287 height 26
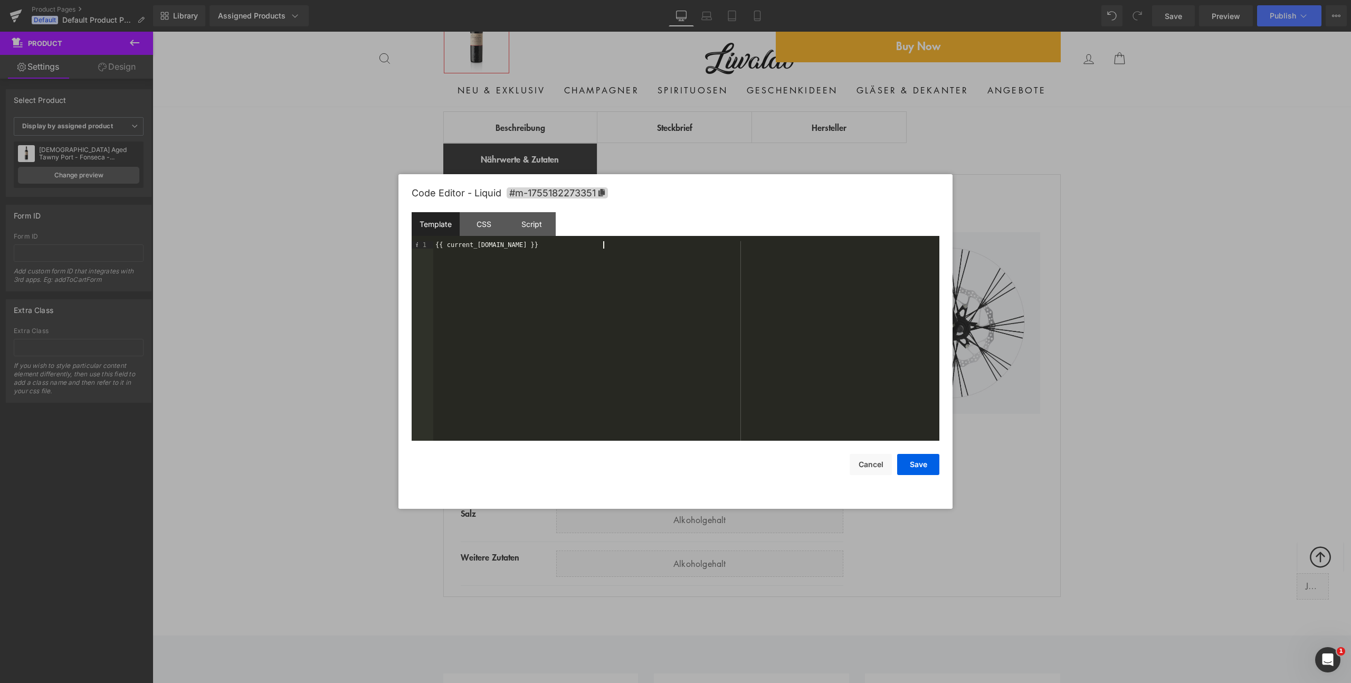
click at [567, 326] on div "{{ current_[DOMAIN_NAME] }}" at bounding box center [686, 348] width 506 height 214
click at [926, 465] on button "Save" at bounding box center [918, 464] width 42 height 21
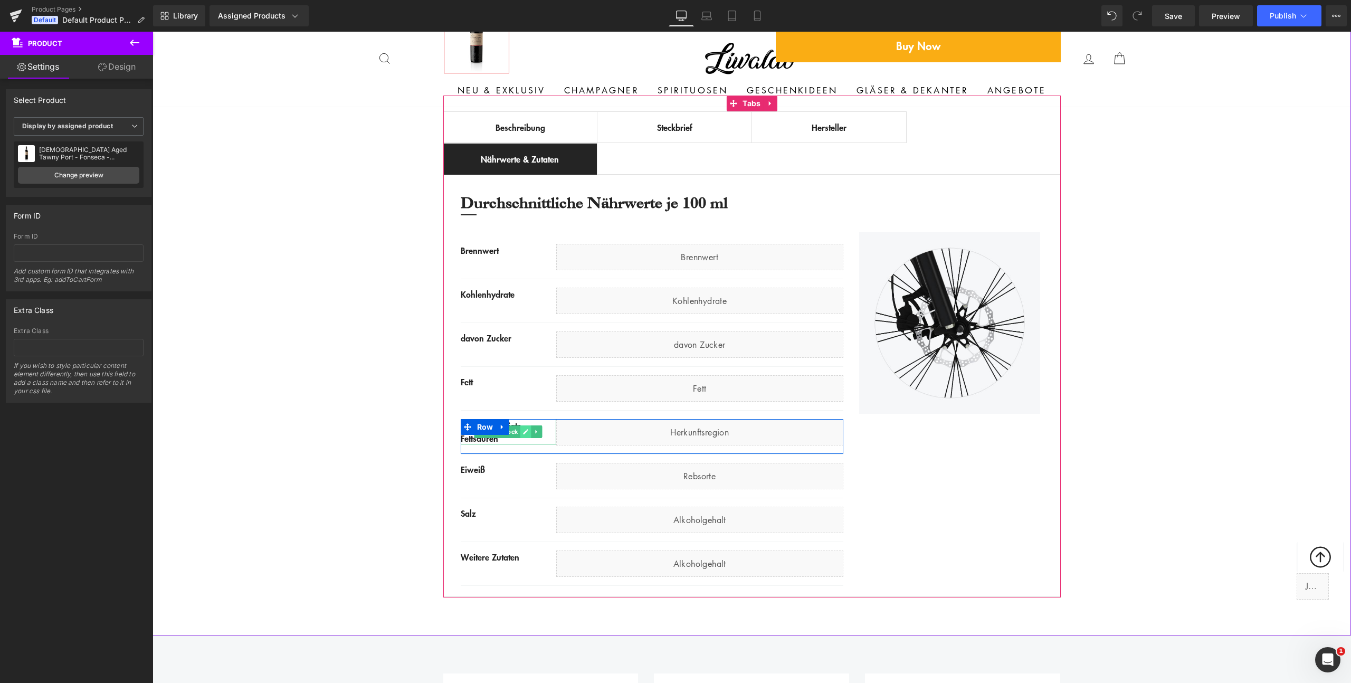
click at [525, 431] on icon at bounding box center [526, 432] width 6 height 6
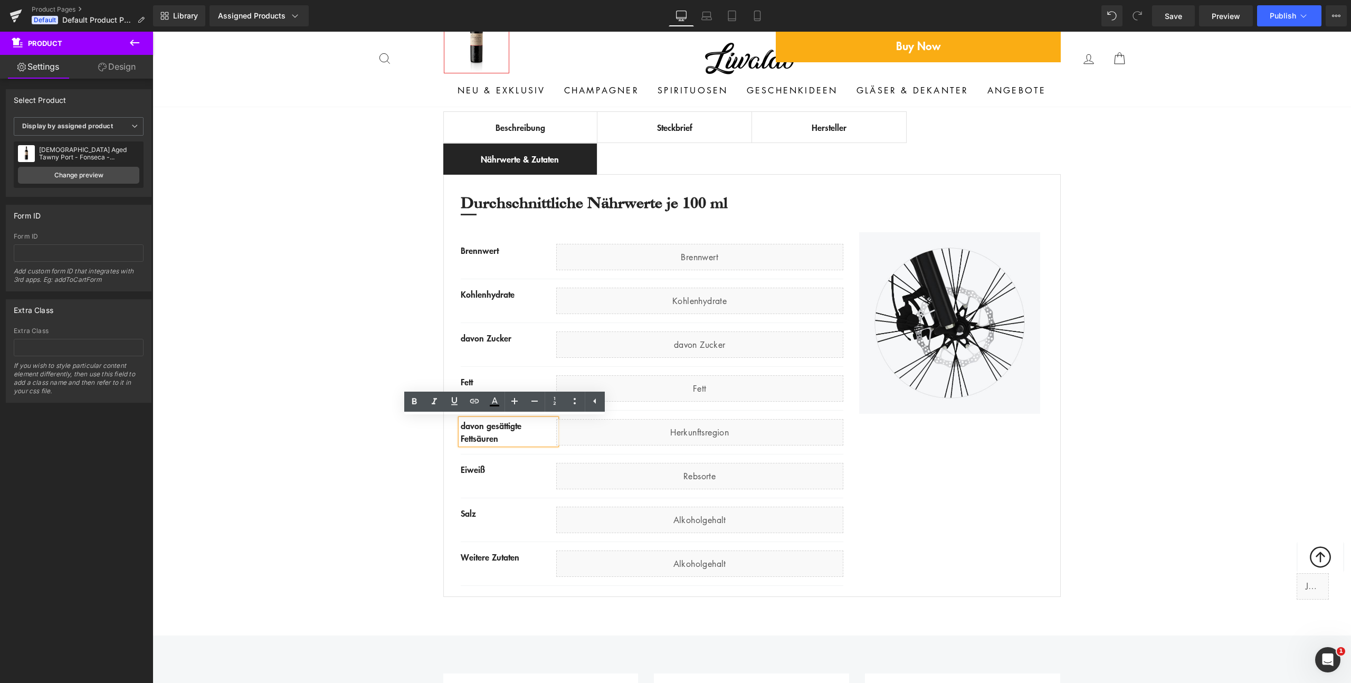
click at [524, 428] on div "davon gesättigte Fettsäuren" at bounding box center [509, 431] width 96 height 25
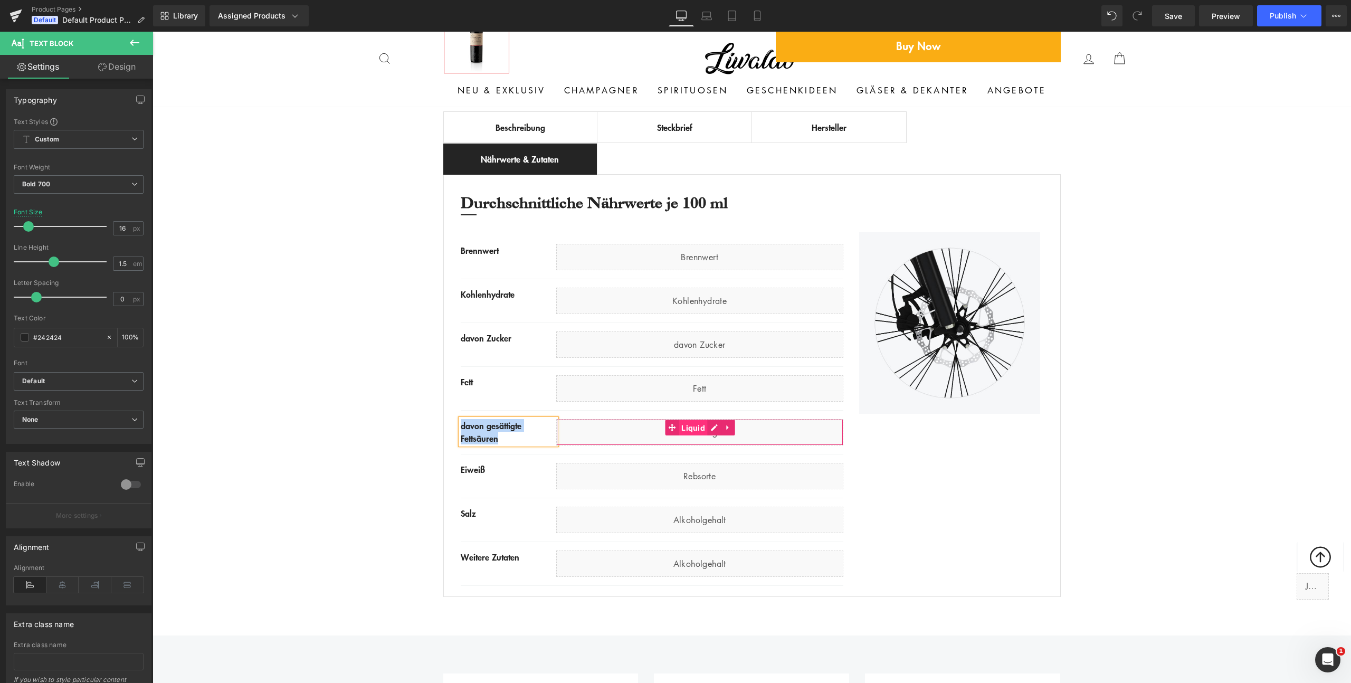
click at [696, 430] on span "Liquid" at bounding box center [693, 428] width 29 height 16
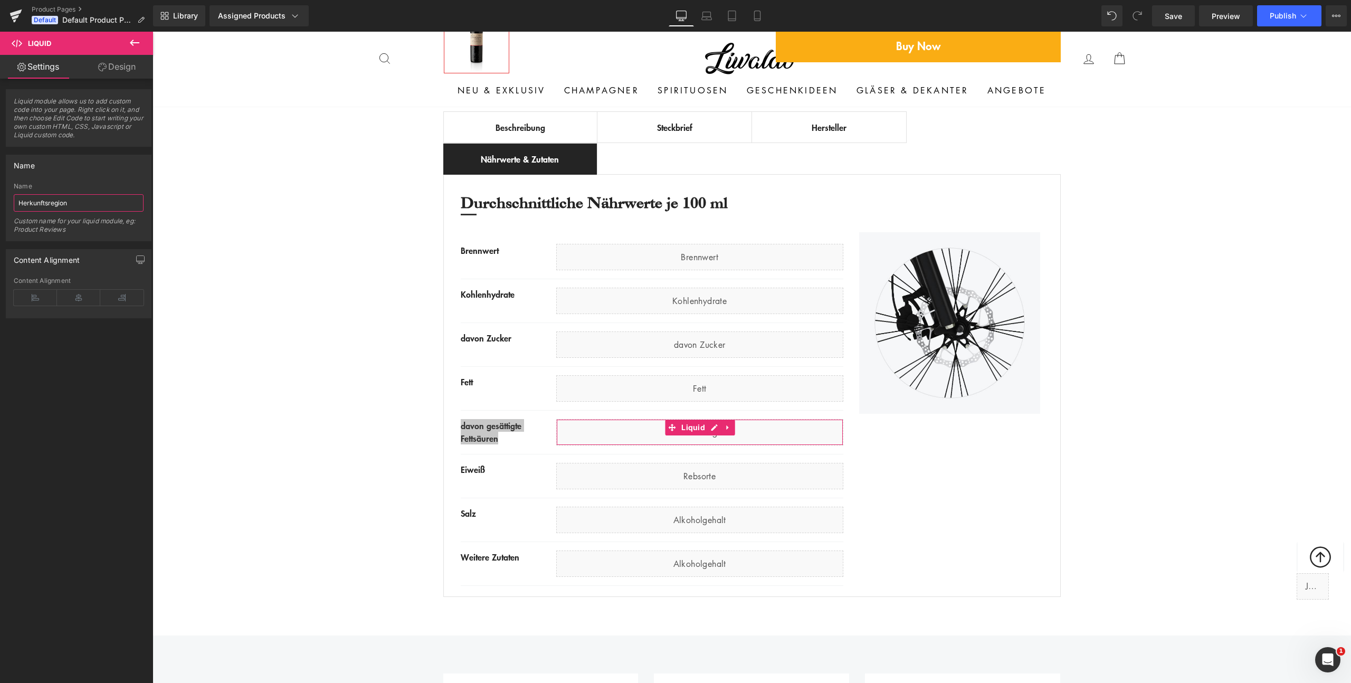
click at [124, 208] on input "Herkunftsregion" at bounding box center [79, 202] width 130 height 17
type input "davon gesättigte Fettsäuren"
click at [735, 439] on div "Liquid" at bounding box center [699, 432] width 287 height 26
click at [356, 435] on div "Best Seller (P) Image Row ‹ › (P) Image List €0" at bounding box center [752, 142] width 1199 height 921
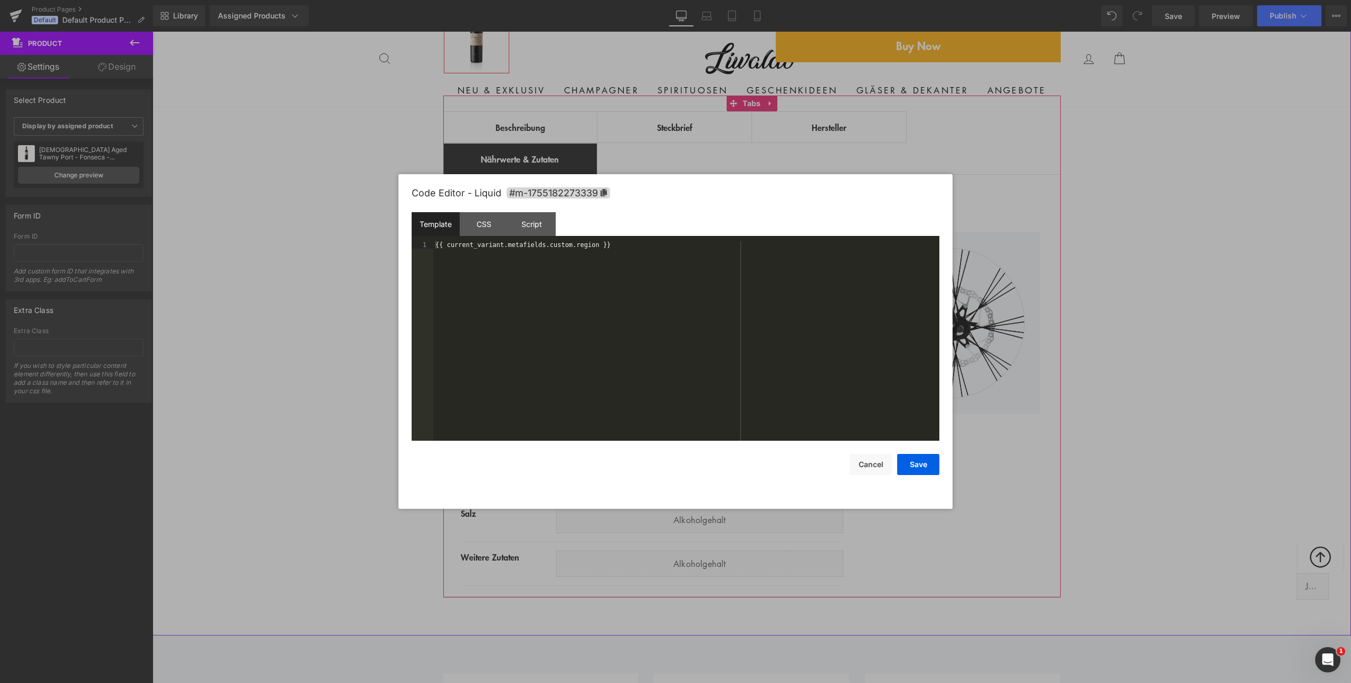
click at [712, 428] on icon at bounding box center [712, 427] width 6 height 6
click at [548, 351] on div "{{ current_variant.metafields.custom.region }}" at bounding box center [686, 348] width 506 height 214
click at [920, 466] on button "Save" at bounding box center [918, 464] width 42 height 21
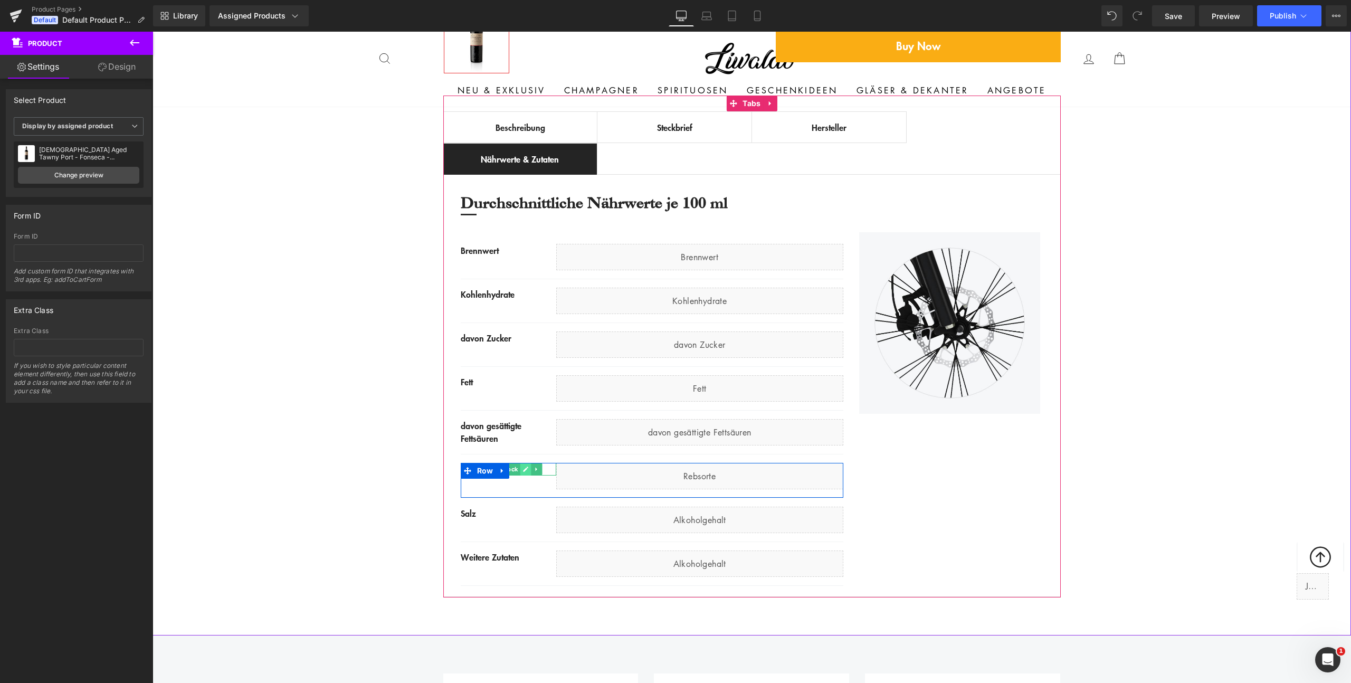
click at [523, 469] on icon at bounding box center [526, 469] width 6 height 6
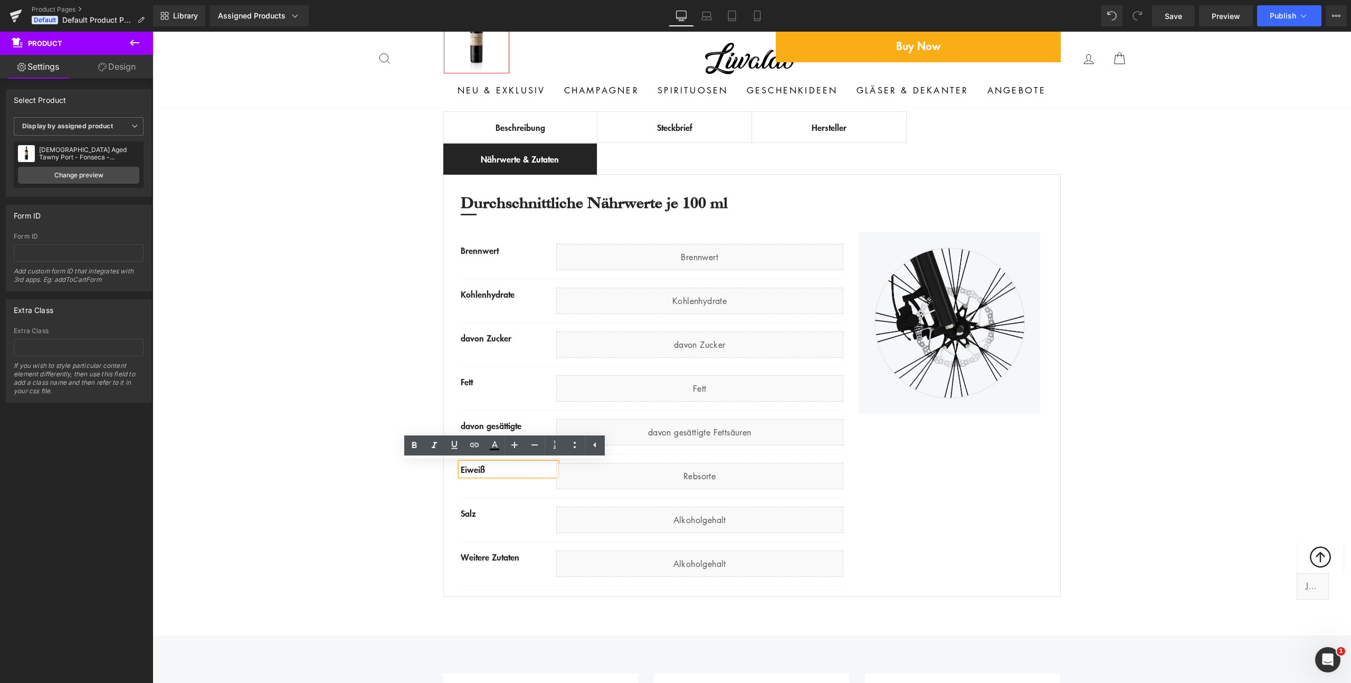
click at [523, 470] on div "Eiweiß" at bounding box center [509, 469] width 96 height 13
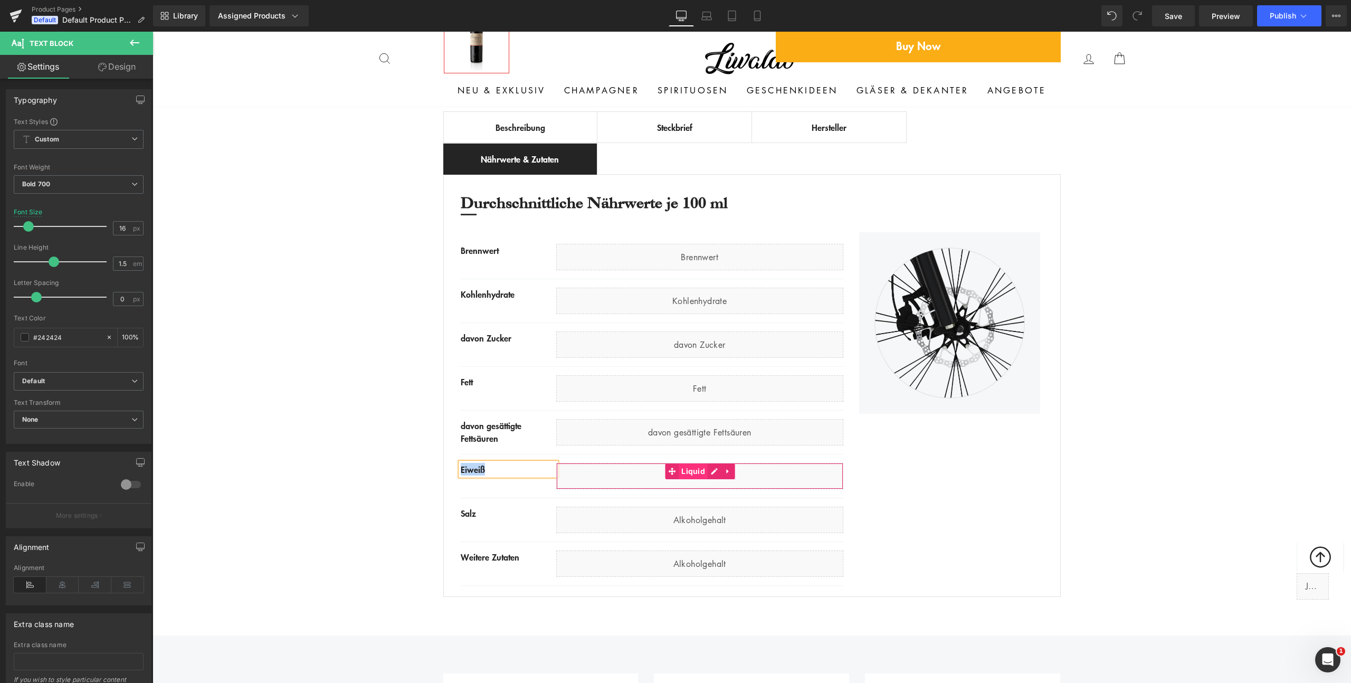
click at [686, 470] on span "Liquid" at bounding box center [693, 471] width 29 height 16
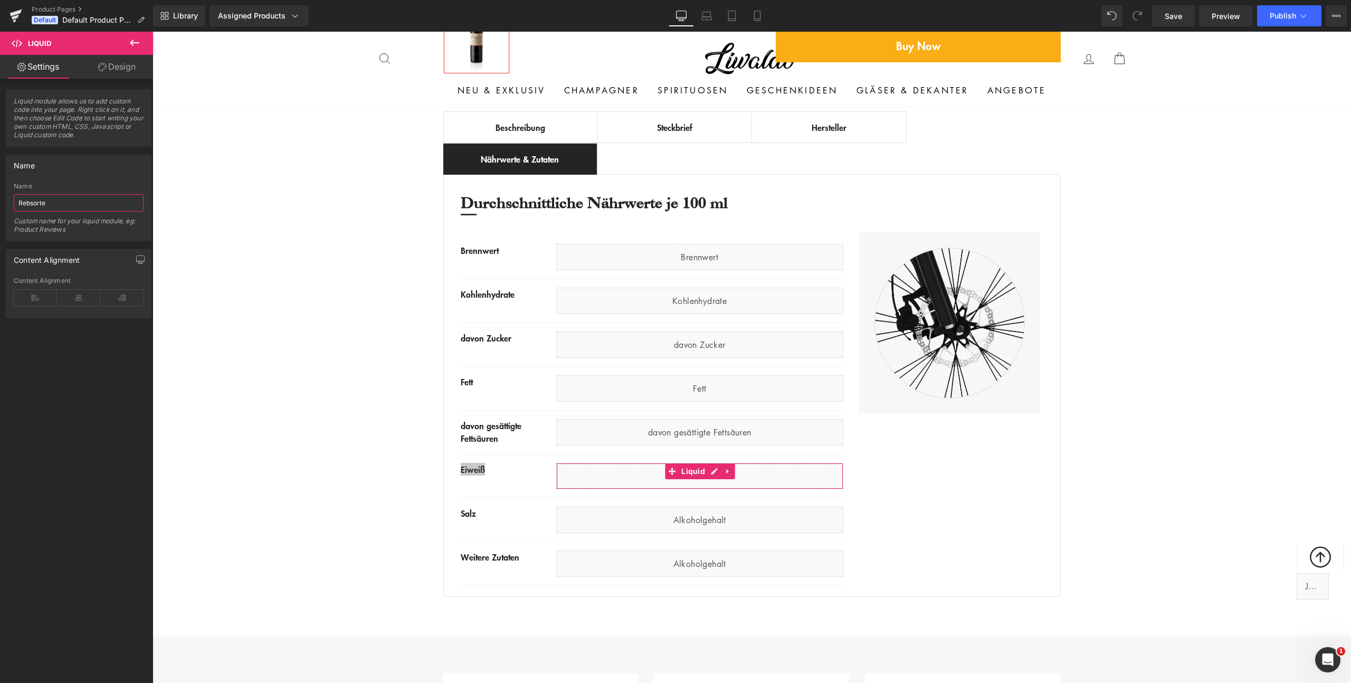
click at [112, 209] on input "Rebsorte" at bounding box center [79, 202] width 130 height 17
paste input "Eiweiß"
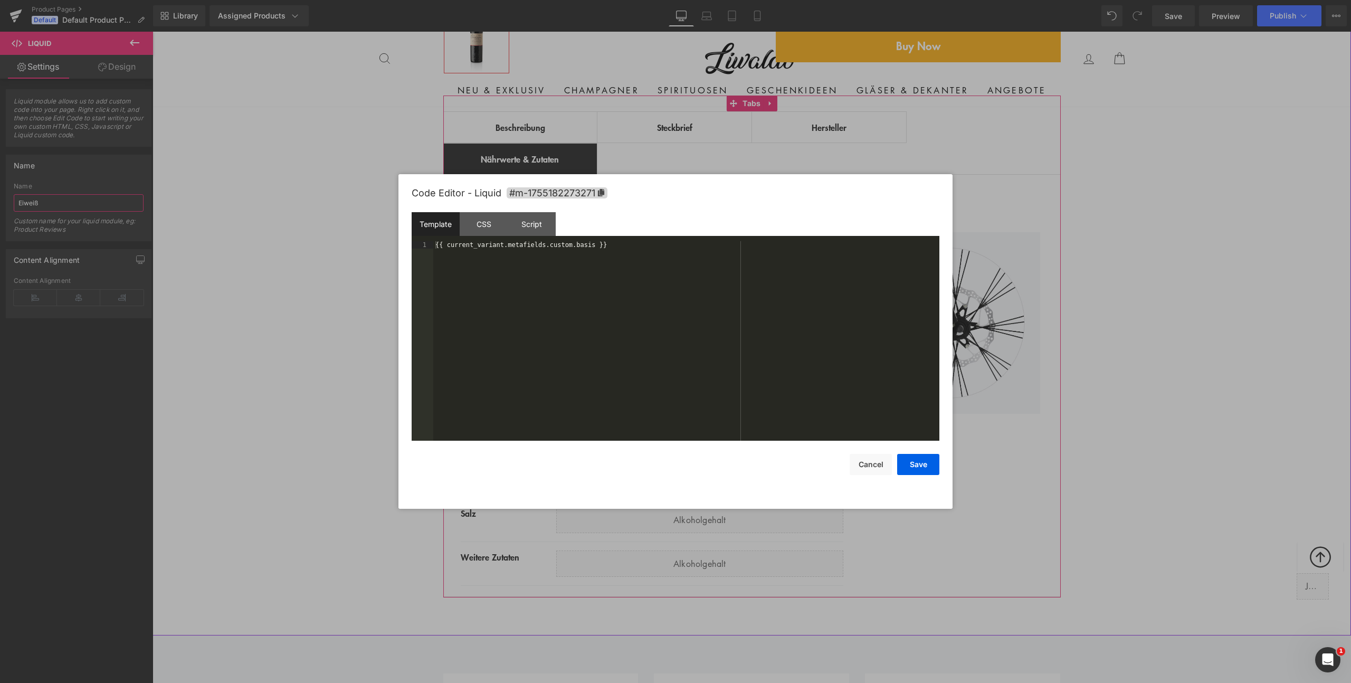
click at [712, 470] on icon at bounding box center [715, 471] width 6 height 6
type input "Eiweiß"
click at [551, 343] on div "{{ current_variant.metafields.custom.basis }}" at bounding box center [686, 348] width 506 height 214
click at [907, 463] on button "Save" at bounding box center [918, 464] width 42 height 21
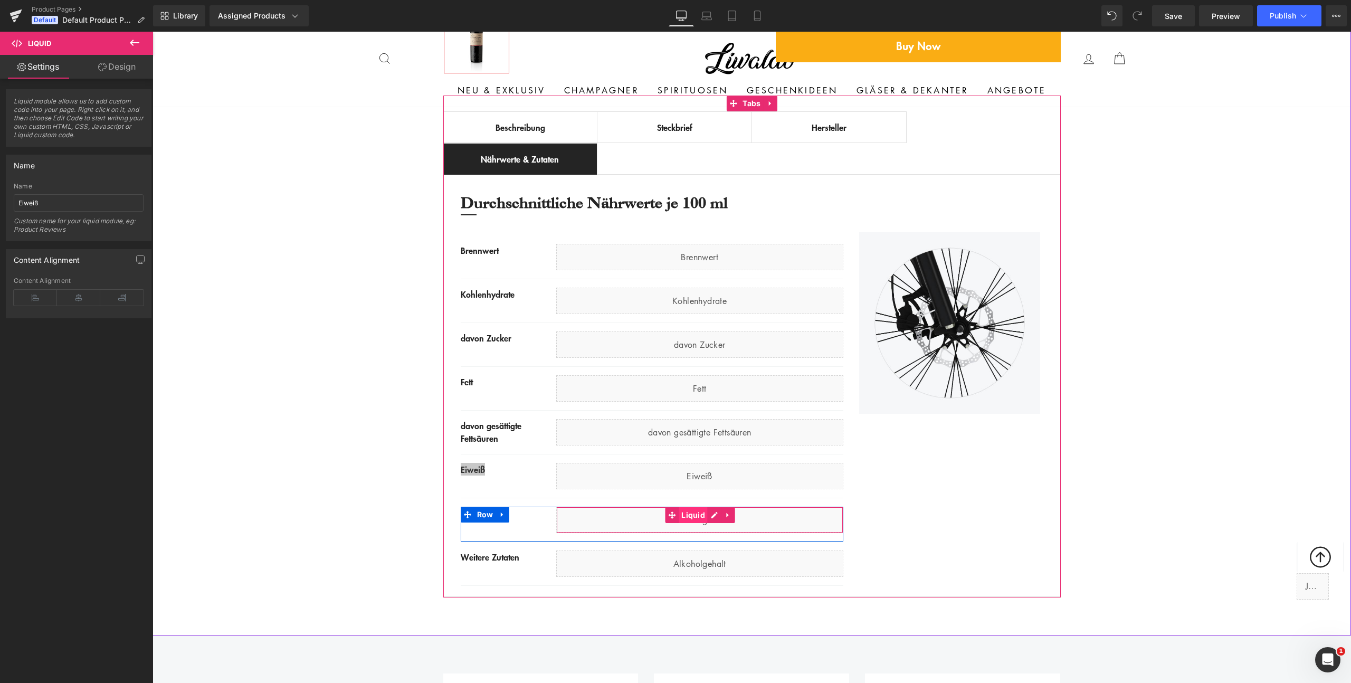
click at [685, 514] on span "Liquid" at bounding box center [693, 515] width 29 height 16
click at [98, 201] on input "Alkoholgehalt" at bounding box center [79, 202] width 130 height 17
type input "Salz"
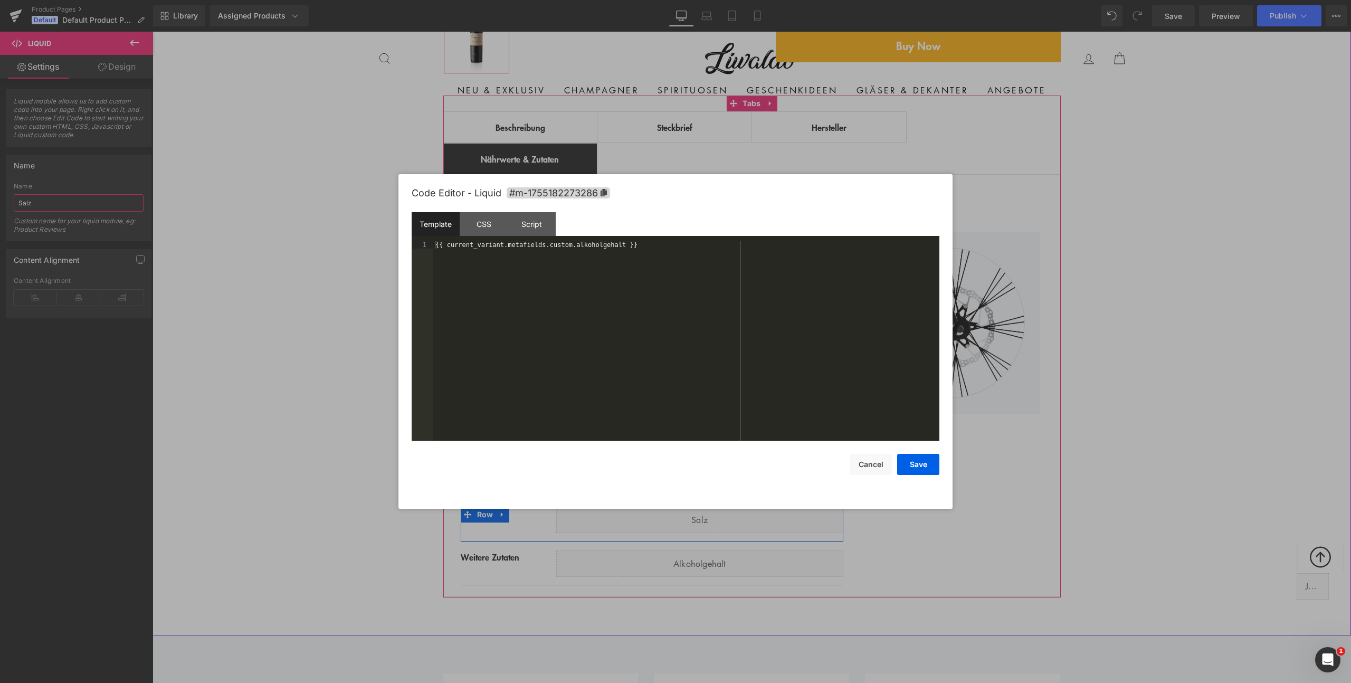
click at [712, 515] on icon at bounding box center [712, 515] width 6 height 6
click at [508, 345] on div "{{ current_variant.metafields.custom.alkoholgehalt }}" at bounding box center [686, 348] width 506 height 214
drag, startPoint x: 911, startPoint y: 470, endPoint x: 757, endPoint y: 438, distance: 156.9
click at [911, 470] on button "Save" at bounding box center [918, 464] width 42 height 21
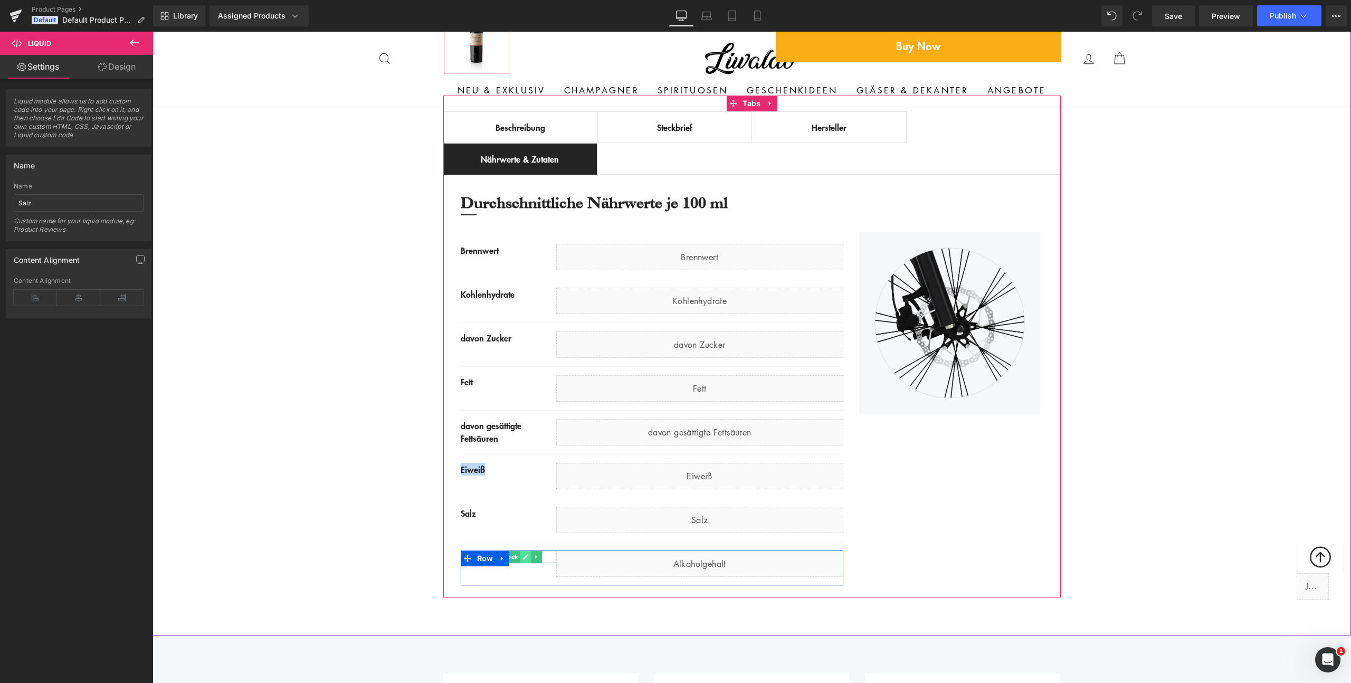
click at [524, 556] on icon at bounding box center [526, 556] width 5 height 5
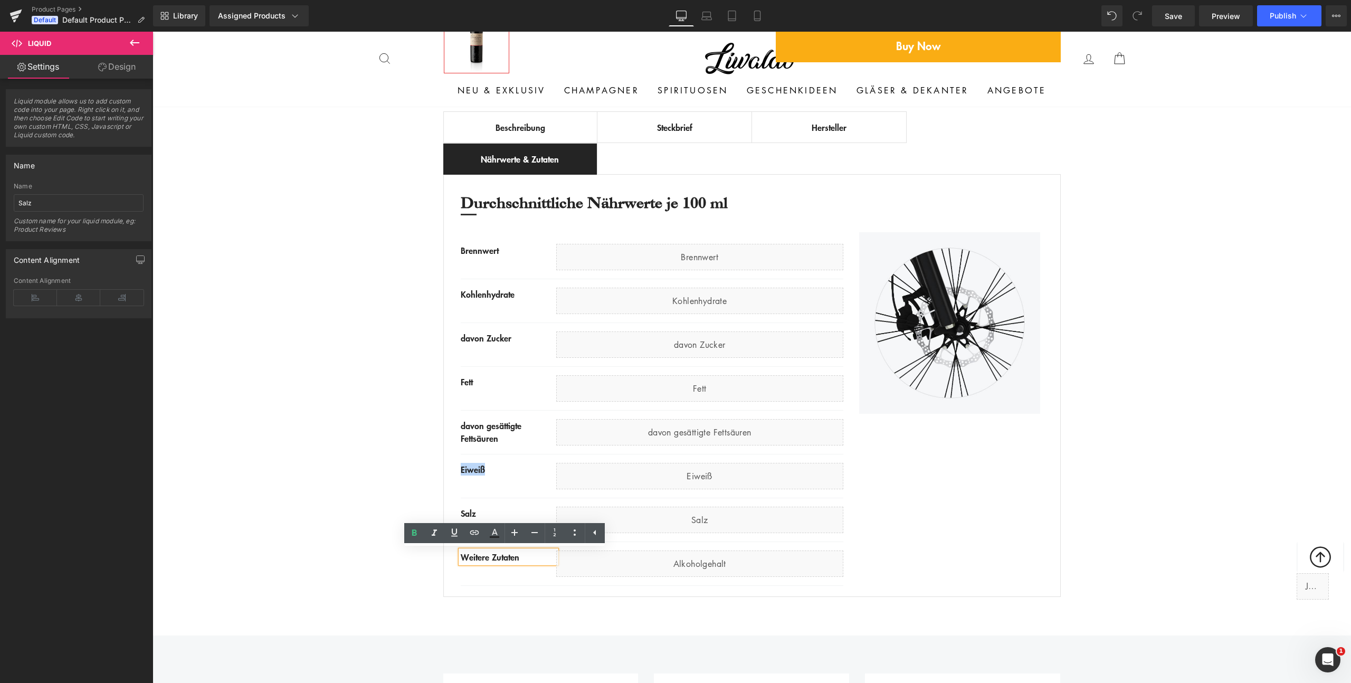
click at [513, 554] on div "Weitere Zutaten" at bounding box center [509, 557] width 96 height 13
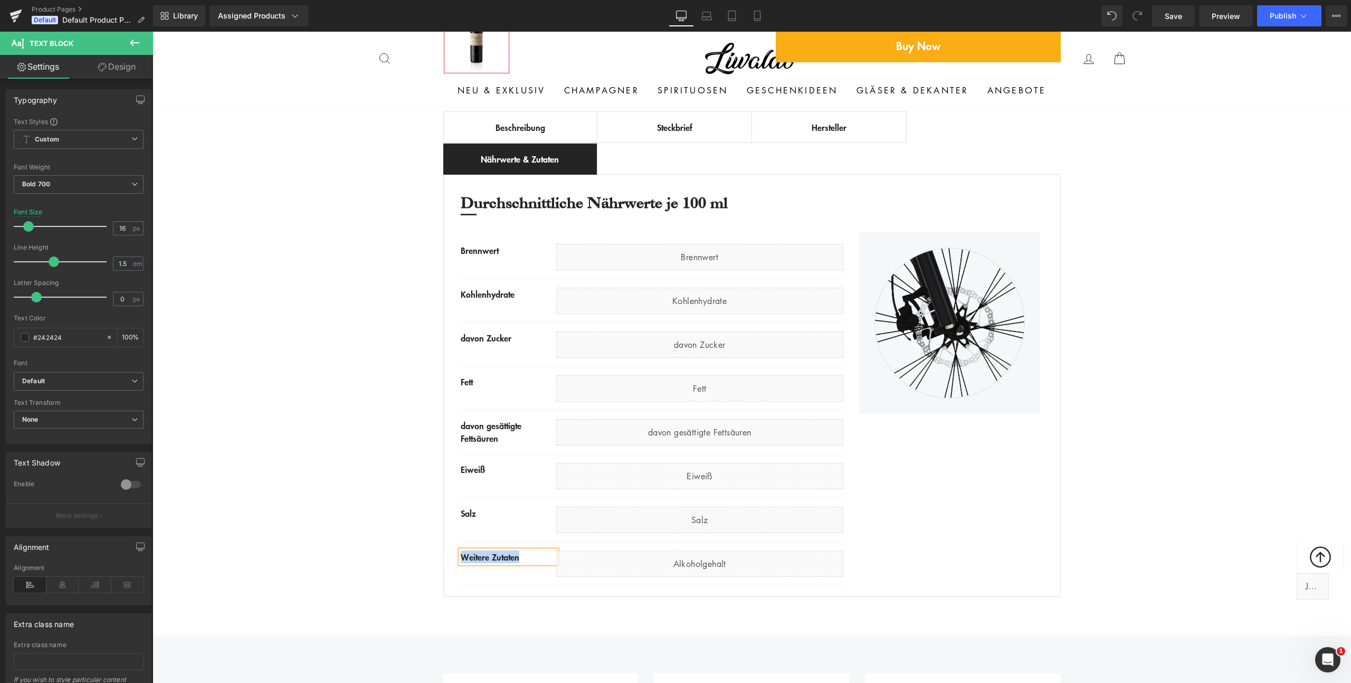
click at [521, 574] on div "Weitere Zutaten Text Block Liquid Row" at bounding box center [652, 568] width 383 height 35
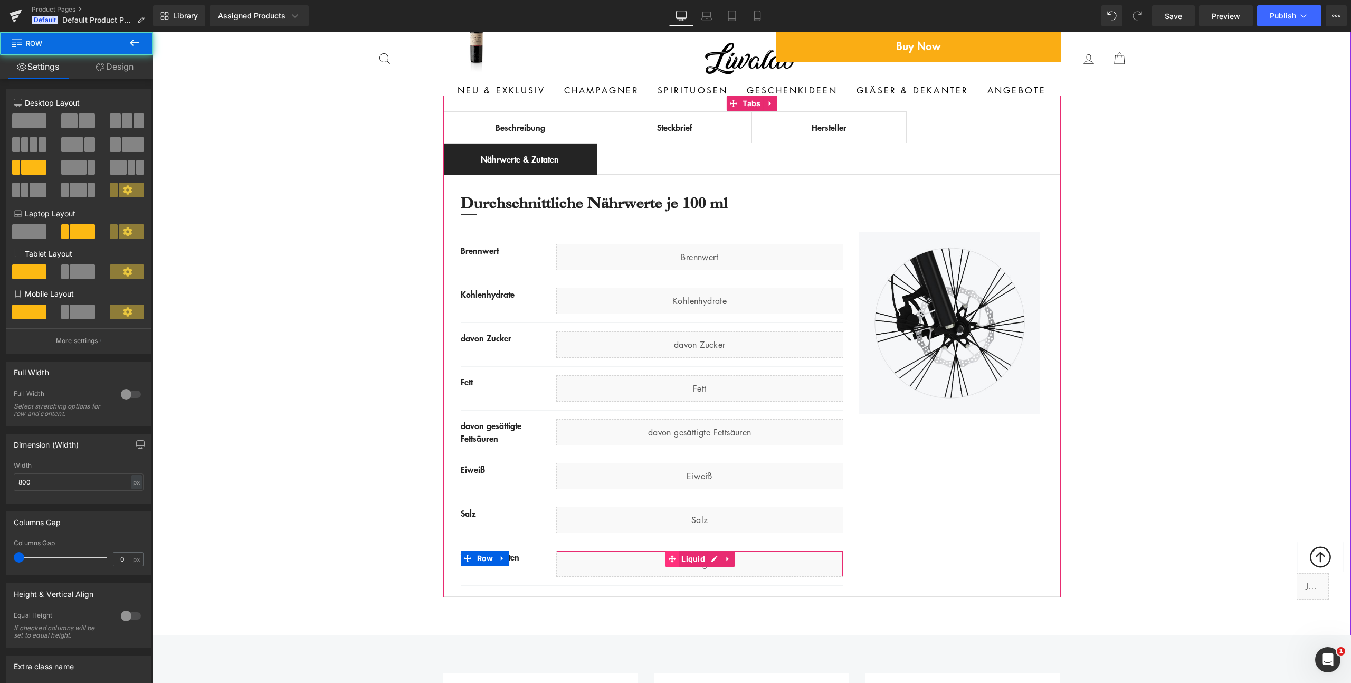
click at [665, 563] on span at bounding box center [672, 559] width 14 height 16
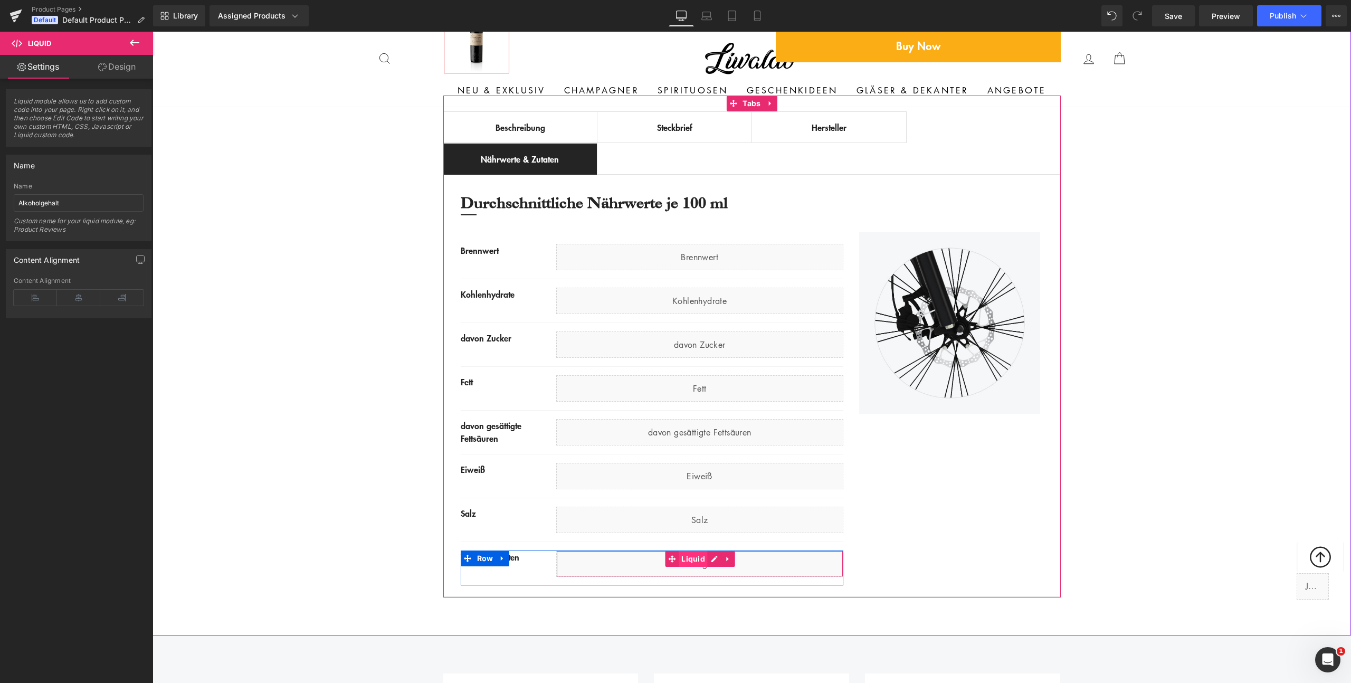
click at [686, 562] on span "Liquid" at bounding box center [693, 559] width 29 height 16
click at [84, 202] on input "Alkoholgehalt" at bounding box center [79, 202] width 130 height 17
paste input "Weitere Zutaten"
type input "Weitere Zutaten"
click at [325, 435] on div "Best Seller (P) Image Row ‹ › (P) Image List €0" at bounding box center [752, 142] width 1199 height 921
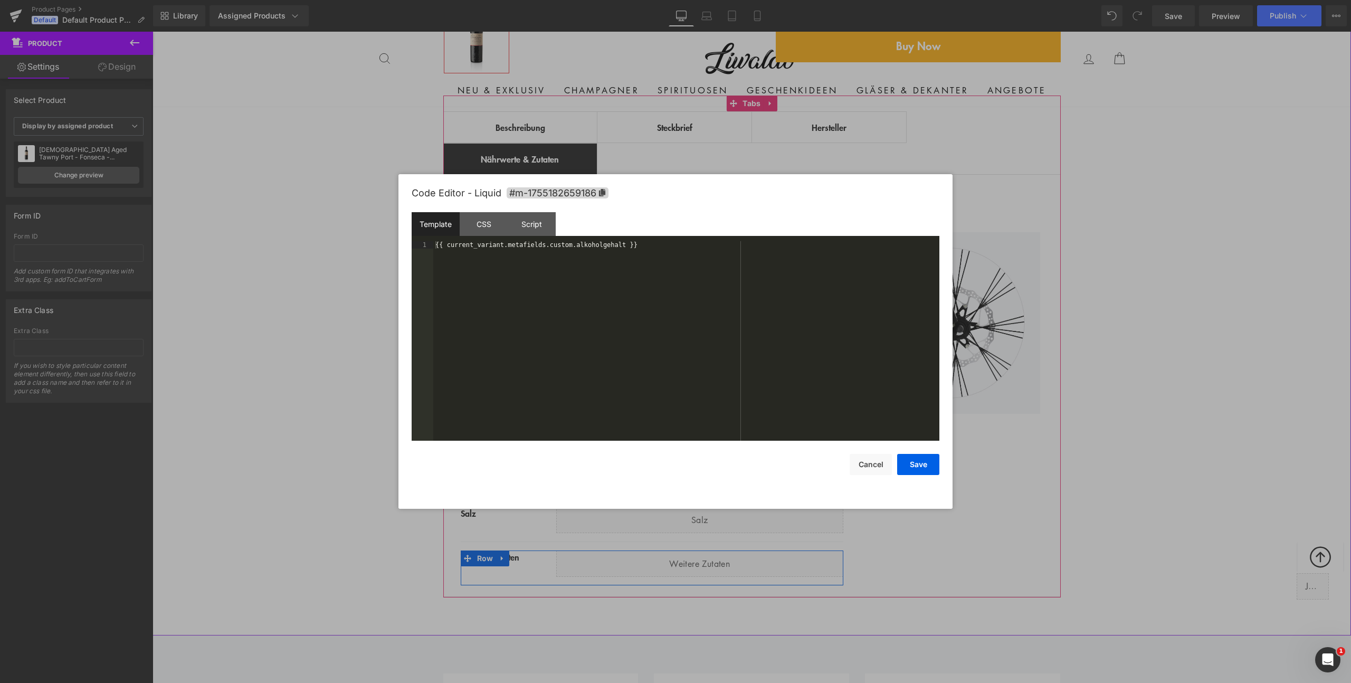
click at [708, 558] on div "Liquid" at bounding box center [699, 564] width 287 height 26
click at [673, 325] on div "{{ current_variant.metafields.custom.alkoholgehalt }}" at bounding box center [686, 348] width 506 height 214
click at [929, 465] on button "Save" at bounding box center [918, 464] width 42 height 21
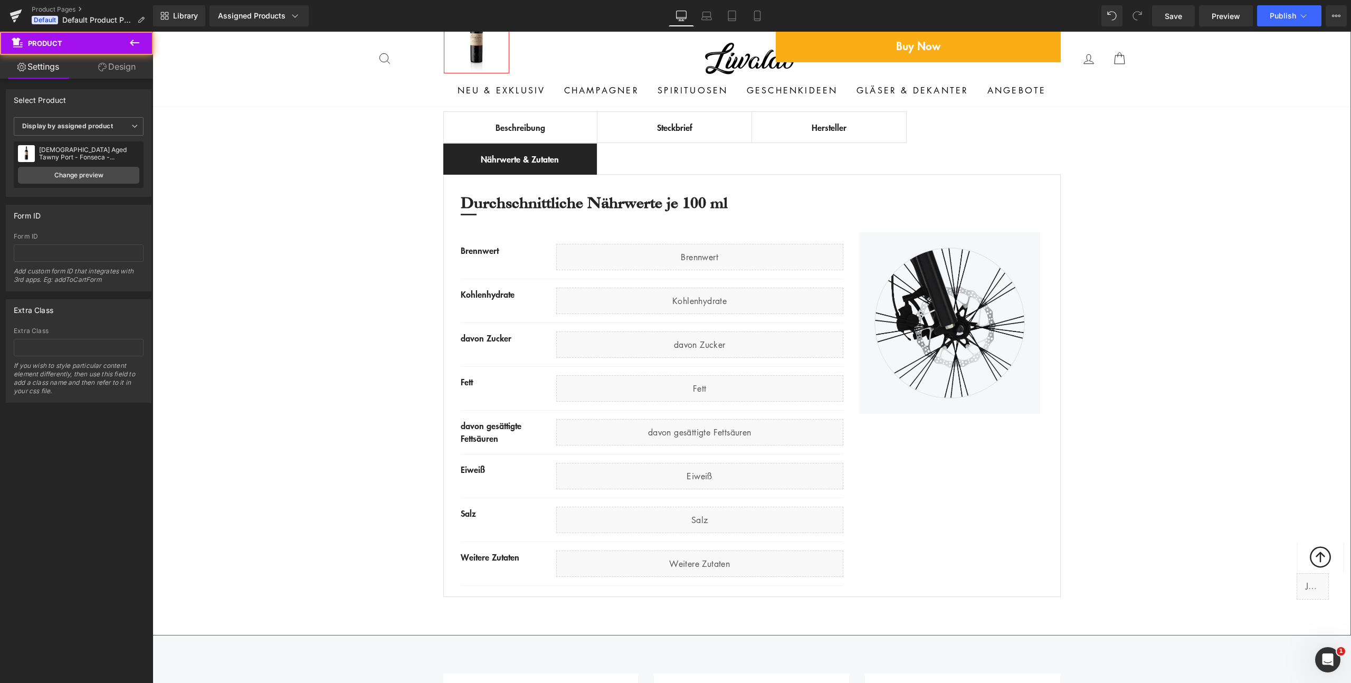
click at [281, 468] on div "Best Seller (P) Image Row ‹ › (P) Image List €0" at bounding box center [752, 142] width 1199 height 921
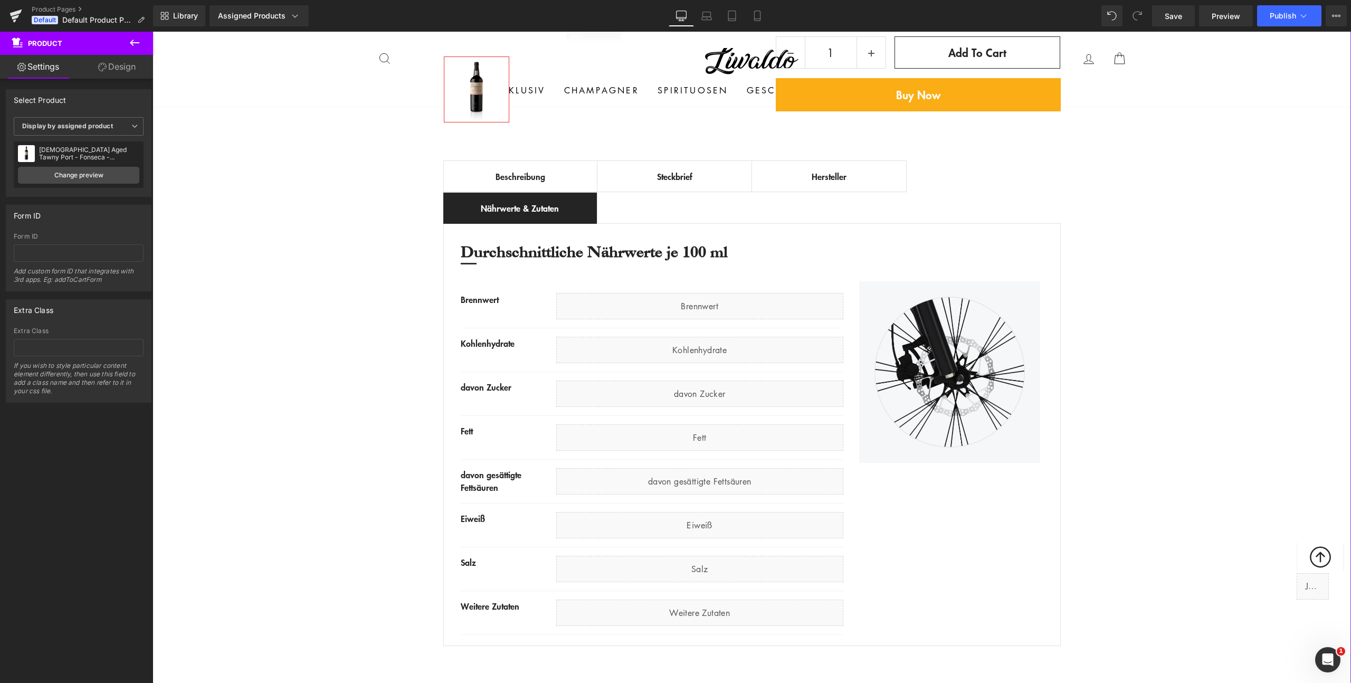
scroll to position [351, 0]
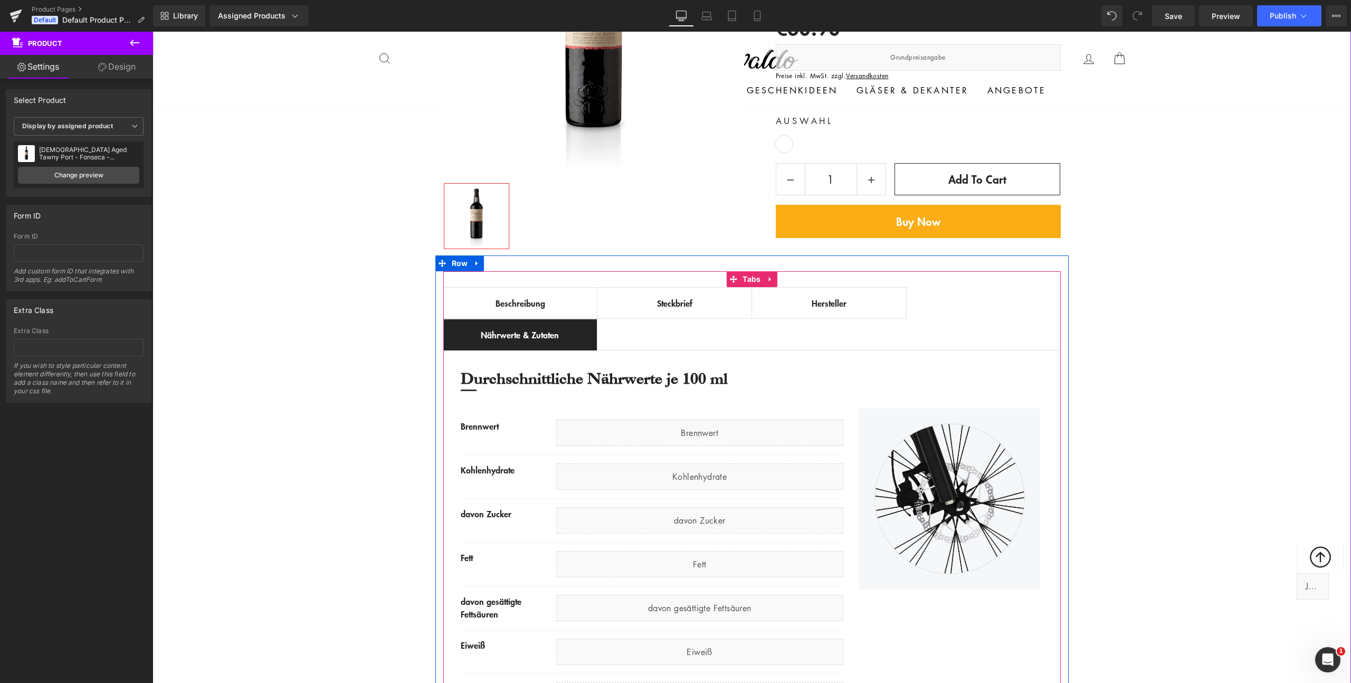
click at [518, 302] on div "Beschreibung" at bounding box center [520, 303] width 132 height 13
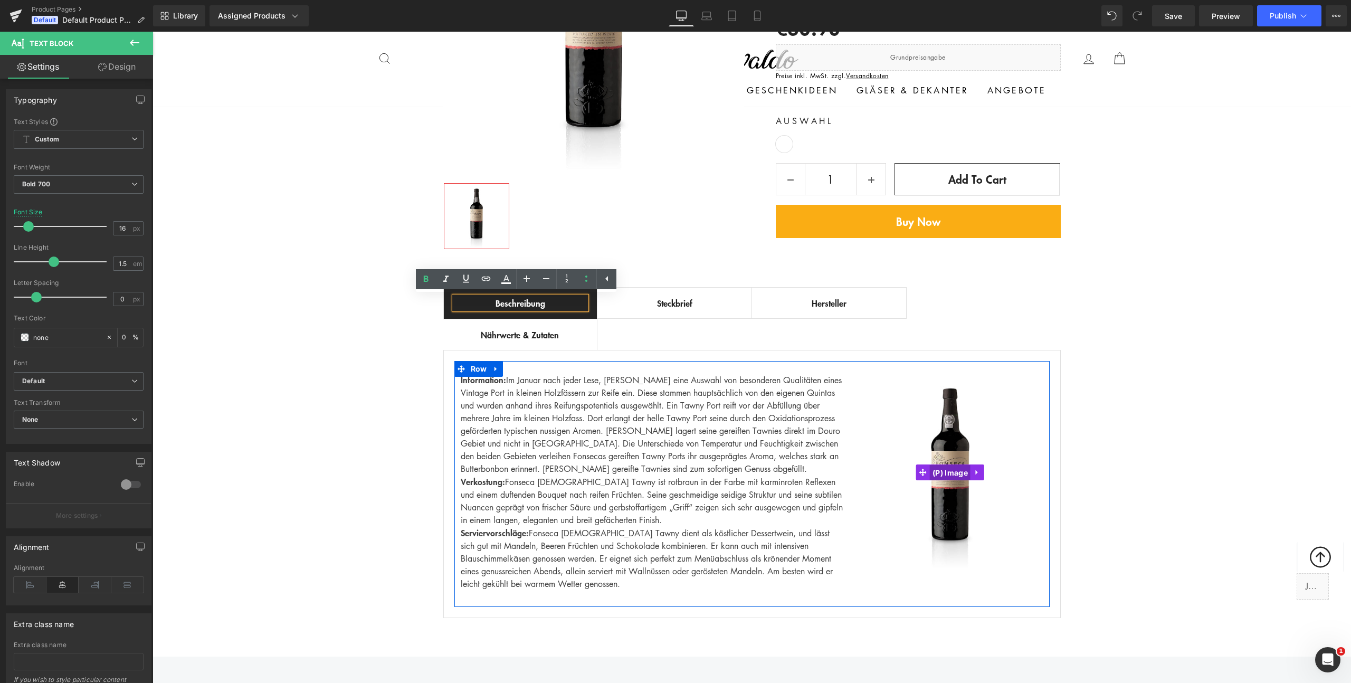
click at [941, 474] on span "(P) Image" at bounding box center [950, 473] width 41 height 16
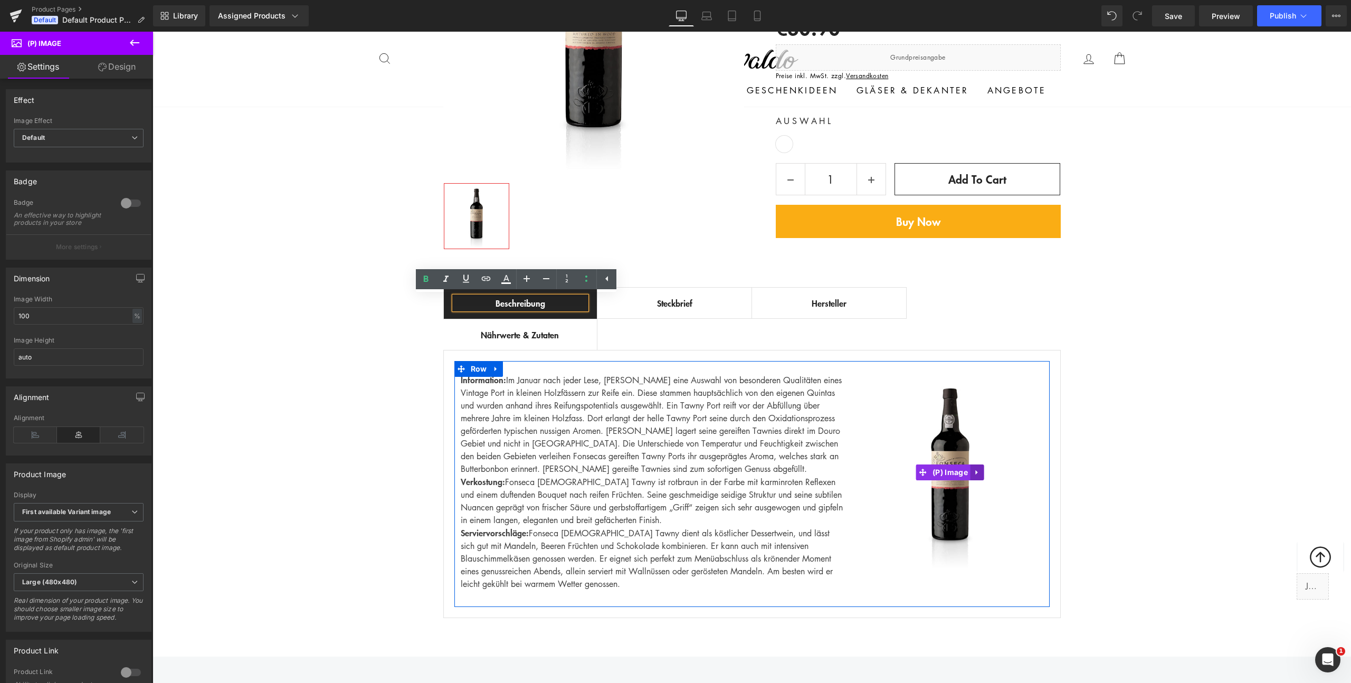
click at [976, 472] on icon at bounding box center [977, 472] width 2 height 5
click at [968, 472] on icon at bounding box center [970, 472] width 7 height 7
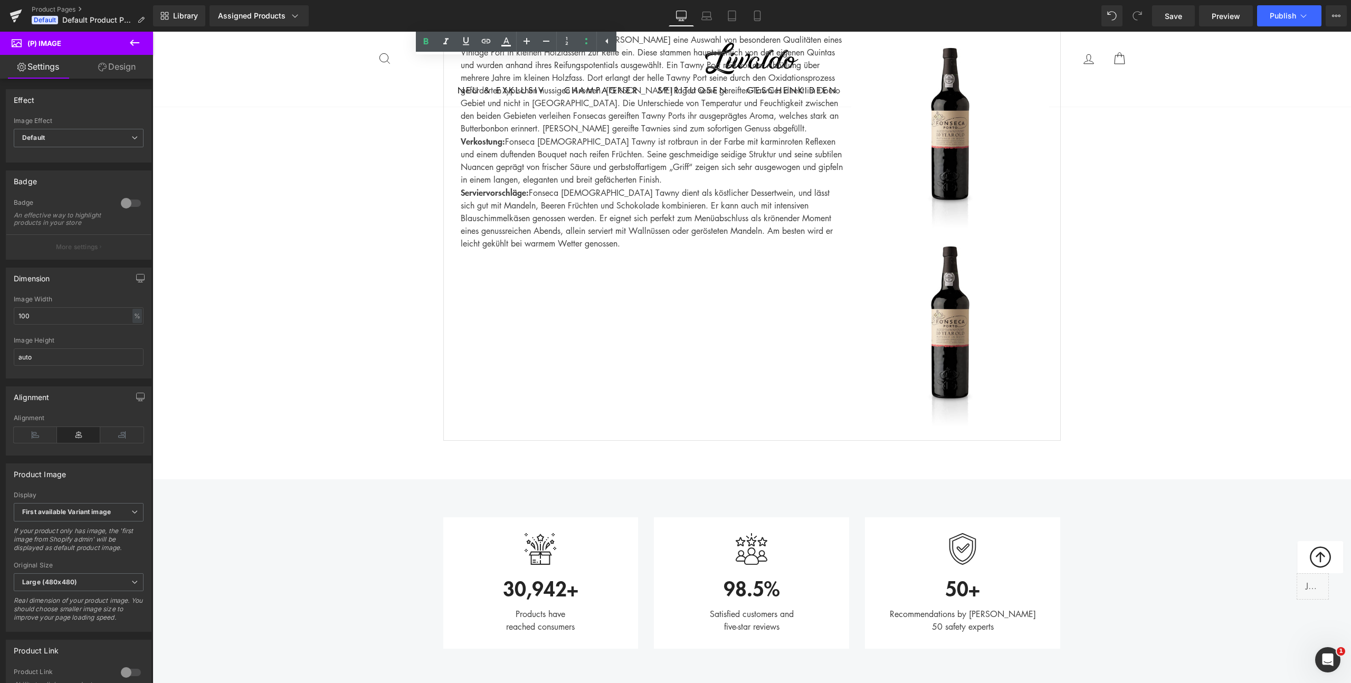
scroll to position [659, 0]
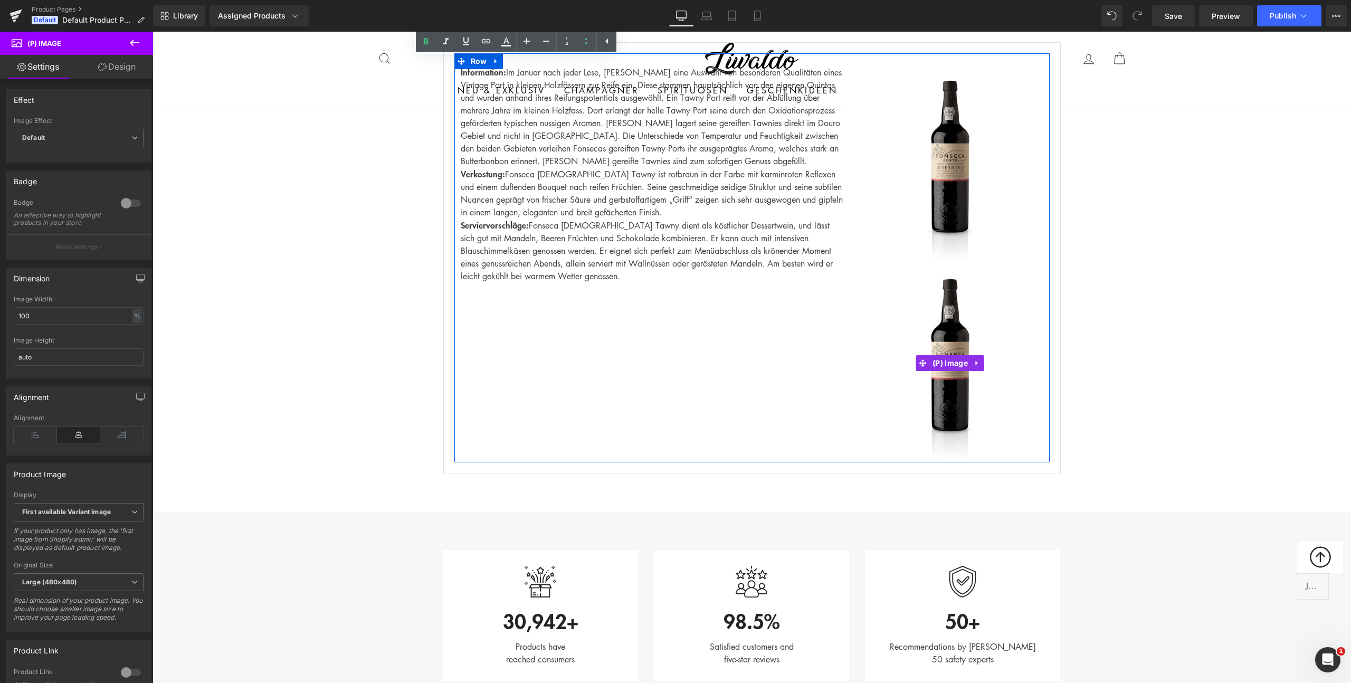
click at [959, 371] on img at bounding box center [950, 363] width 198 height 198
click at [976, 361] on icon at bounding box center [977, 363] width 2 height 5
click at [994, 361] on icon at bounding box center [997, 363] width 7 height 8
click at [974, 364] on icon at bounding box center [977, 363] width 7 height 8
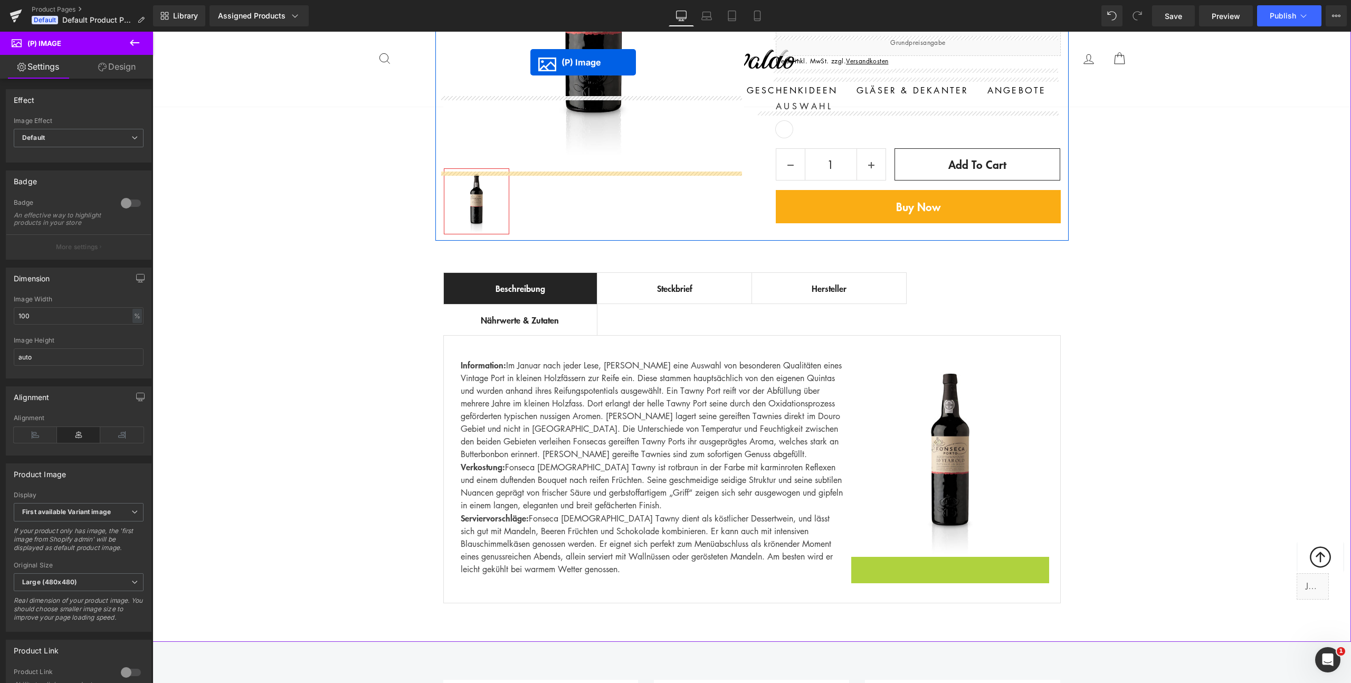
scroll to position [345, 0]
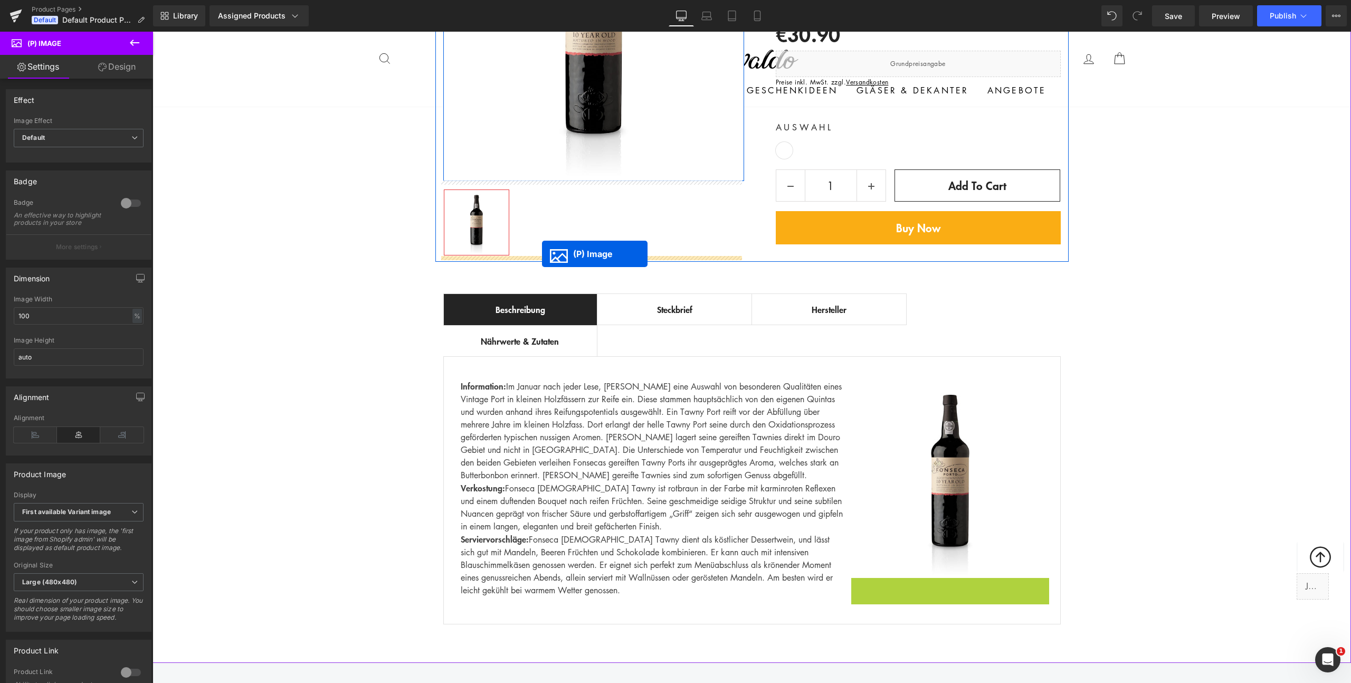
drag, startPoint x: 898, startPoint y: 506, endPoint x: 542, endPoint y: 254, distance: 436.6
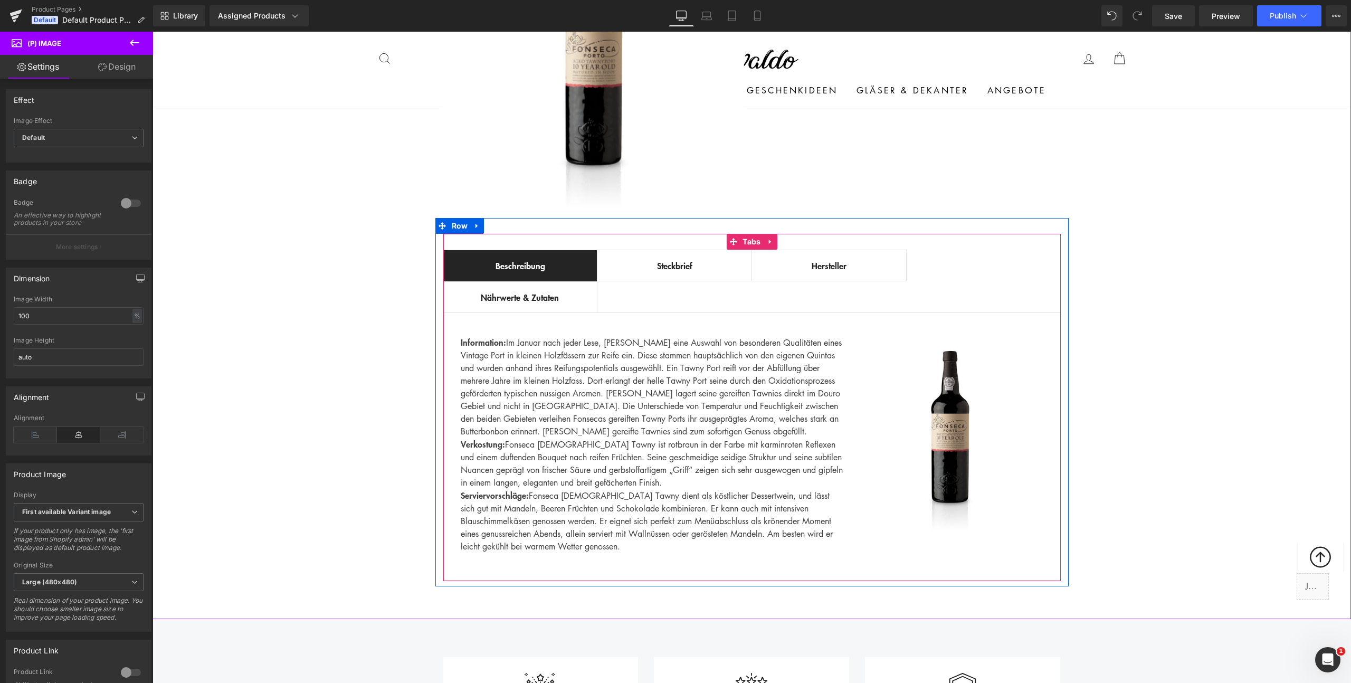
scroll to position [687, 0]
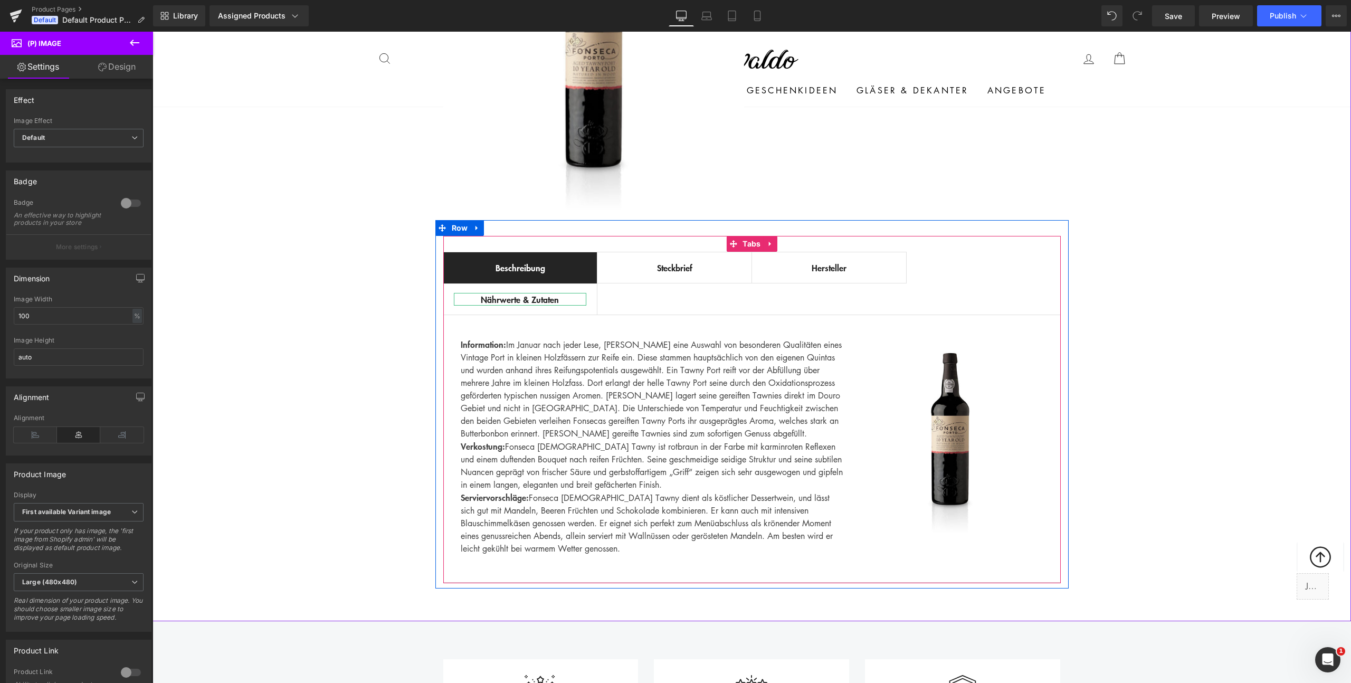
click at [529, 299] on span "Nährwerte & Zutaten" at bounding box center [520, 299] width 78 height 13
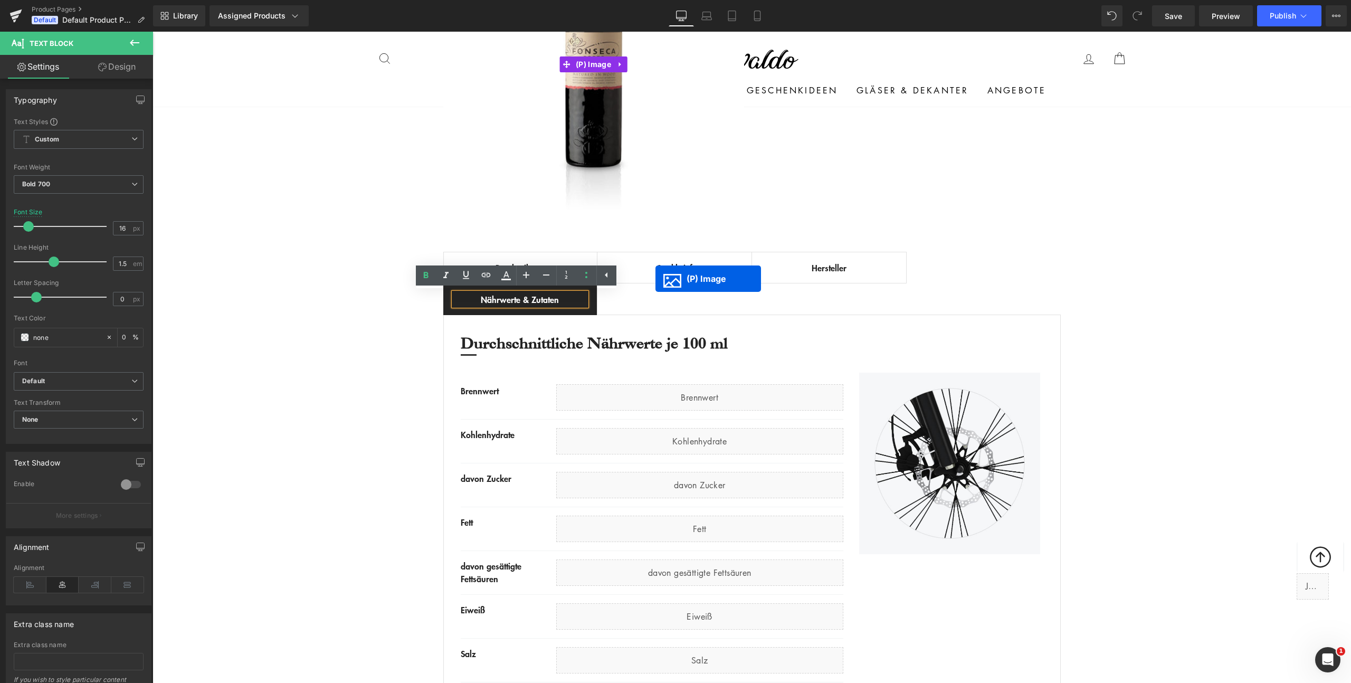
scroll to position [413, 0]
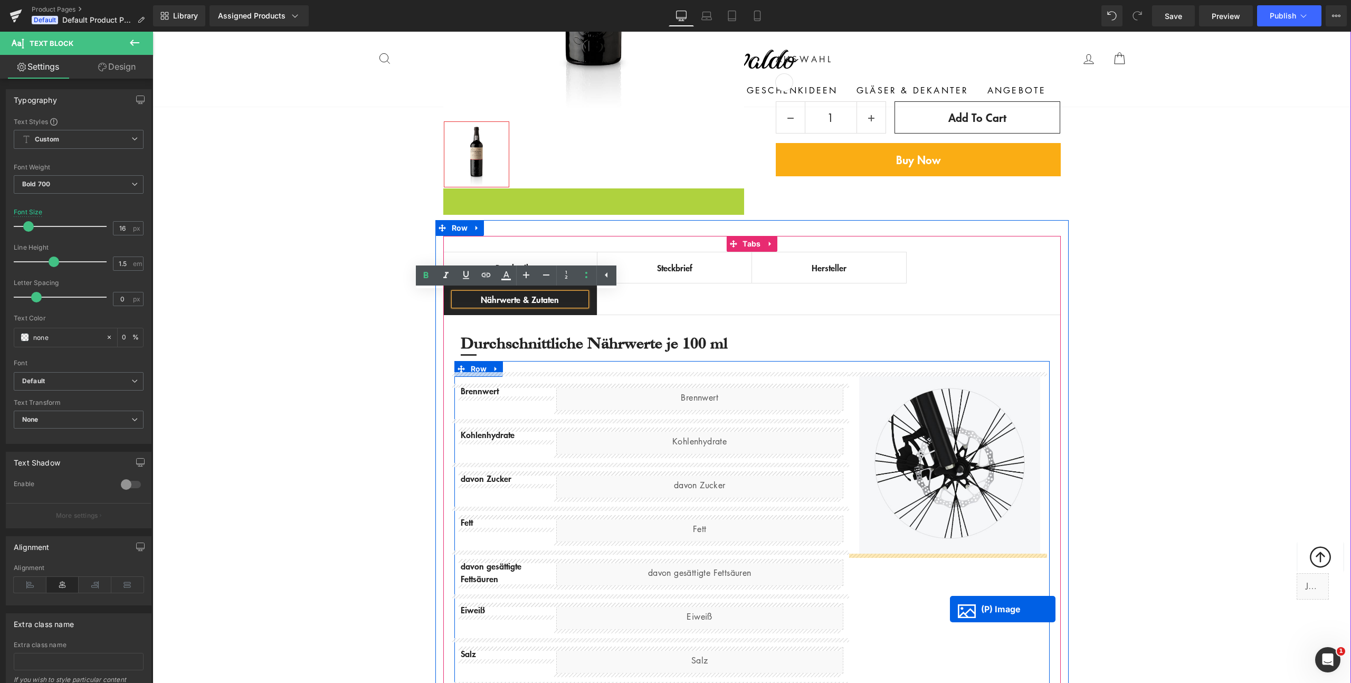
drag, startPoint x: 561, startPoint y: 65, endPoint x: 950, endPoint y: 609, distance: 668.5
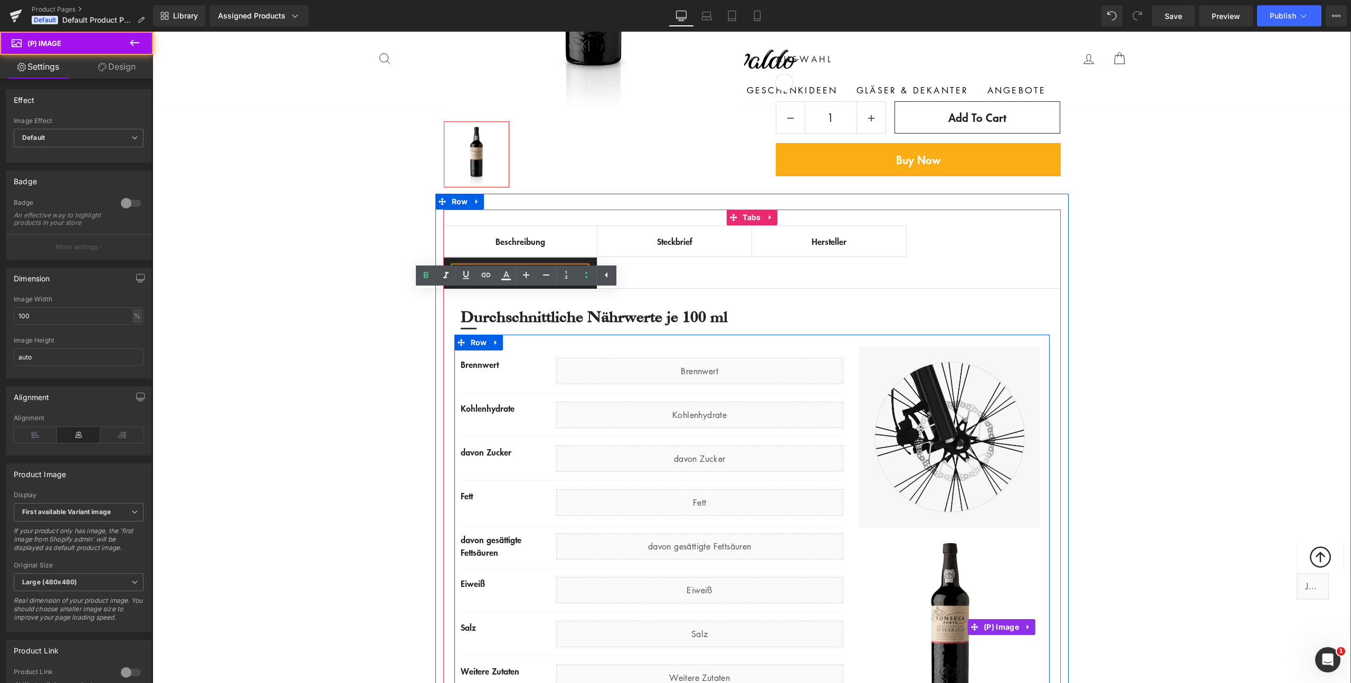
scroll to position [386, 0]
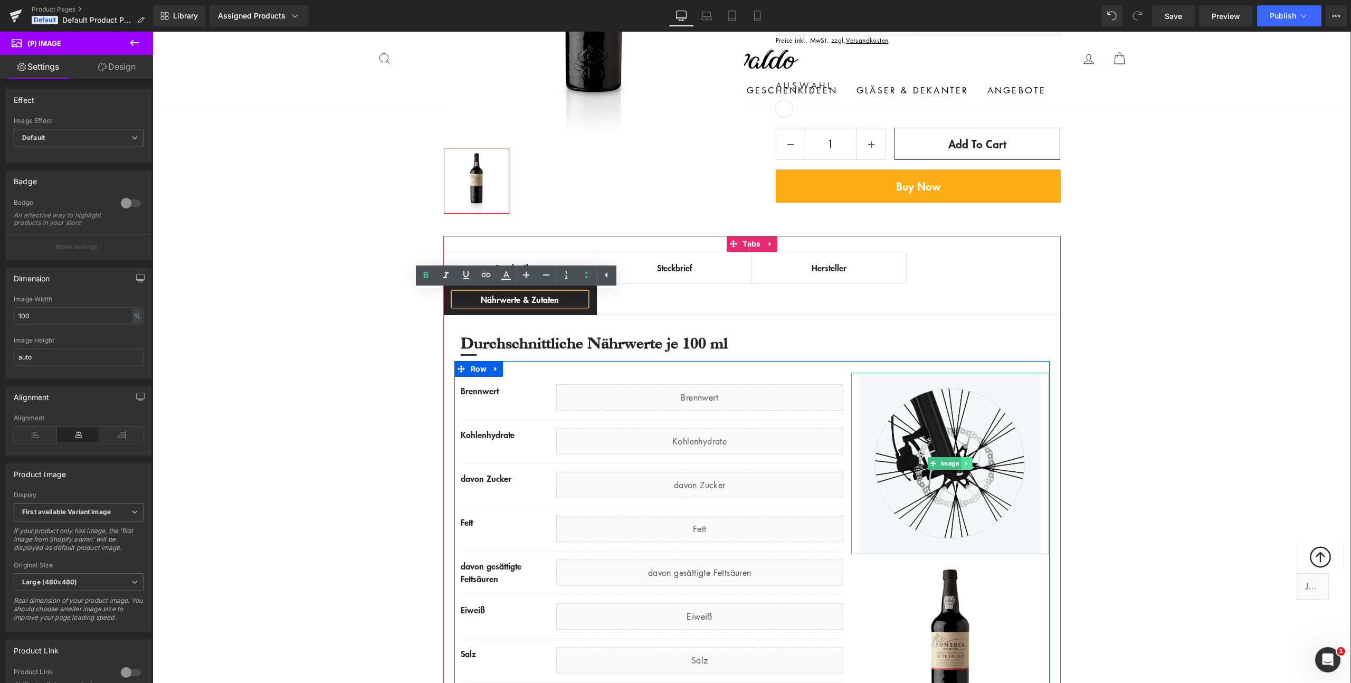
click at [962, 462] on link at bounding box center [967, 463] width 11 height 13
click at [971, 463] on icon at bounding box center [973, 463] width 6 height 6
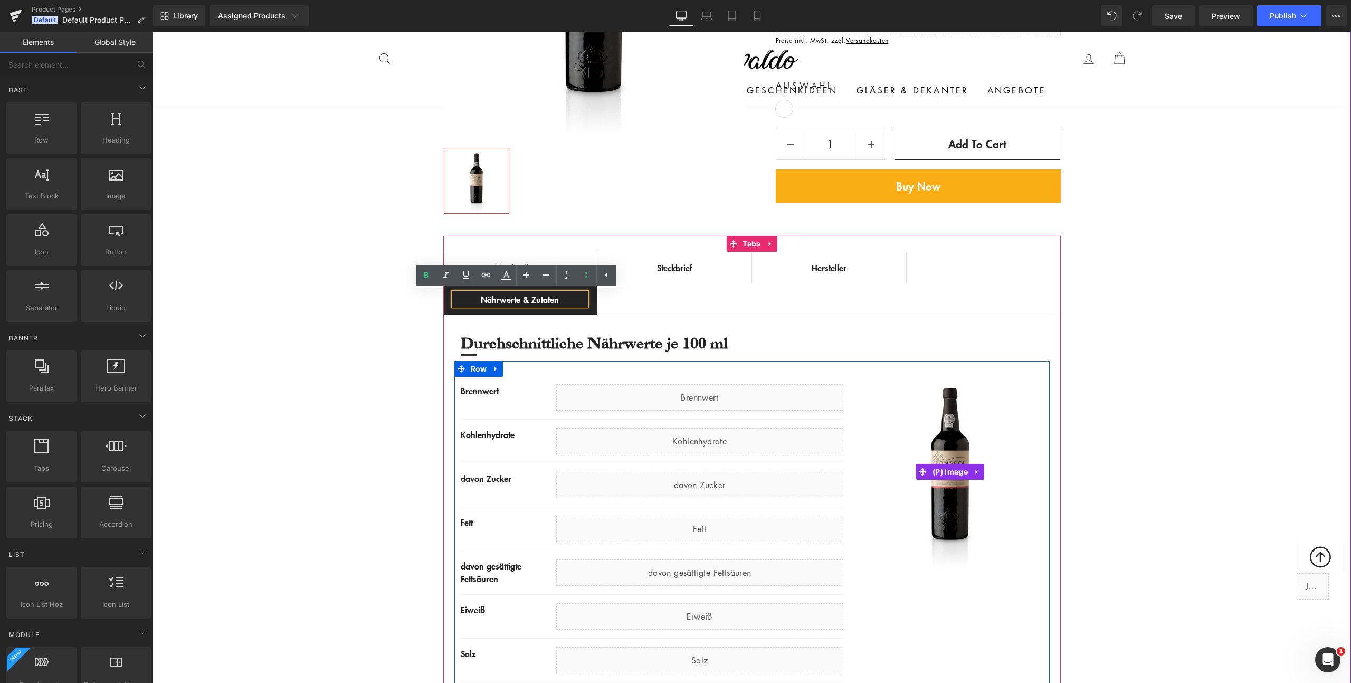
click at [1173, 533] on div "Best Seller (P) Image Row ‹ › (P) Image List €0" at bounding box center [752, 283] width 1199 height 921
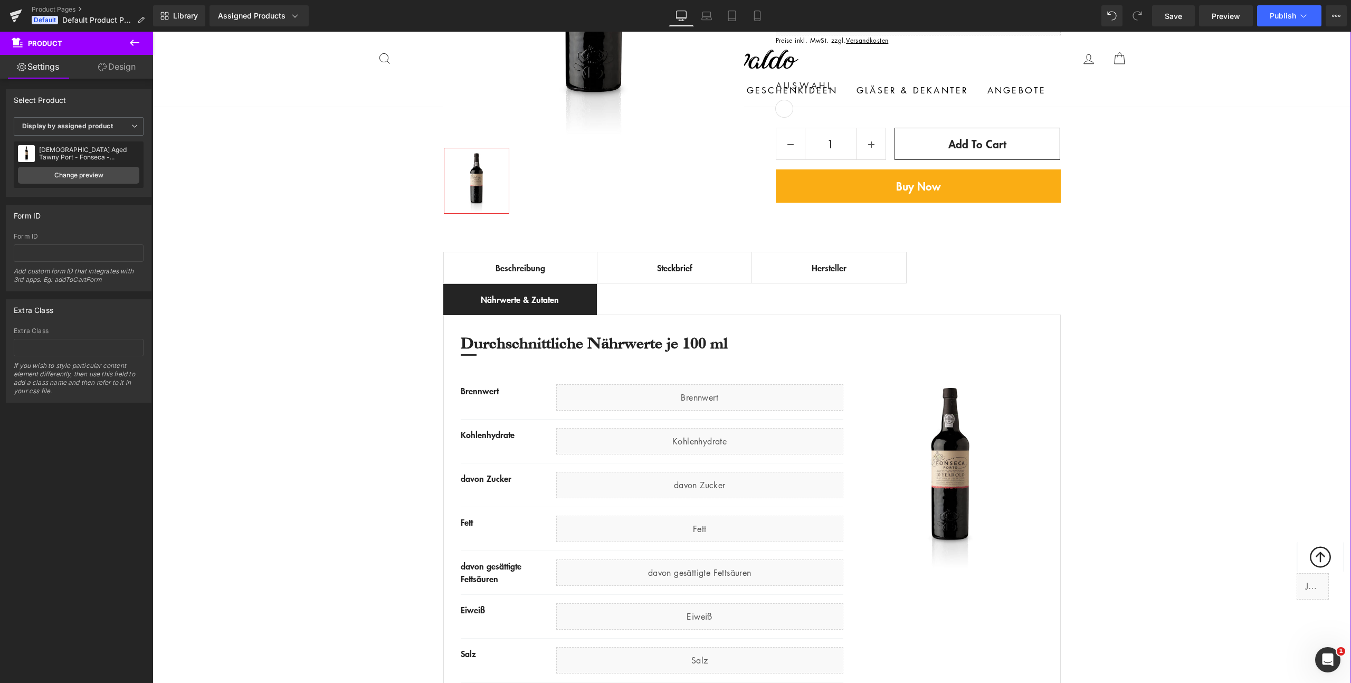
click at [364, 481] on div "Best Seller (P) Image Row ‹ › (P) Image List €0" at bounding box center [752, 283] width 1199 height 921
drag, startPoint x: 1172, startPoint y: 21, endPoint x: 802, endPoint y: 129, distance: 385.5
click at [1172, 21] on span "Save" at bounding box center [1173, 16] width 17 height 11
click at [1267, 13] on button "Publish" at bounding box center [1289, 15] width 64 height 21
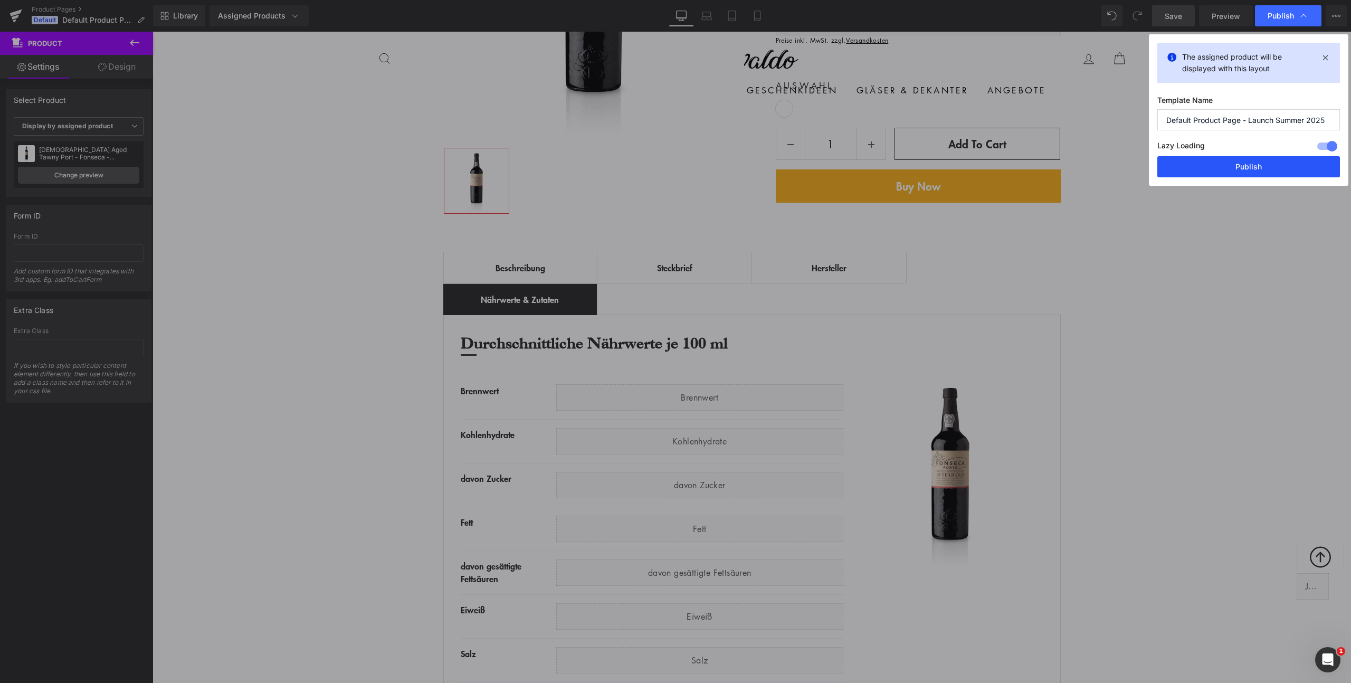
drag, startPoint x: 1265, startPoint y: 172, endPoint x: 1110, endPoint y: 140, distance: 157.9
click at [1265, 172] on button "Publish" at bounding box center [1249, 166] width 183 height 21
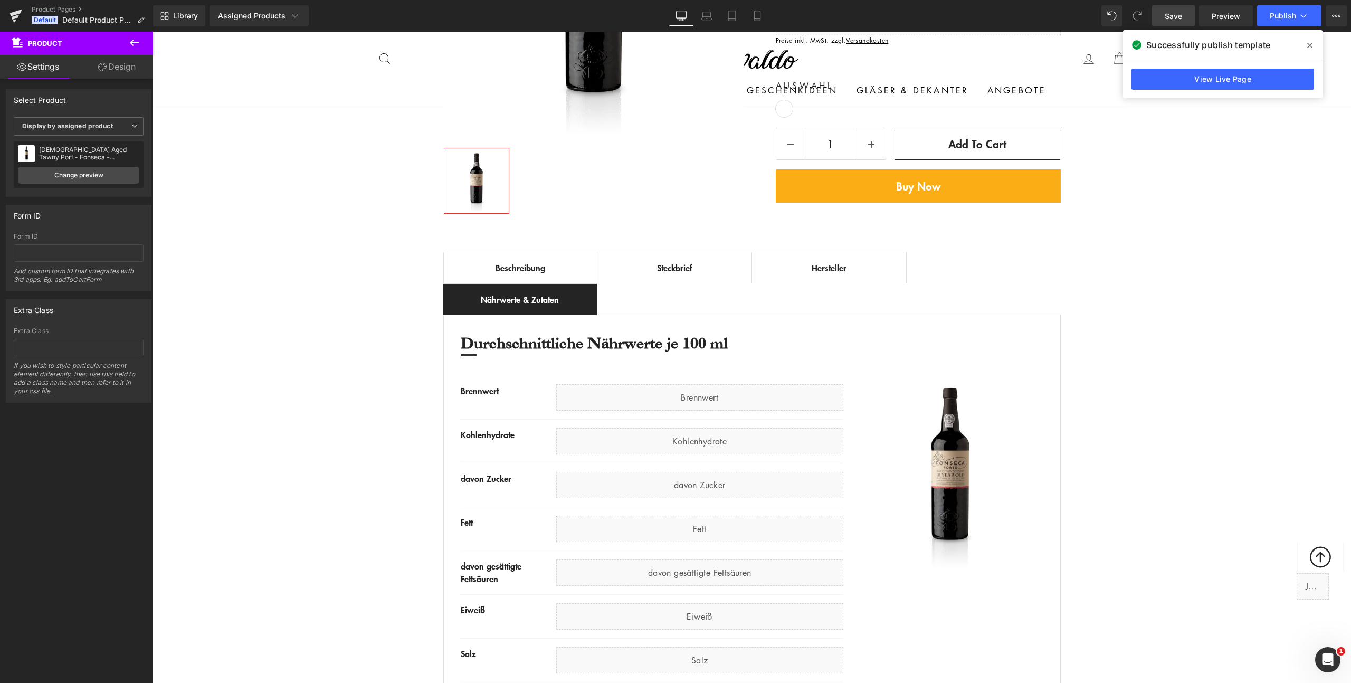
click at [373, 254] on div "Best Seller (P) Image Row ‹ › (P) Image List €0" at bounding box center [752, 283] width 1199 height 921
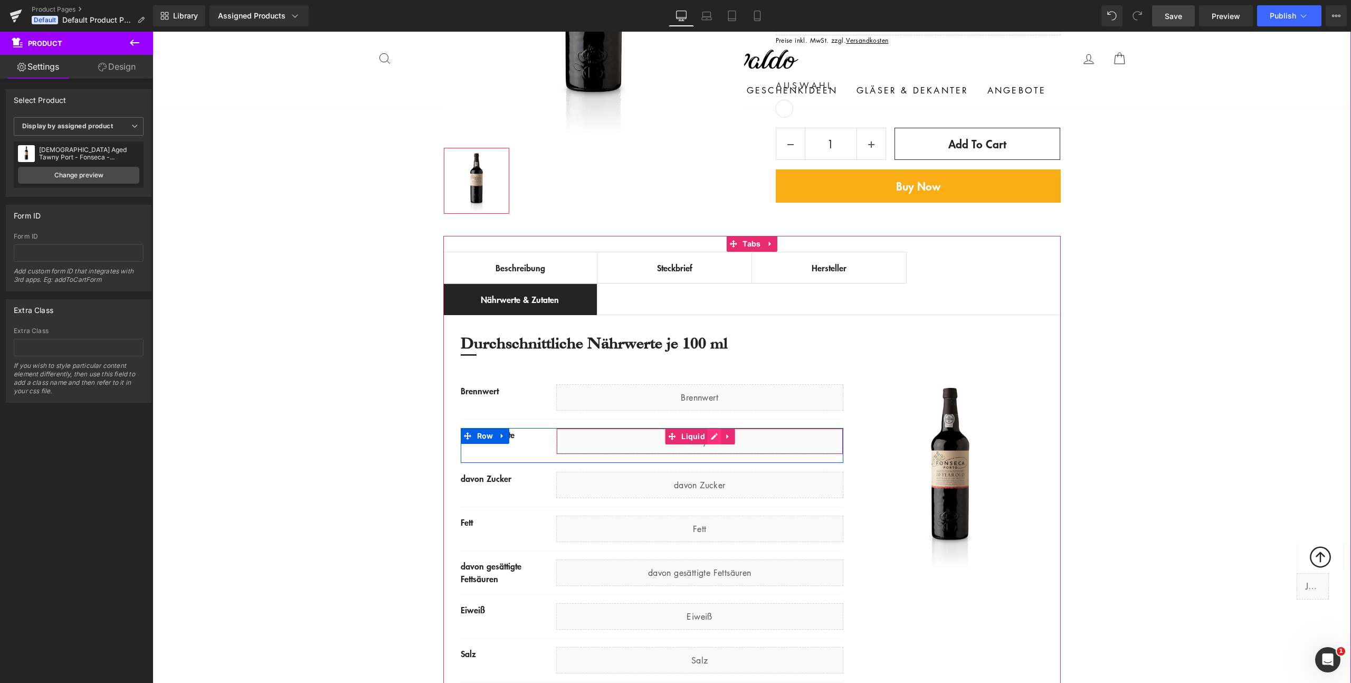
click at [712, 438] on icon at bounding box center [715, 436] width 6 height 6
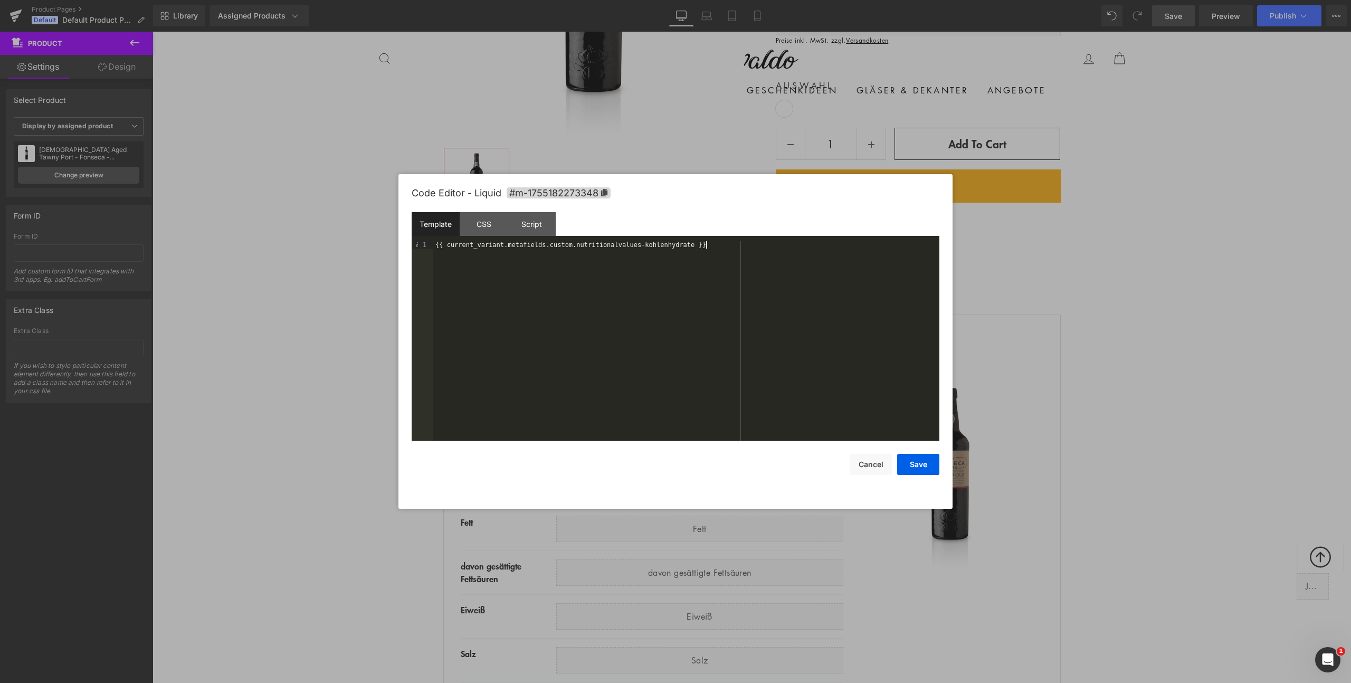
click at [702, 356] on div "{{ current_variant.metafields.custom.nutritionalvalues-kohlenhydrate }}" at bounding box center [686, 348] width 506 height 214
click at [933, 466] on button "Save" at bounding box center [918, 464] width 42 height 21
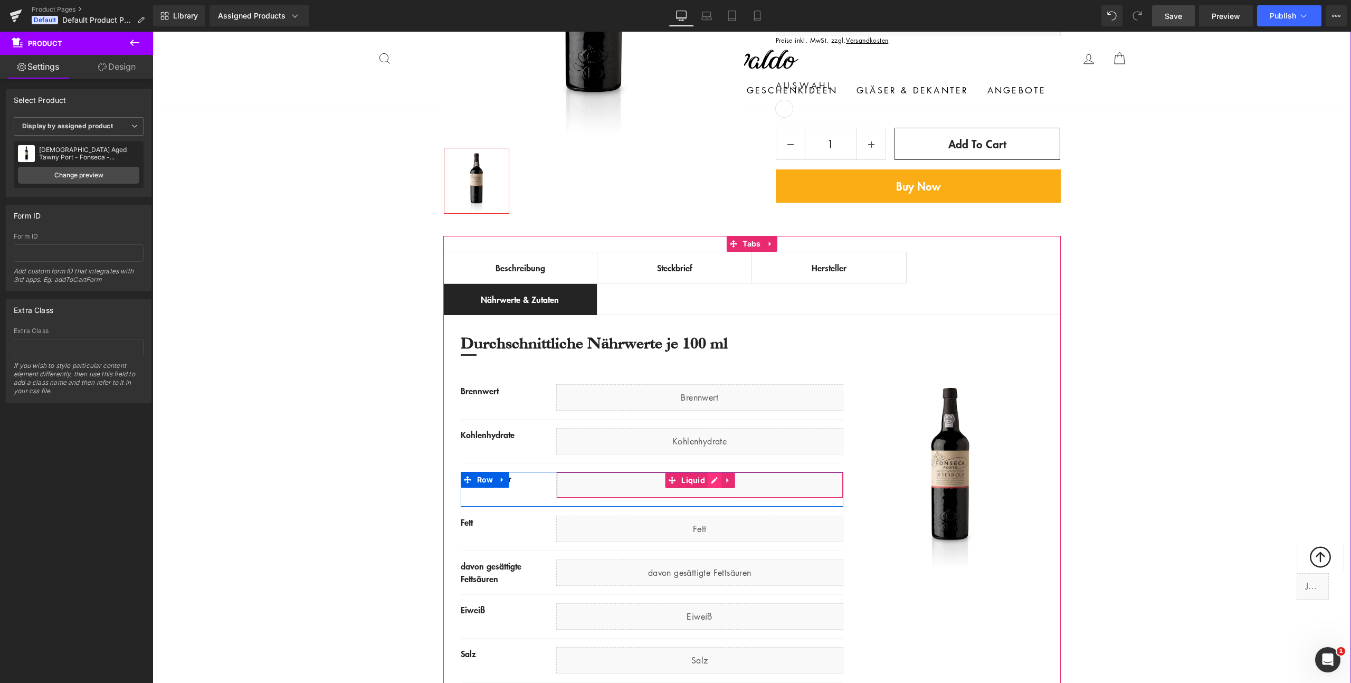
click at [712, 479] on div "Liquid" at bounding box center [699, 485] width 287 height 26
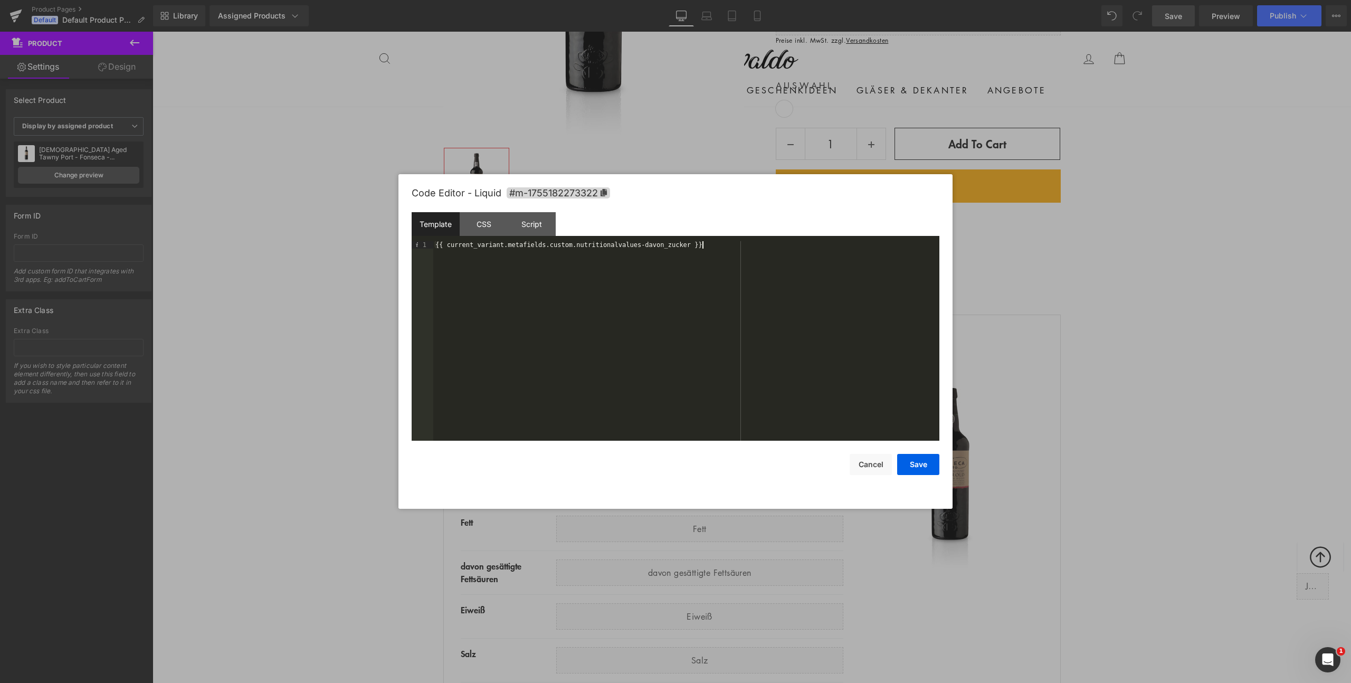
click at [695, 348] on div "{{ current_variant.metafields.custom.nutritionalvalues-davon_zucker }}" at bounding box center [686, 348] width 506 height 214
click at [918, 467] on button "Save" at bounding box center [918, 464] width 42 height 21
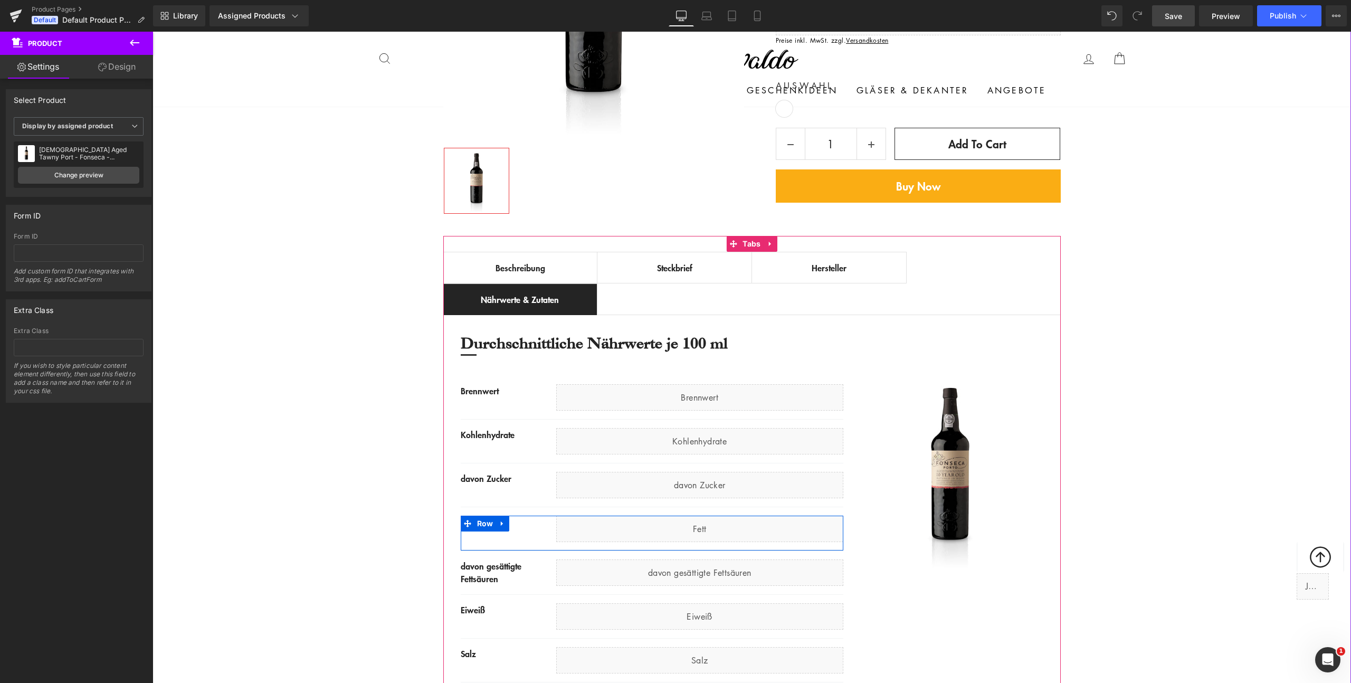
click at [713, 526] on div "Liquid" at bounding box center [699, 529] width 287 height 26
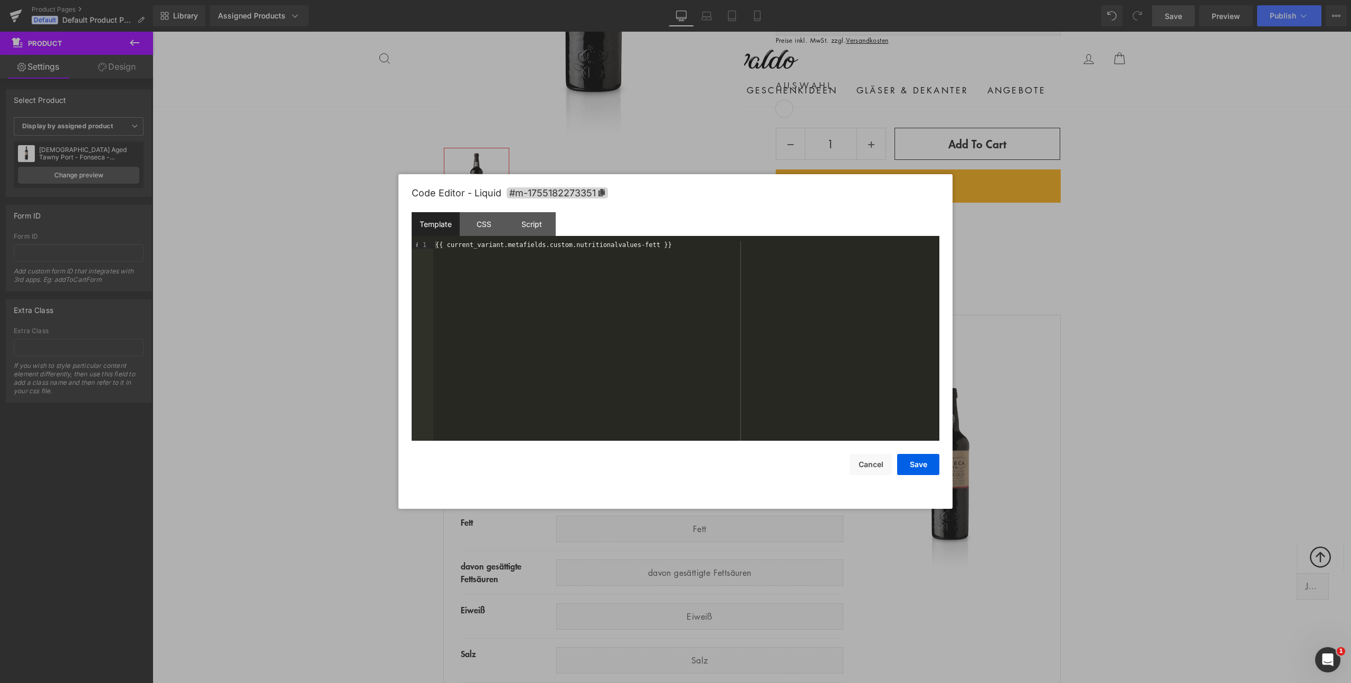
click at [725, 334] on div "{{ current_variant.metafields.custom.nutritionalvalues-fett }}" at bounding box center [686, 348] width 506 height 214
click at [922, 466] on button "Save" at bounding box center [918, 464] width 42 height 21
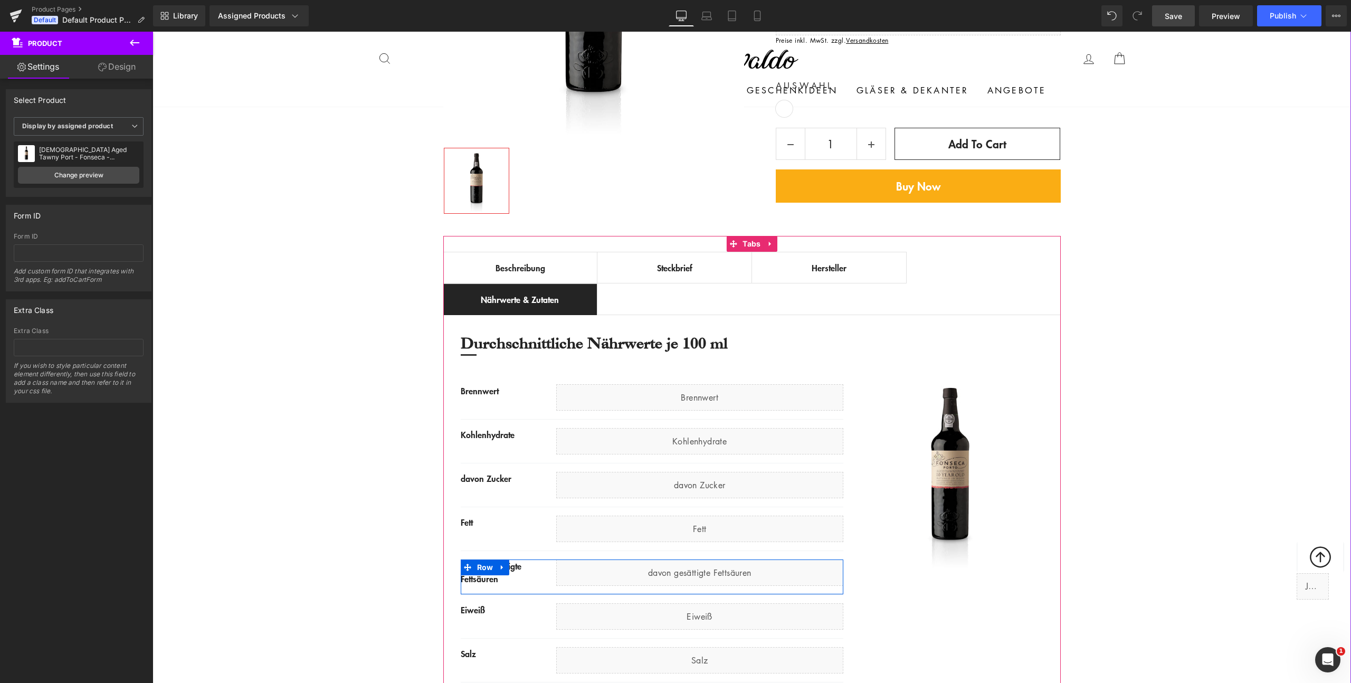
click at [715, 569] on link at bounding box center [711, 568] width 11 height 13
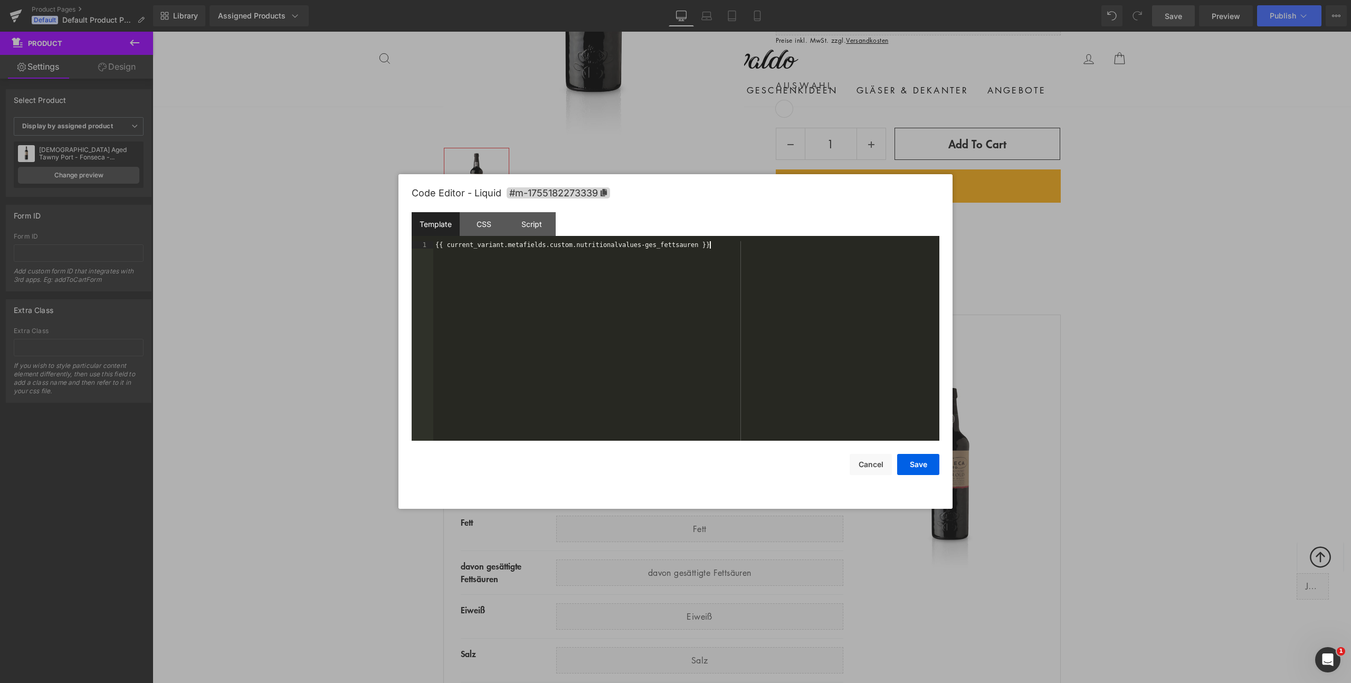
click at [704, 363] on div "{{ current_variant.metafields.custom.nutritionalvalues-ges_fettsauren }}" at bounding box center [686, 348] width 506 height 214
click at [919, 459] on button "Save" at bounding box center [918, 464] width 42 height 21
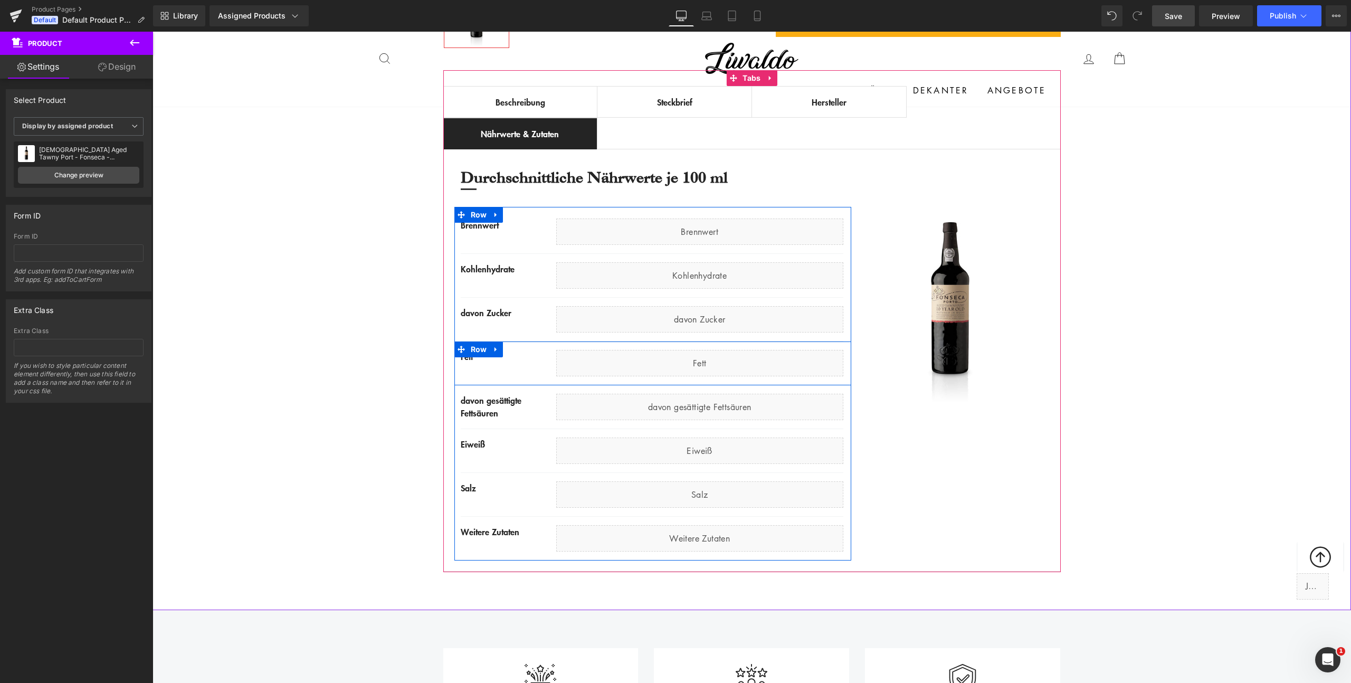
scroll to position [639, 0]
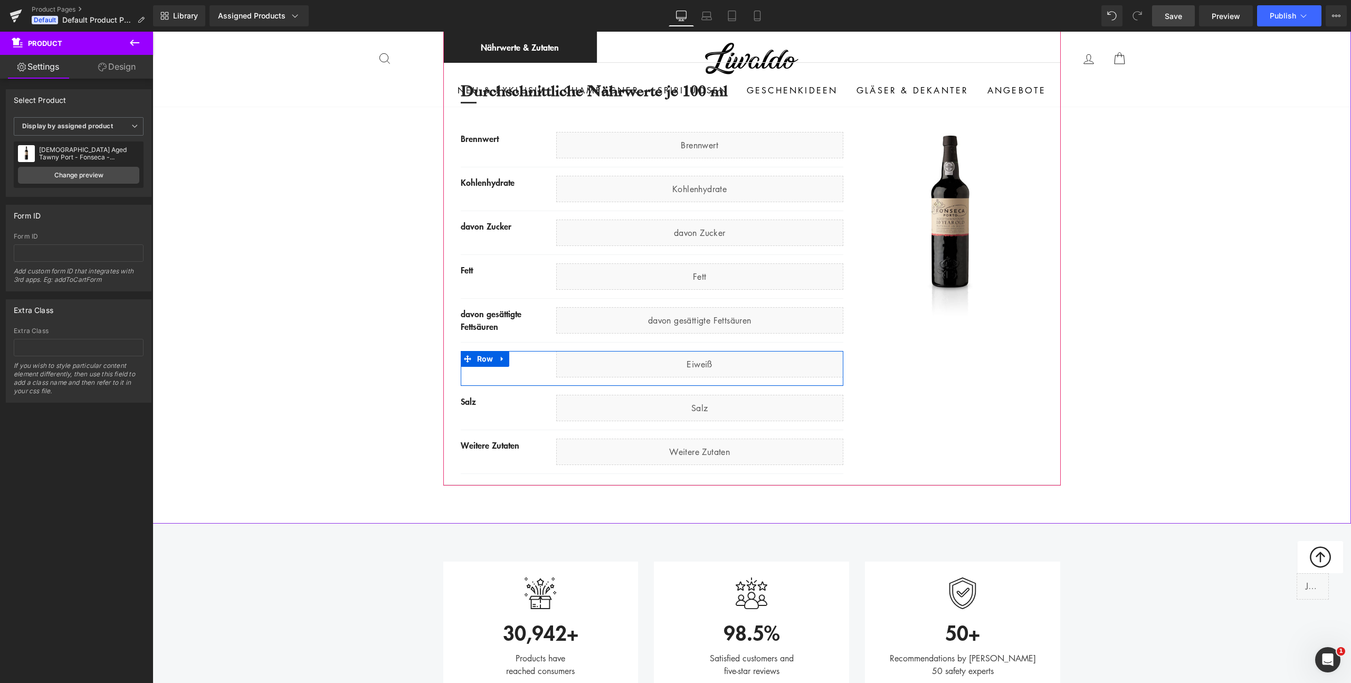
click at [713, 359] on icon at bounding box center [712, 359] width 6 height 6
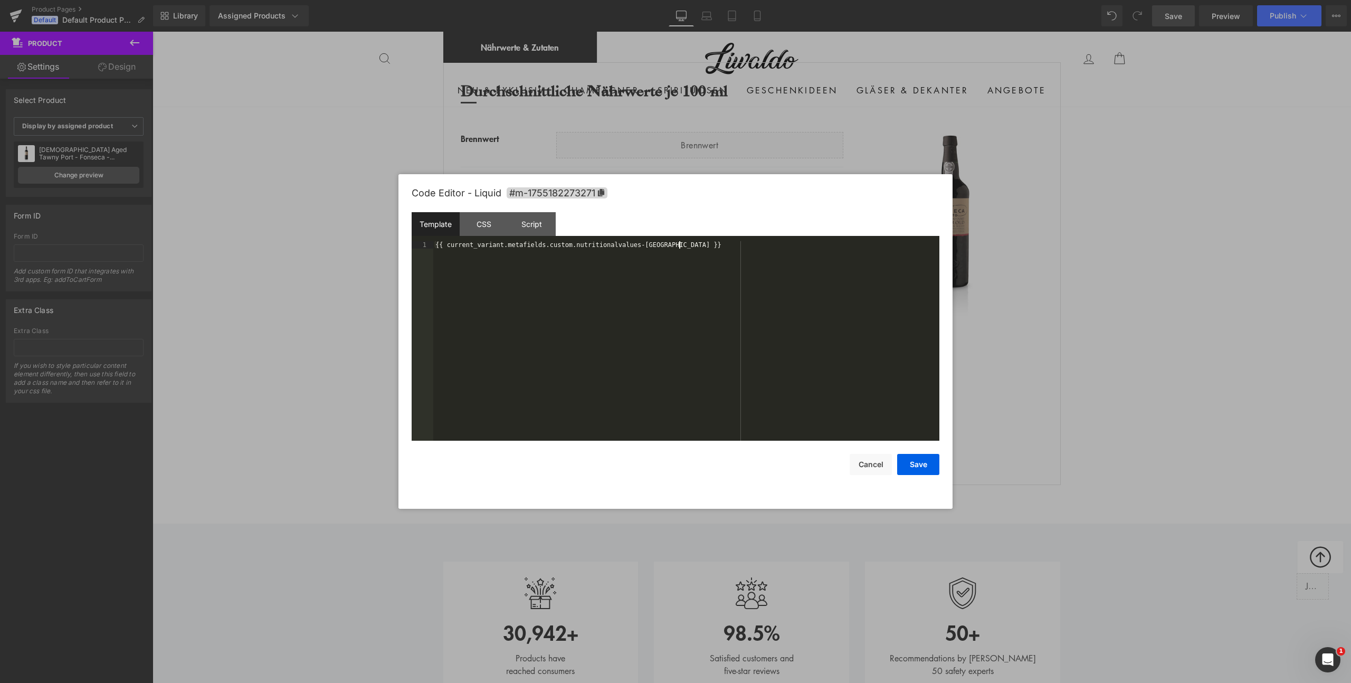
click at [718, 359] on div "{{ current_variant.metafields.custom.nutritionalvalues-[GEOGRAPHIC_DATA] }}" at bounding box center [686, 348] width 506 height 214
click at [911, 468] on button "Save" at bounding box center [918, 464] width 42 height 21
click at [713, 404] on div "Liquid" at bounding box center [699, 408] width 287 height 26
click at [718, 404] on div "{{ current_variant.metafields.custom.nutritionalvalues-salz }}" at bounding box center [686, 348] width 506 height 214
click at [913, 465] on button "Save" at bounding box center [918, 464] width 42 height 21
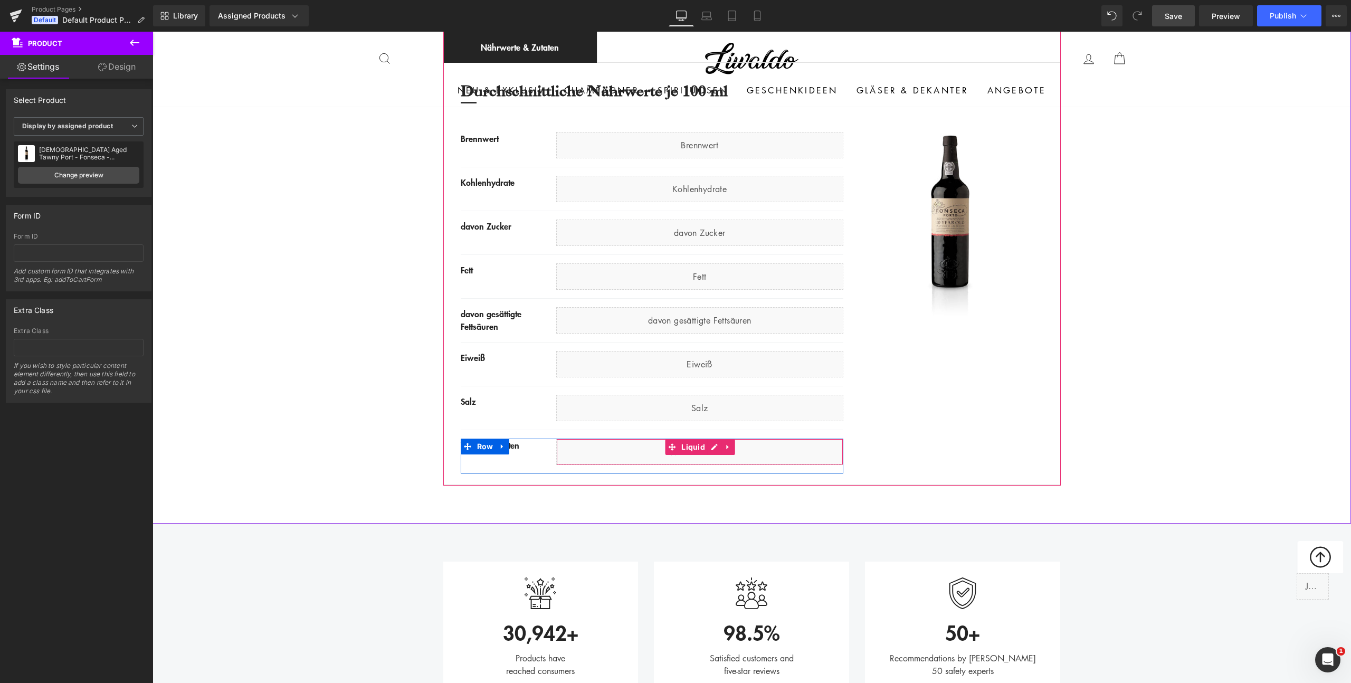
click at [740, 454] on div "Liquid" at bounding box center [699, 452] width 287 height 26
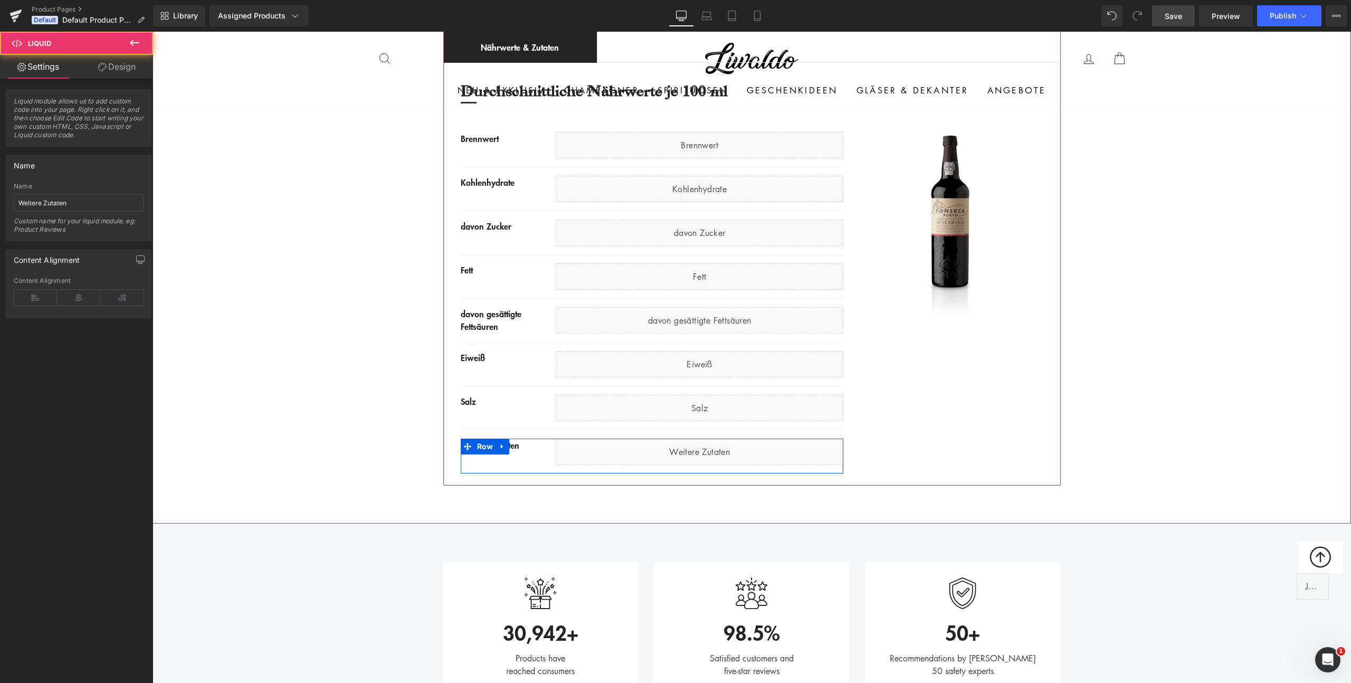
click at [708, 447] on div "Liquid" at bounding box center [699, 452] width 287 height 26
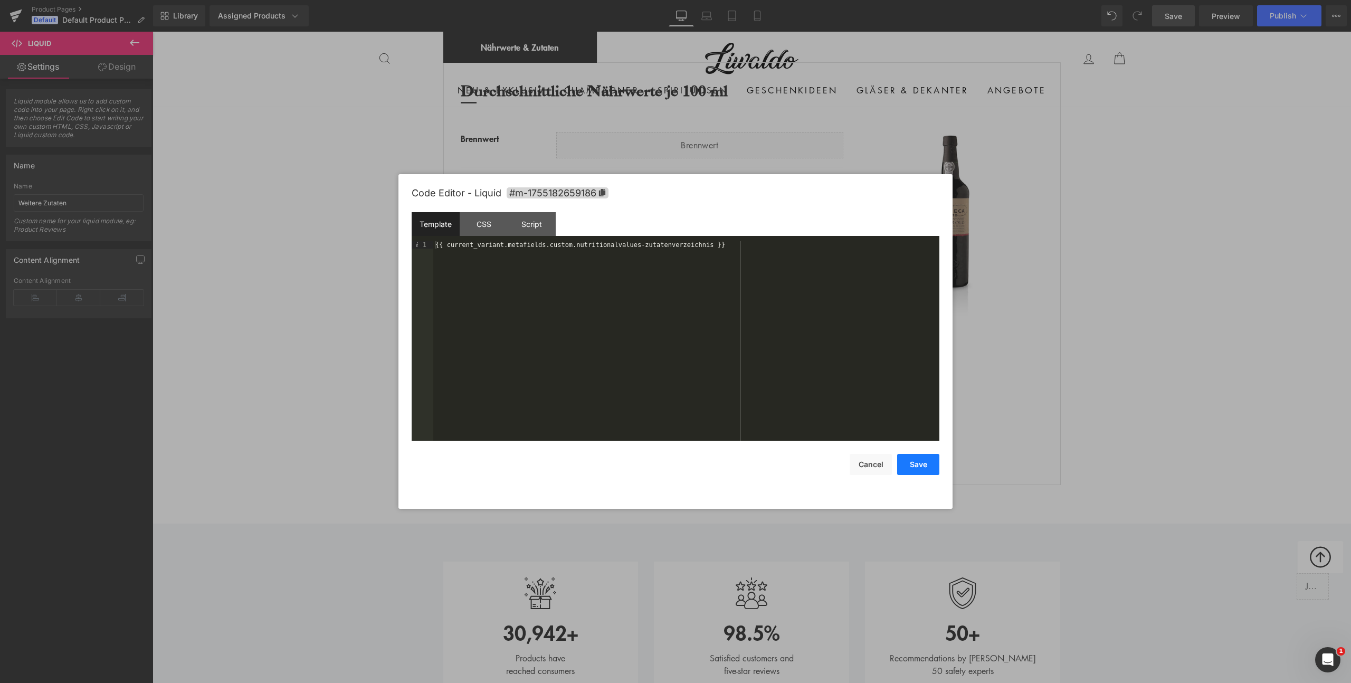
click at [920, 463] on button "Save" at bounding box center [918, 464] width 42 height 21
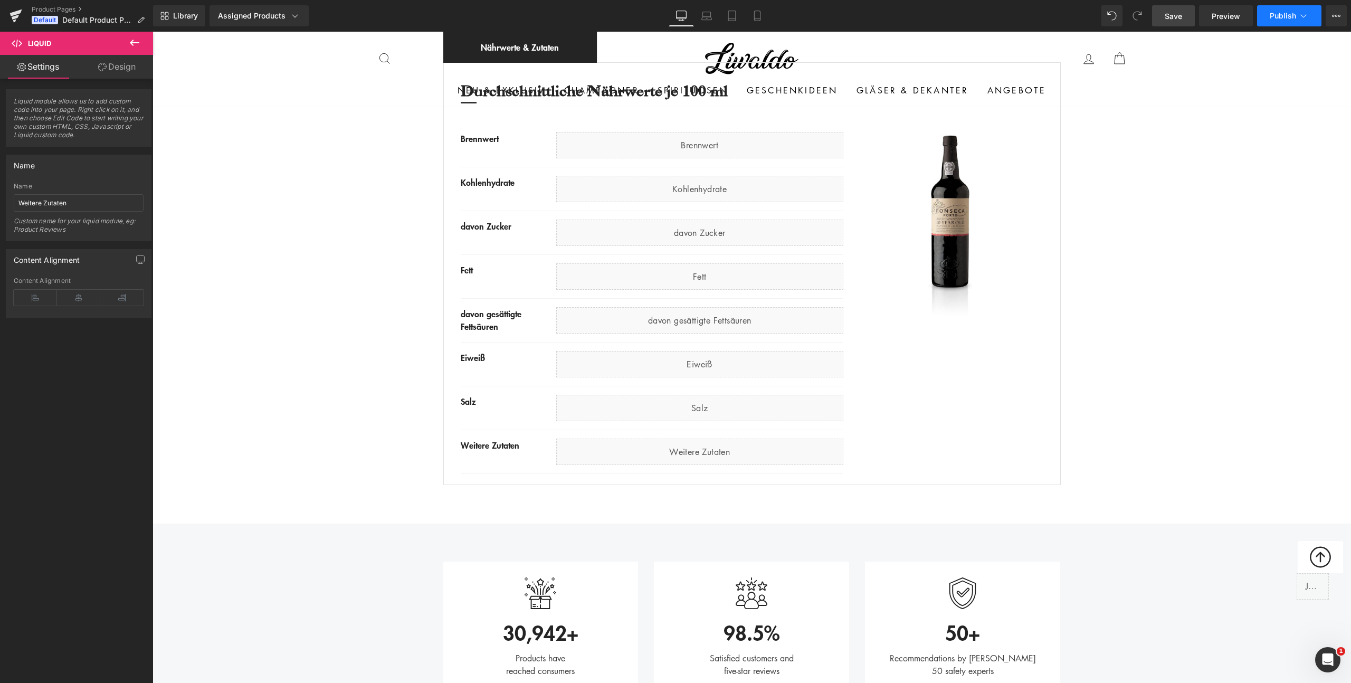
click at [1286, 16] on span "Publish" at bounding box center [1283, 16] width 26 height 8
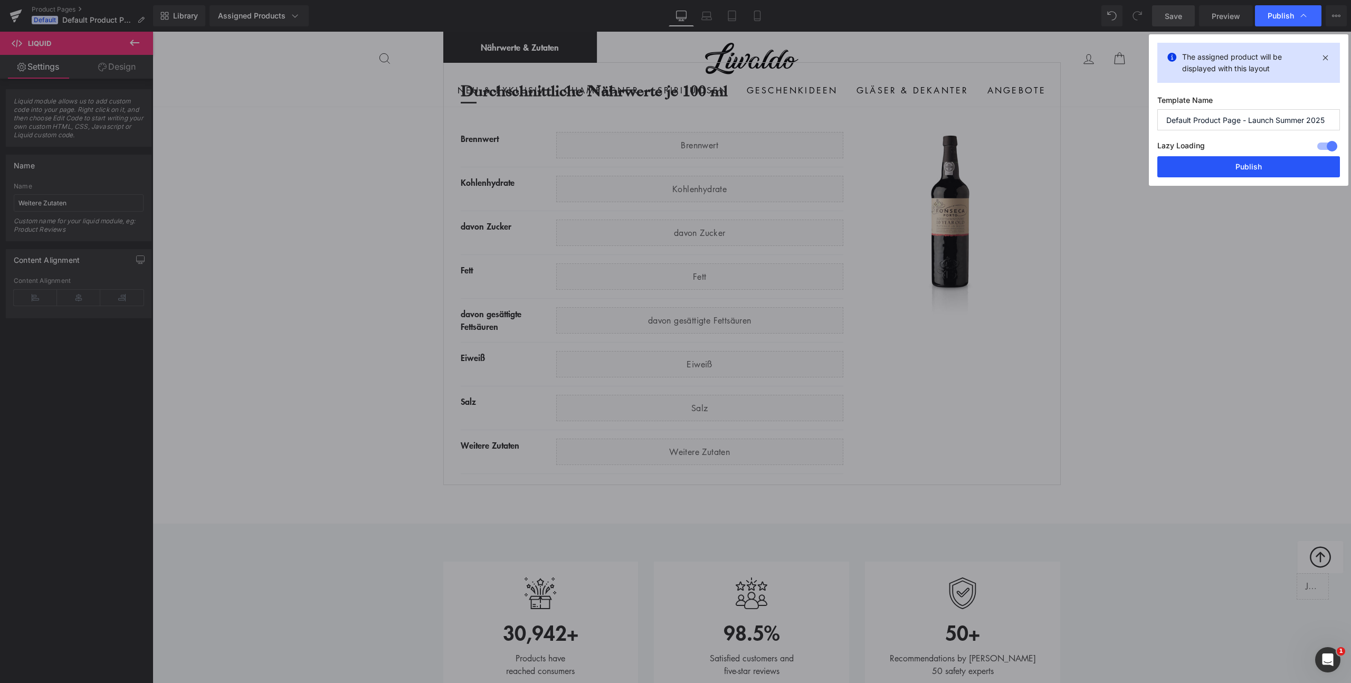
click at [1221, 157] on button "Publish" at bounding box center [1249, 166] width 183 height 21
